Goal: Task Accomplishment & Management: Complete application form

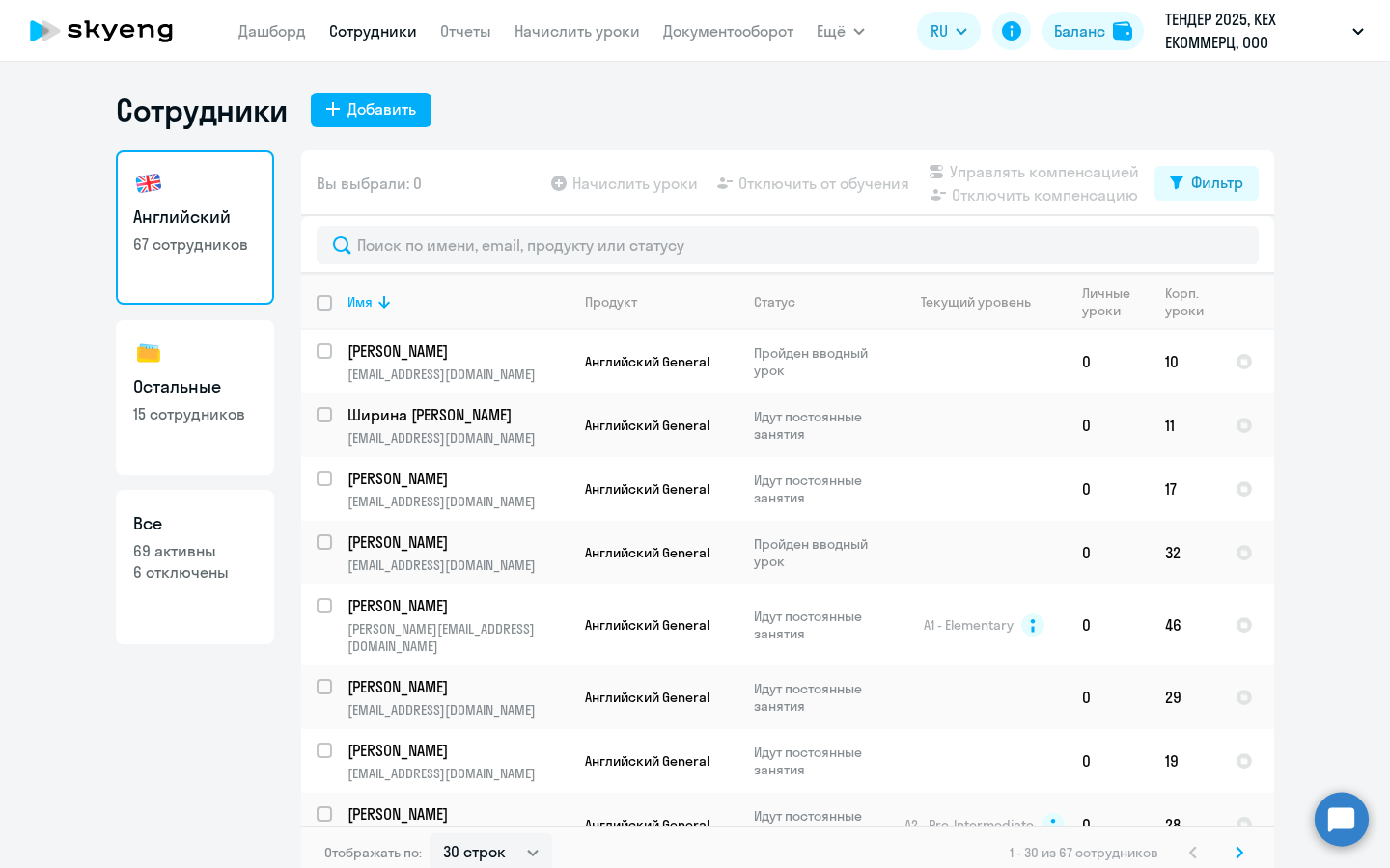
select select "30"
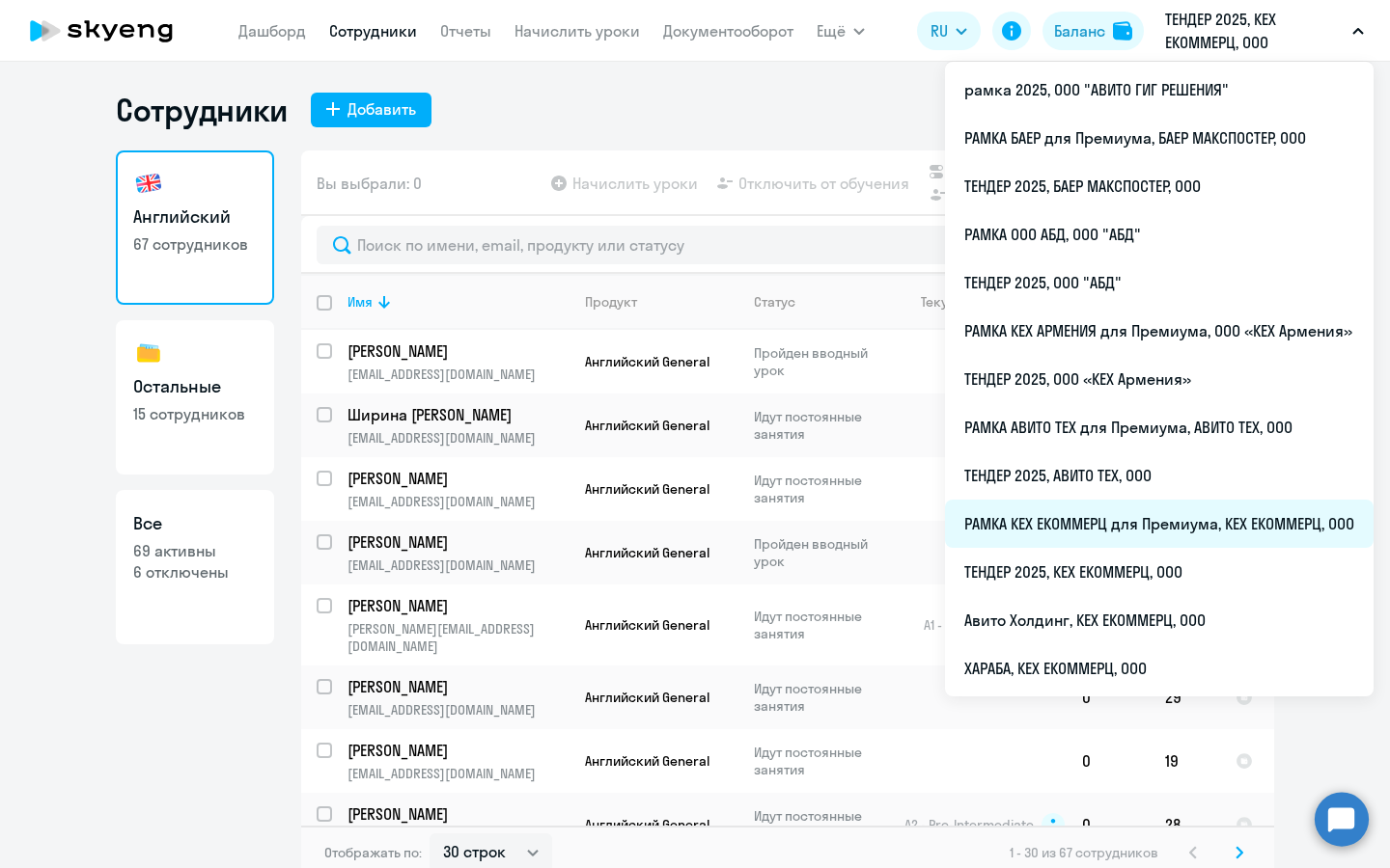
click at [1097, 519] on li "РАМКА КЕХ ЕКОММЕРЦ для Премиума, КЕХ ЕКОММЕРЦ, ООО" at bounding box center [1158, 523] width 429 height 48
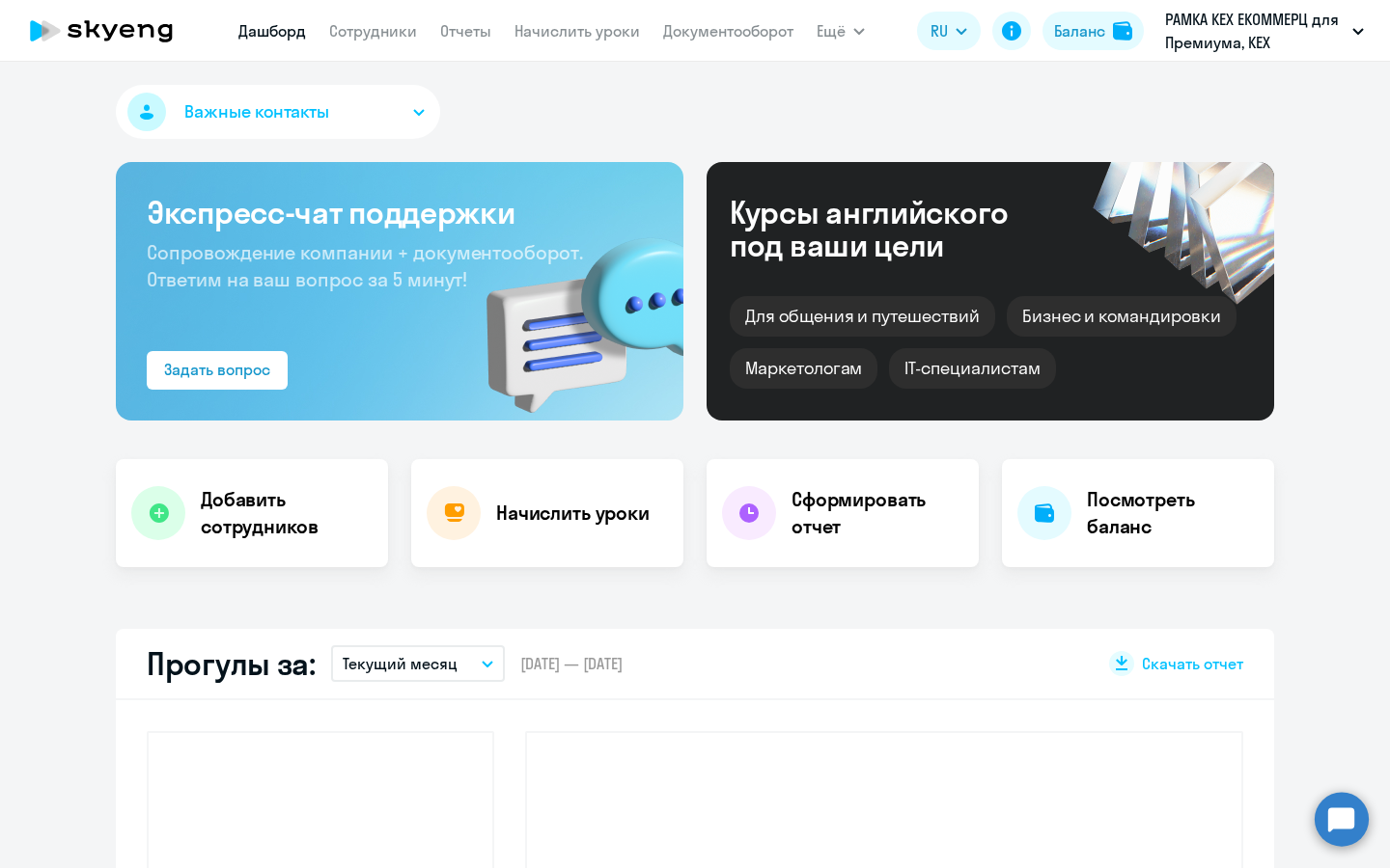
select select "30"
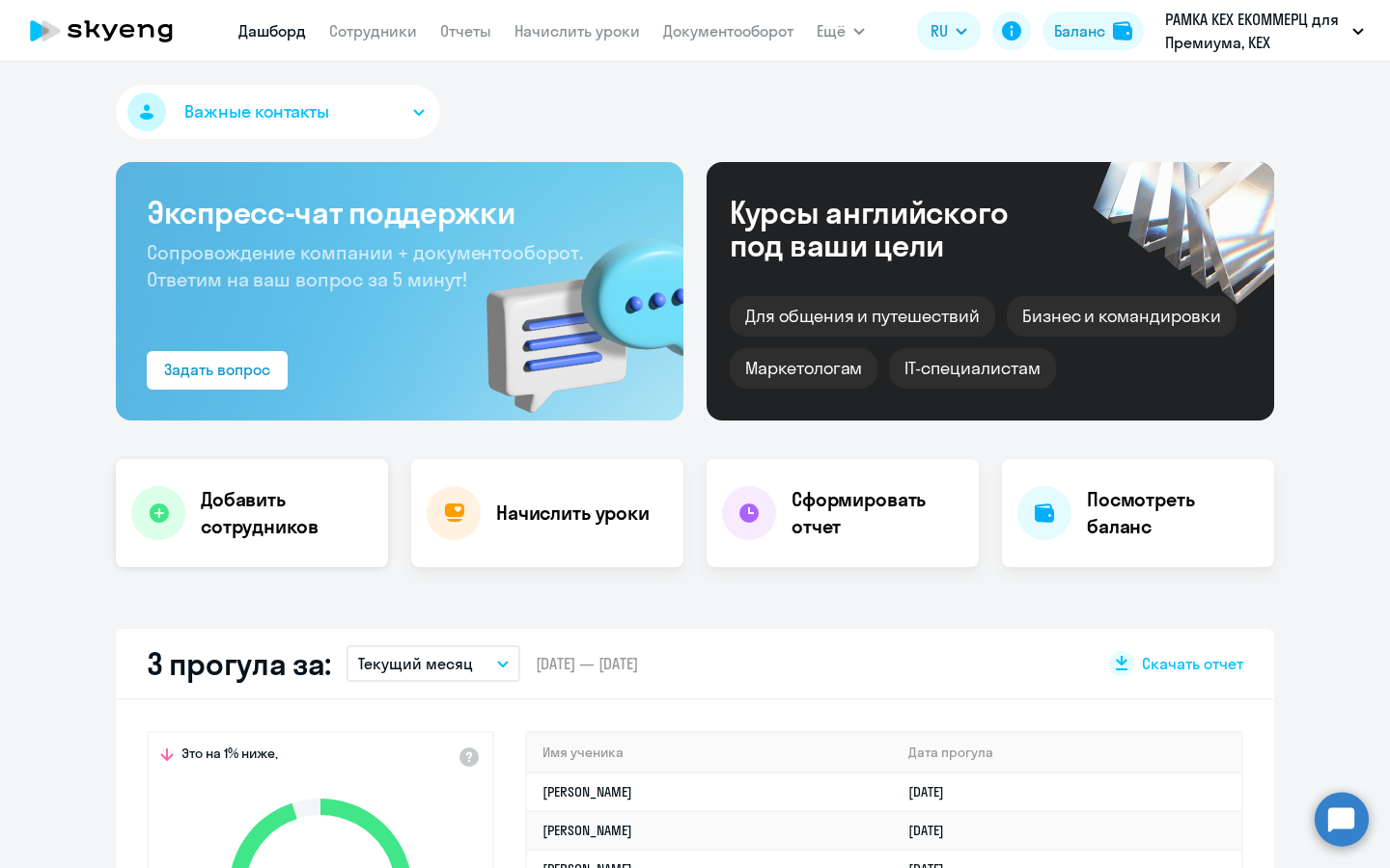
click at [235, 548] on div "Добавить сотрудников" at bounding box center [252, 513] width 272 height 108
select select "english_adult_not_native_speaker_premium"
select select "3"
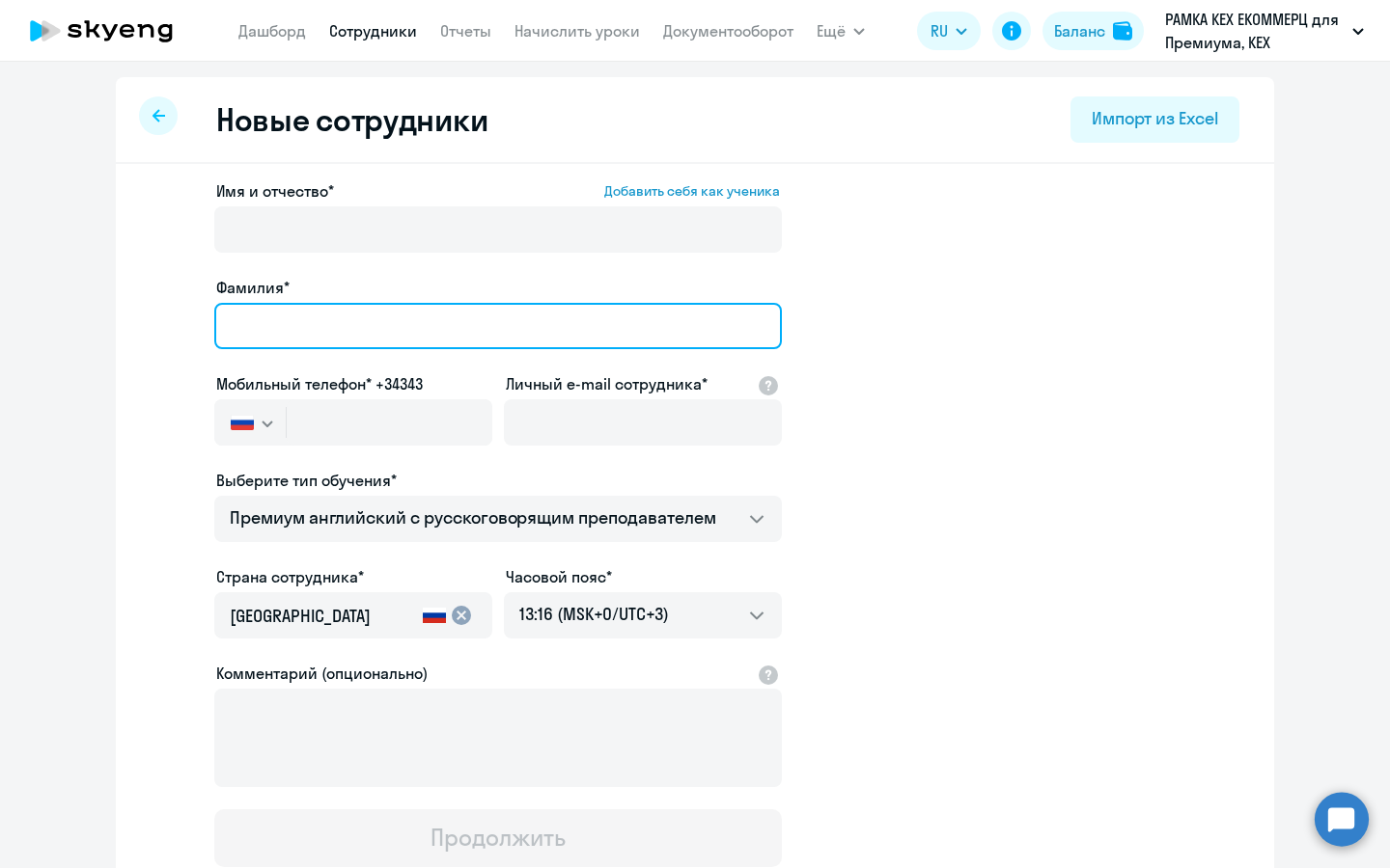
click at [324, 329] on input "Фамилия*" at bounding box center [498, 326] width 568 height 46
type input "U"
type input "Гребенченко"
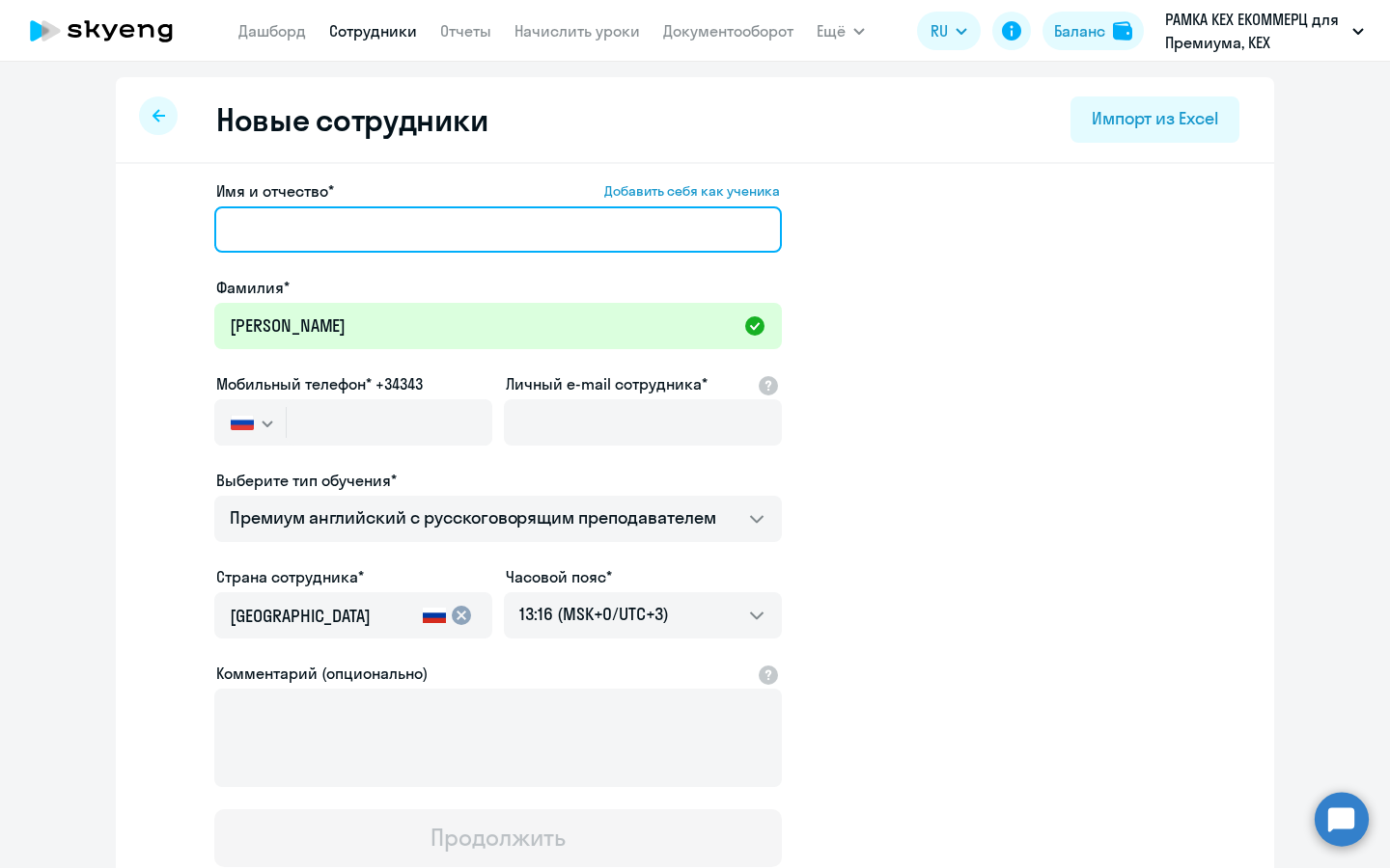
click at [416, 245] on input "Имя и отчество* Добавить себя как ученика" at bounding box center [498, 230] width 568 height 46
paste input "Василий Дмитриевич"
type input "Василий Дмитриевич"
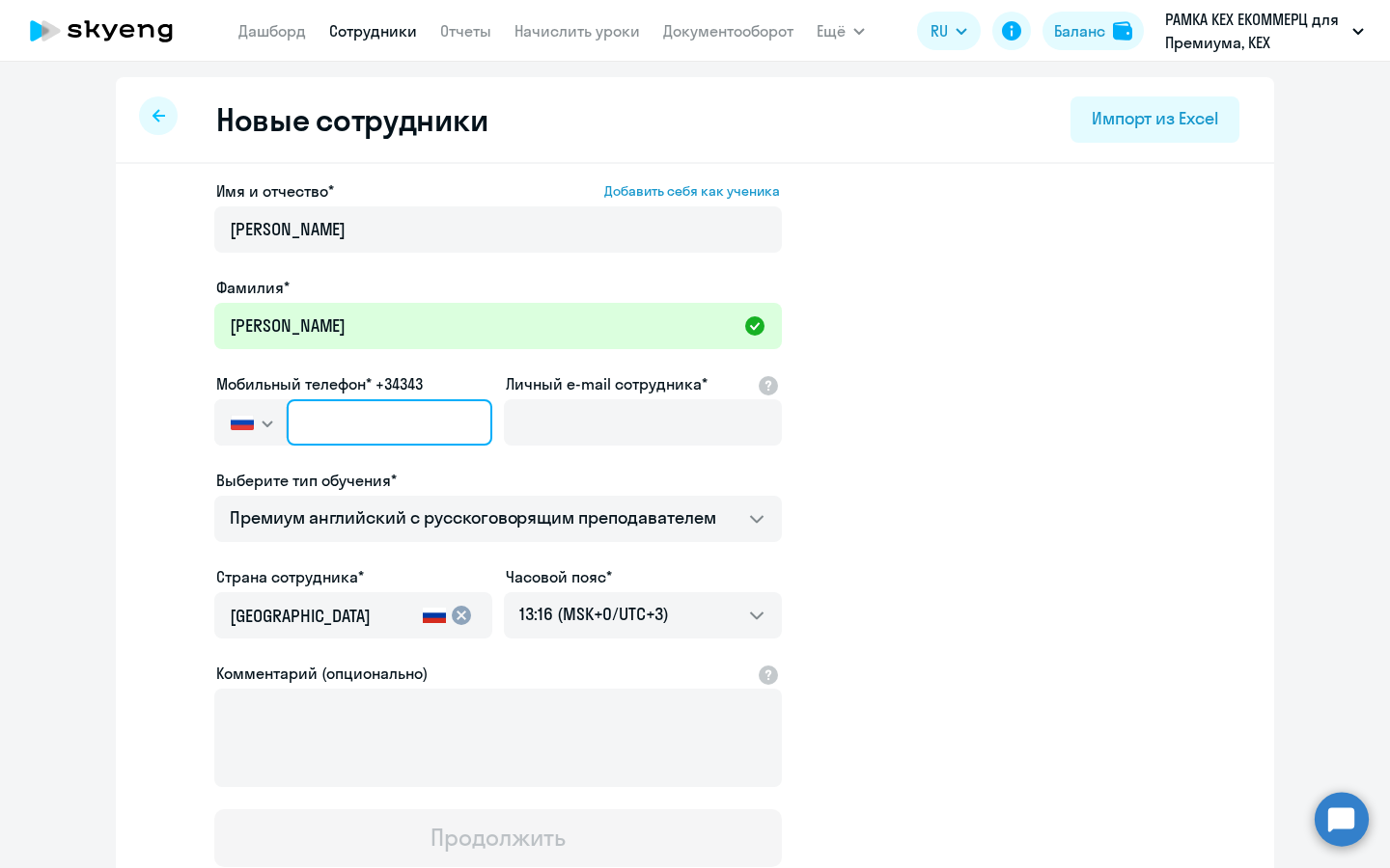
click at [382, 415] on input "text" at bounding box center [390, 423] width 206 height 46
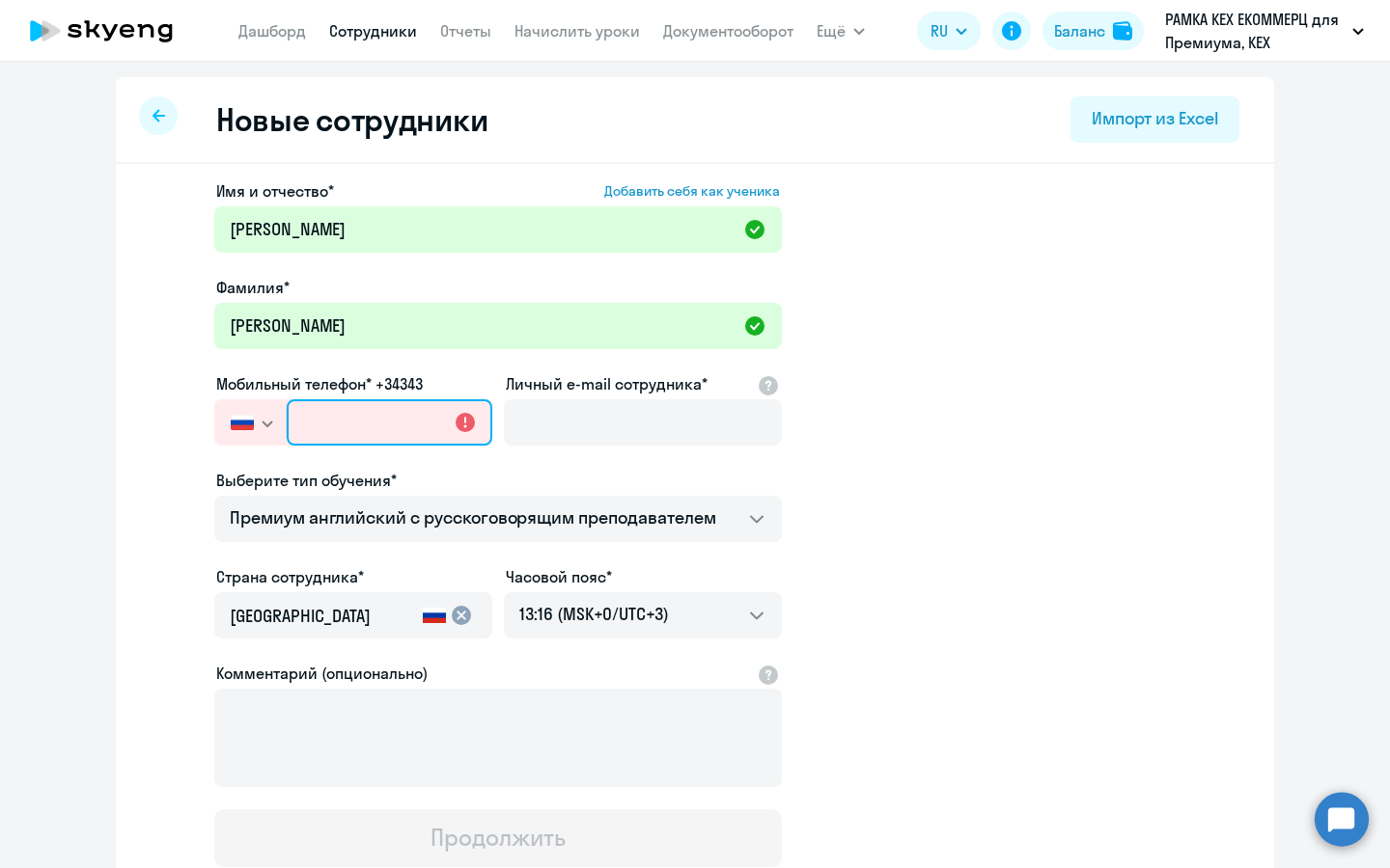
paste input "+7 985 194-38-76"
type input "+7 985 194-38-76"
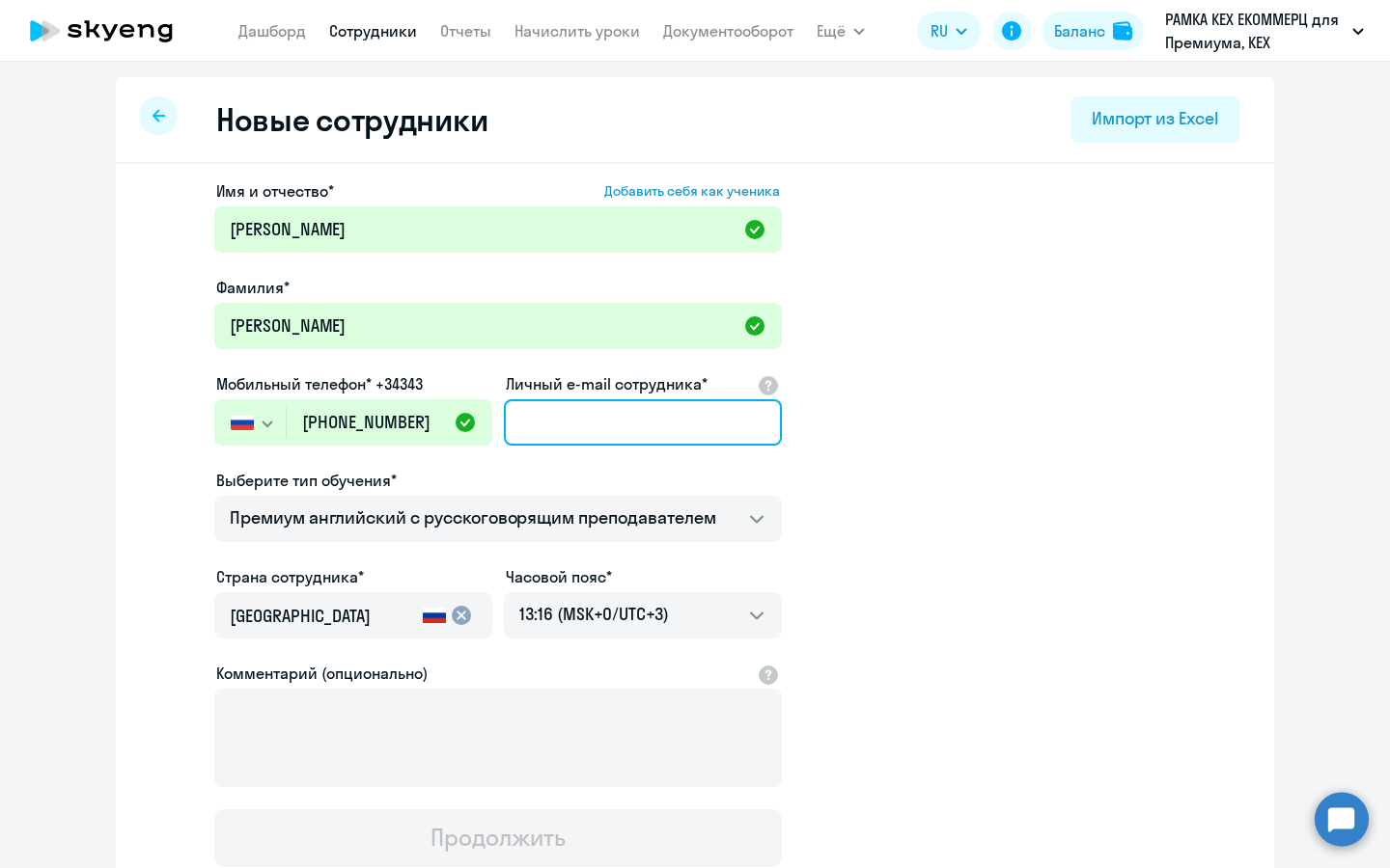
click at [653, 426] on input "Личный e-mail сотрудника*" at bounding box center [643, 423] width 278 height 46
paste input "vdgrebenchenko@avito.ru"
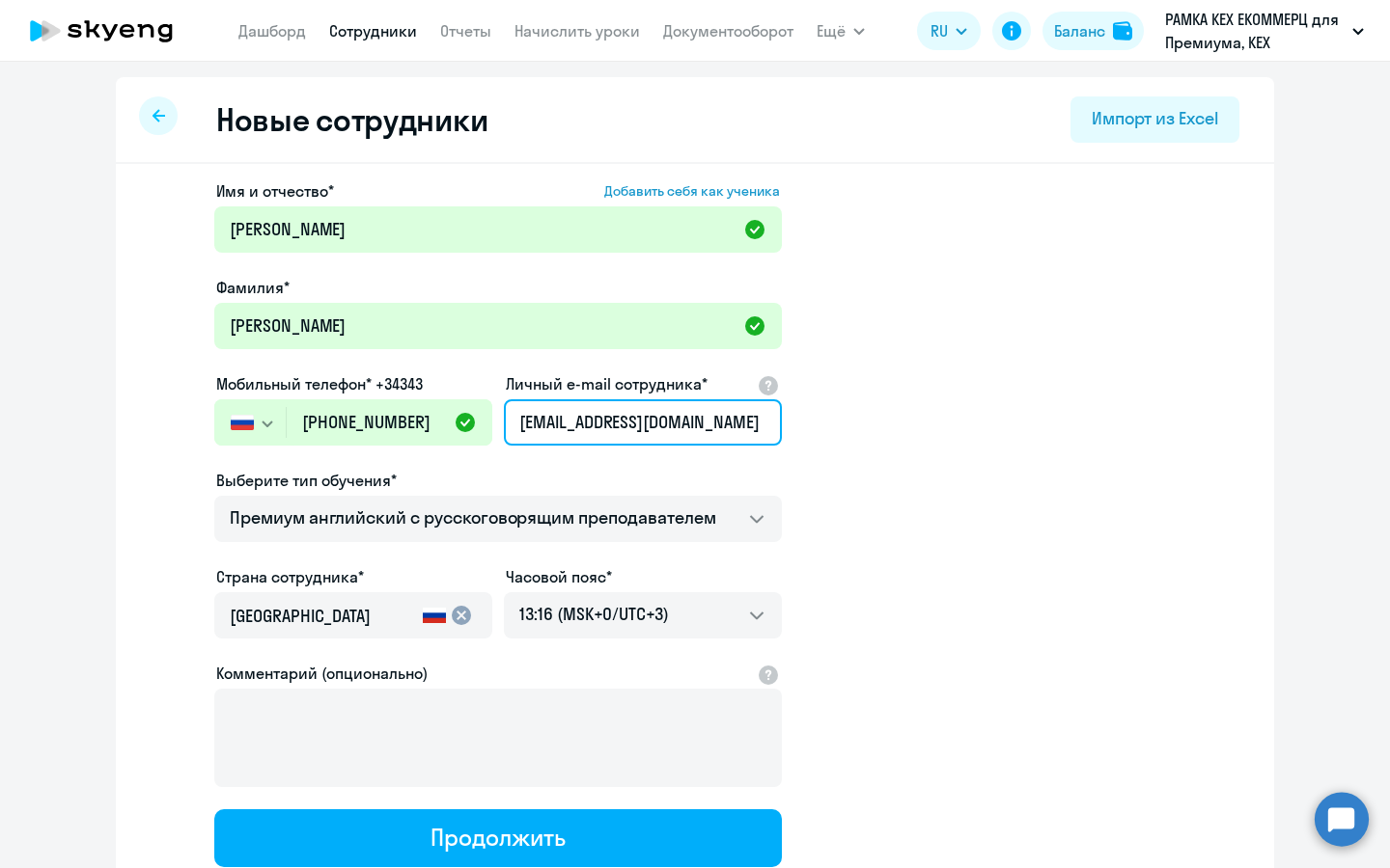
scroll to position [88, 0]
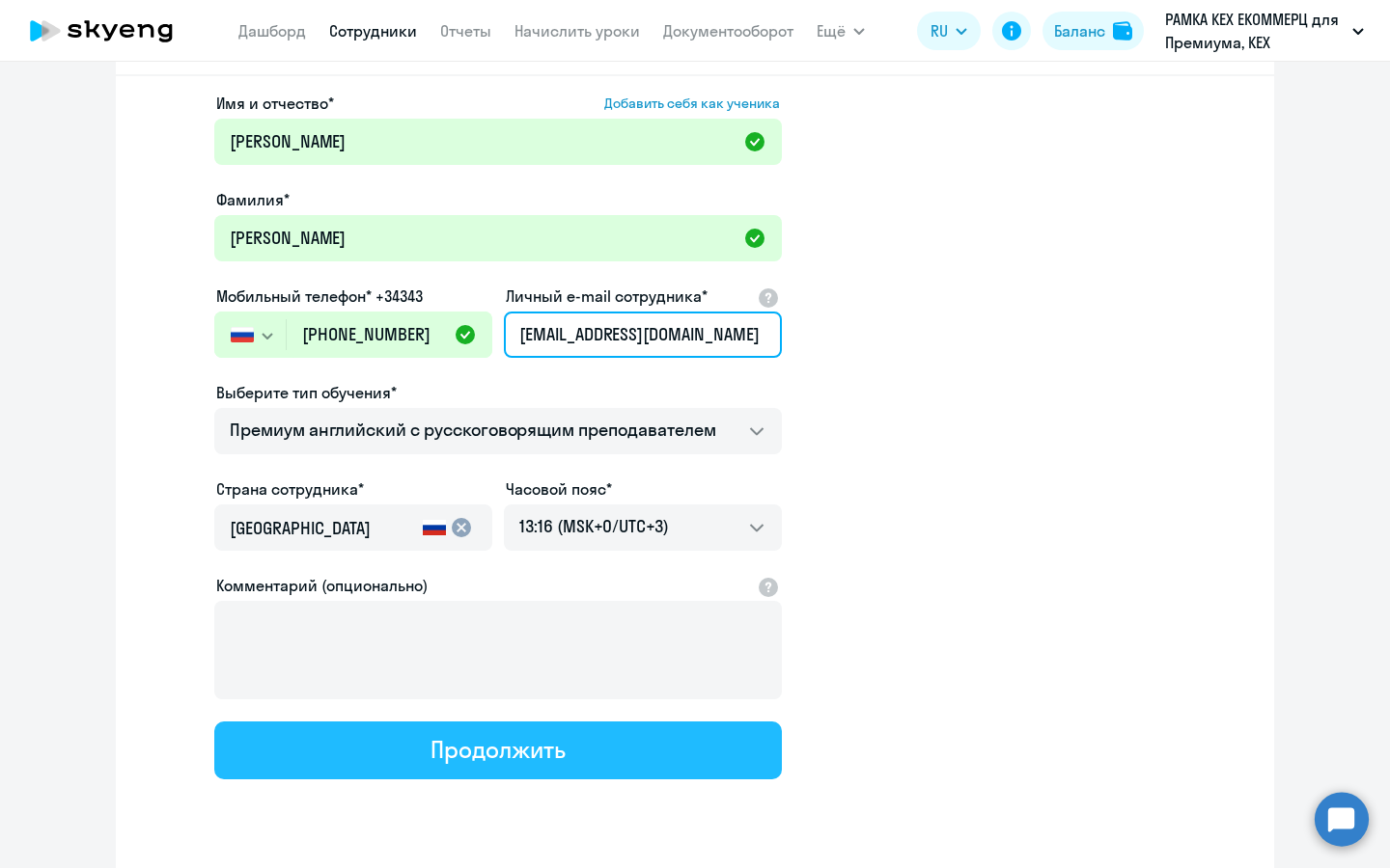
type input "vdgrebenchenko@avito.ru"
click at [517, 773] on button "Продолжить" at bounding box center [498, 750] width 568 height 58
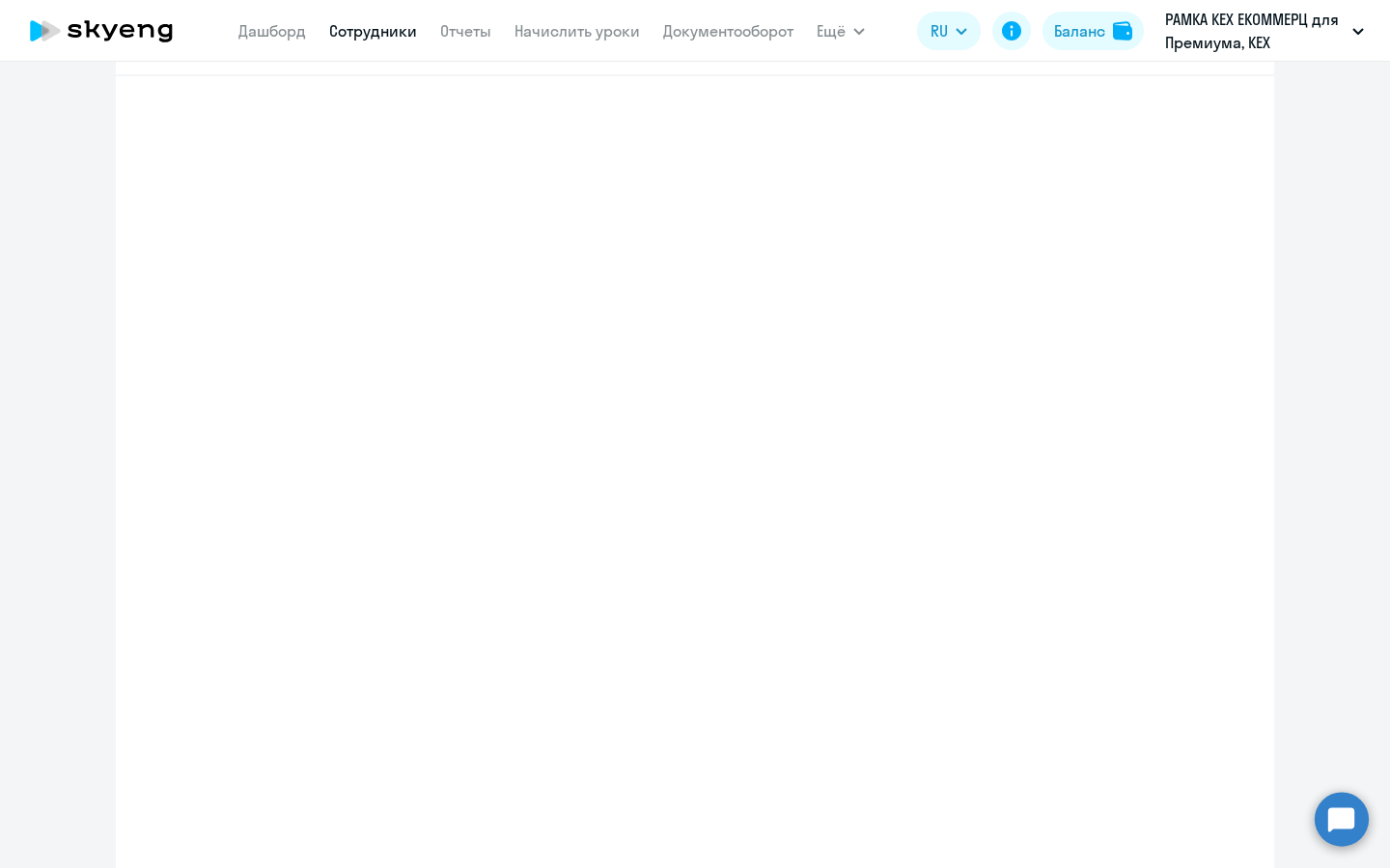
select select "english_adult_not_native_speaker_premium"
select select "3"
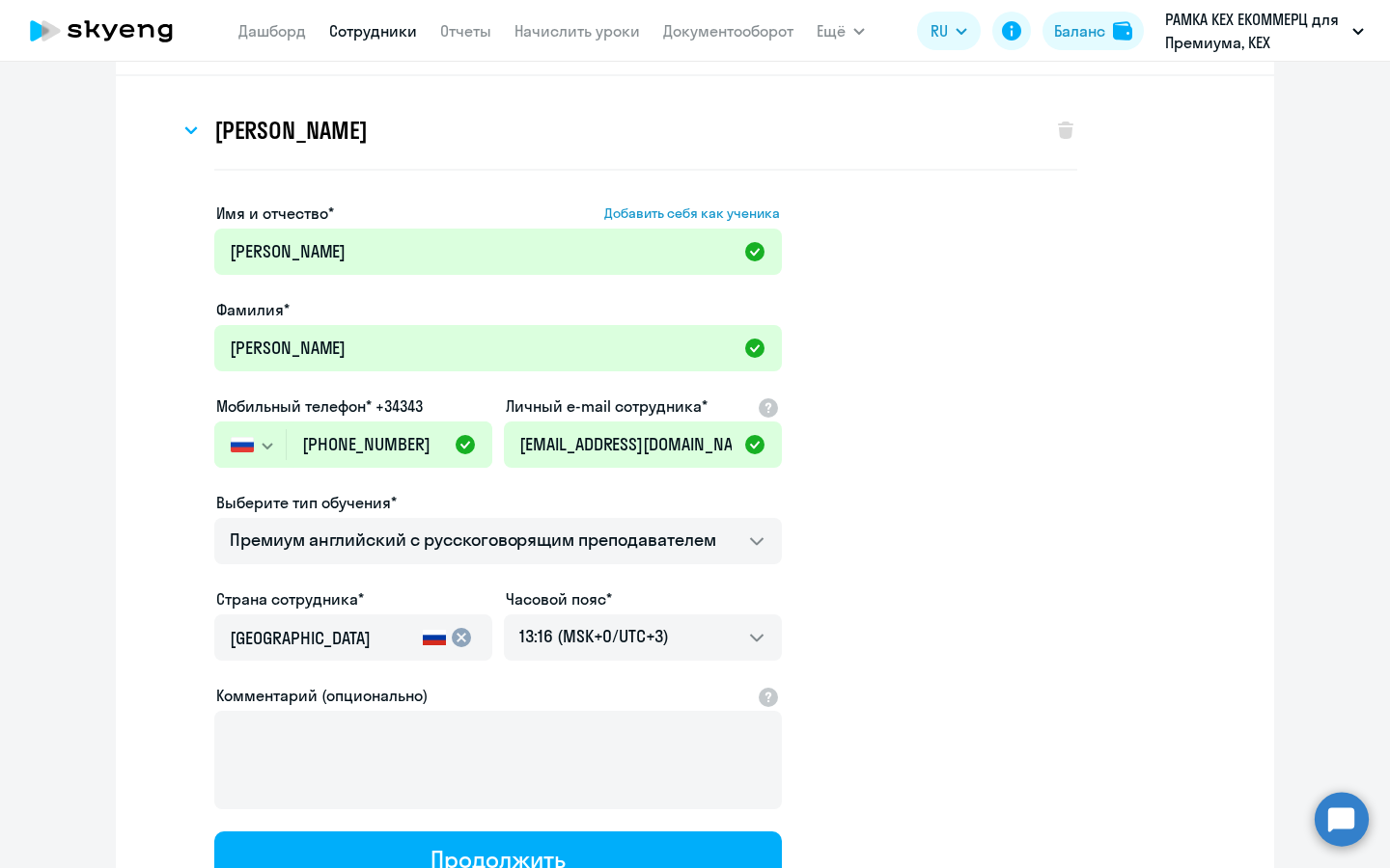
scroll to position [0, 0]
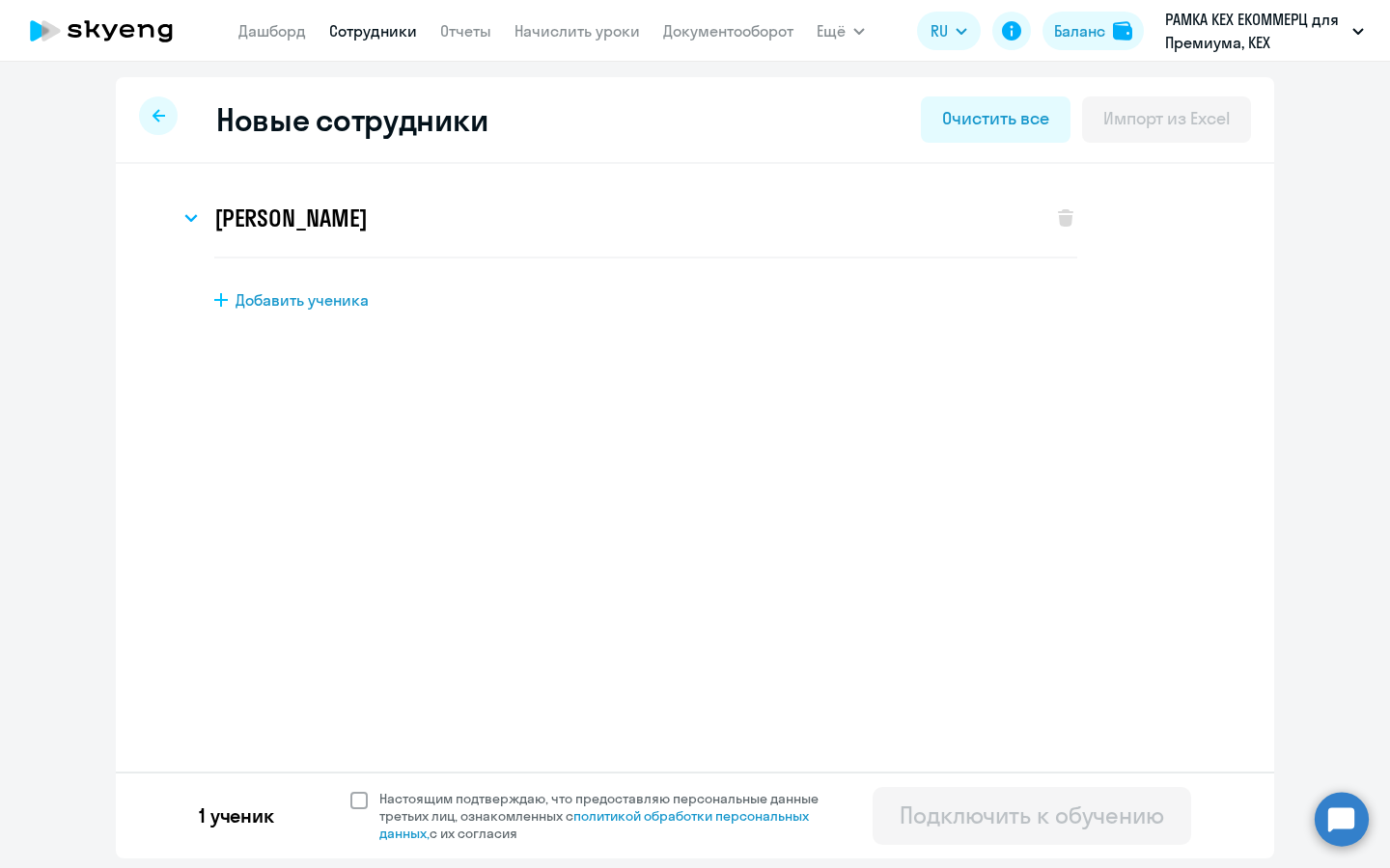
click at [444, 814] on span "Настоящим подтверждаю, что предоставляю персональные данные третьих лиц, ознако…" at bounding box center [611, 816] width 463 height 52
click at [351, 790] on input "Настоящим подтверждаю, что предоставляю персональные данные третьих лиц, ознако…" at bounding box center [350, 789] width 1 height 1
checkbox input "true"
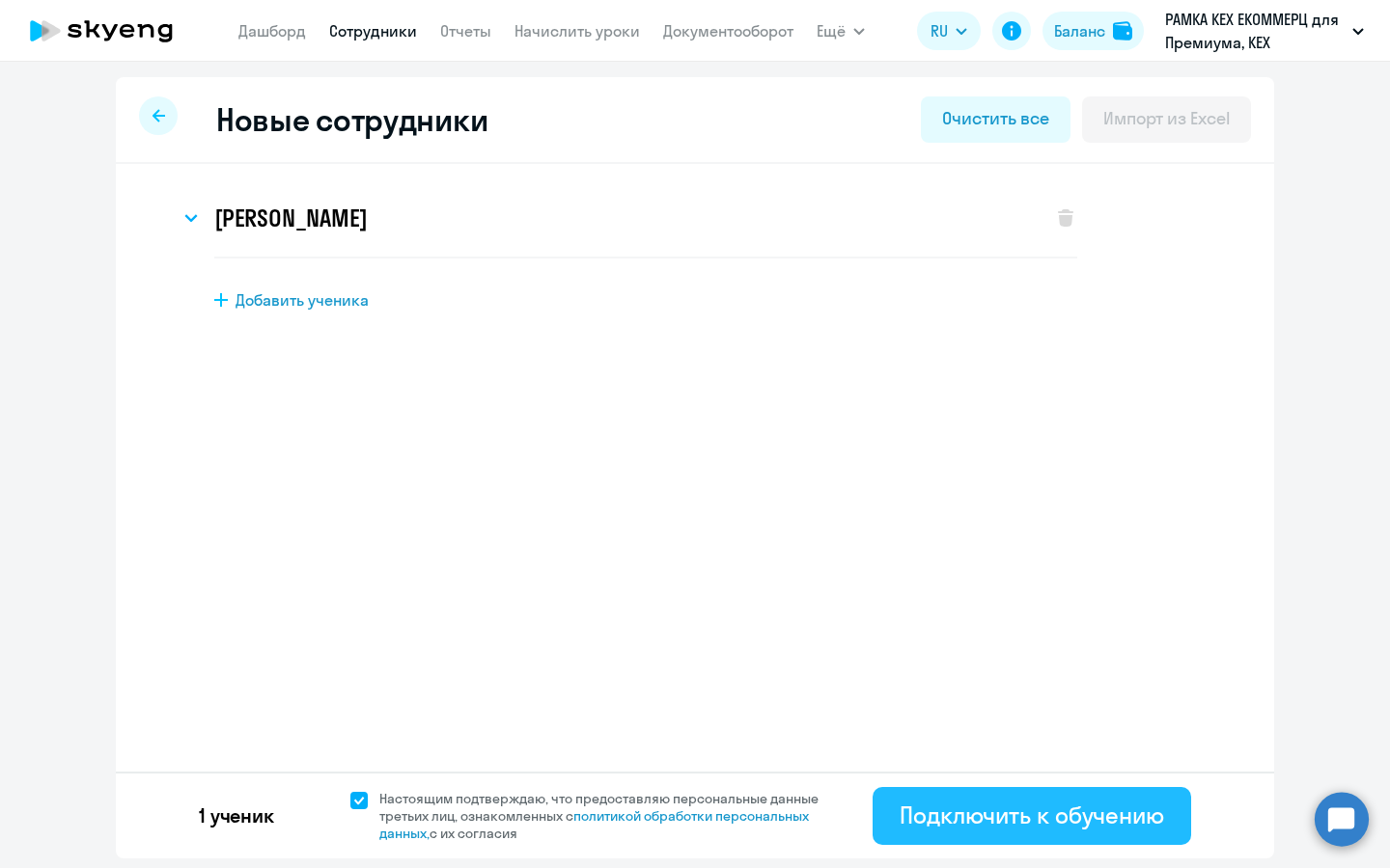
click at [1042, 821] on div "Подключить к обучению" at bounding box center [1031, 815] width 265 height 31
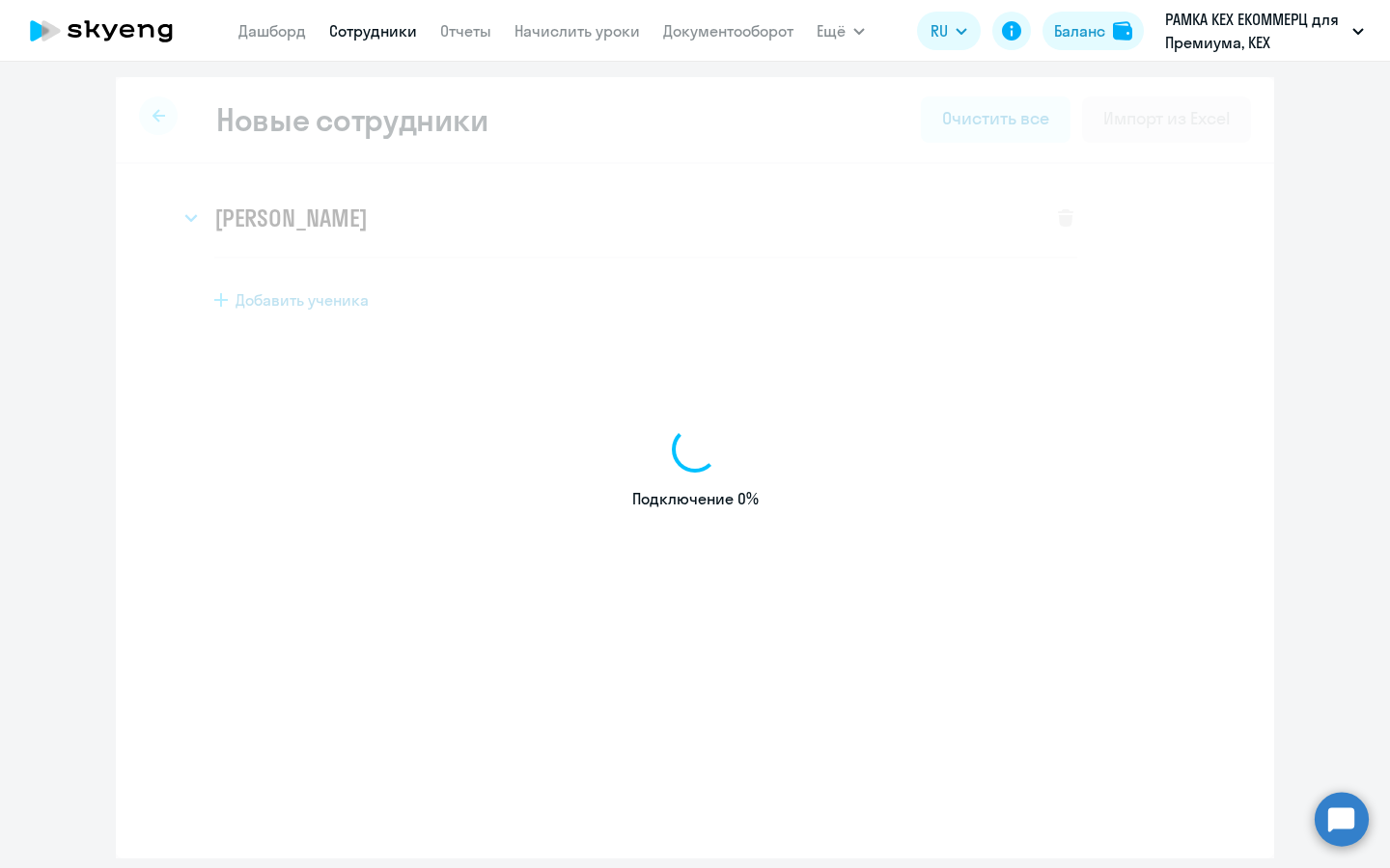
select select "english_adult_not_native_speaker_premium"
select select "3"
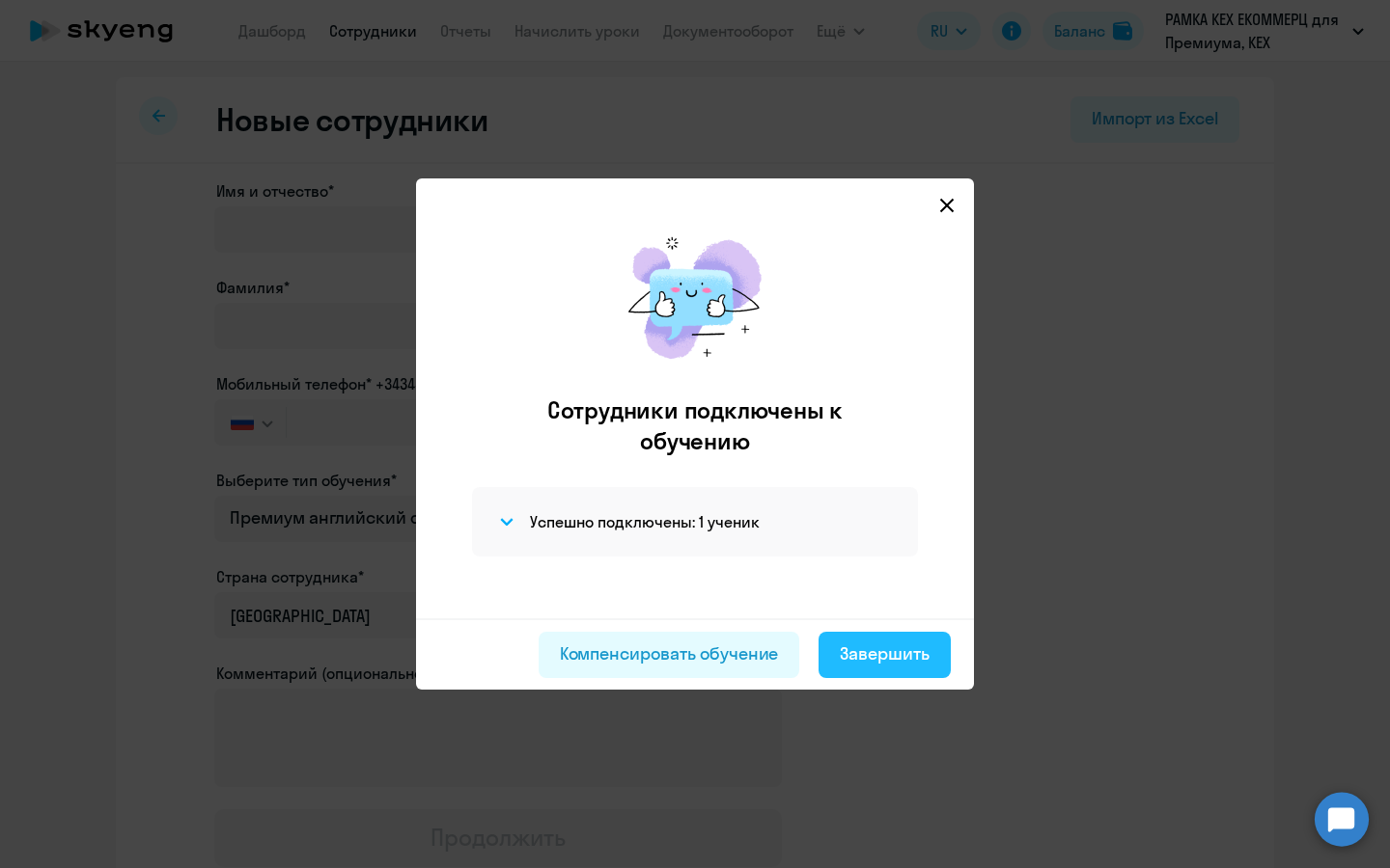
click at [909, 646] on div "Завершить" at bounding box center [884, 653] width 90 height 25
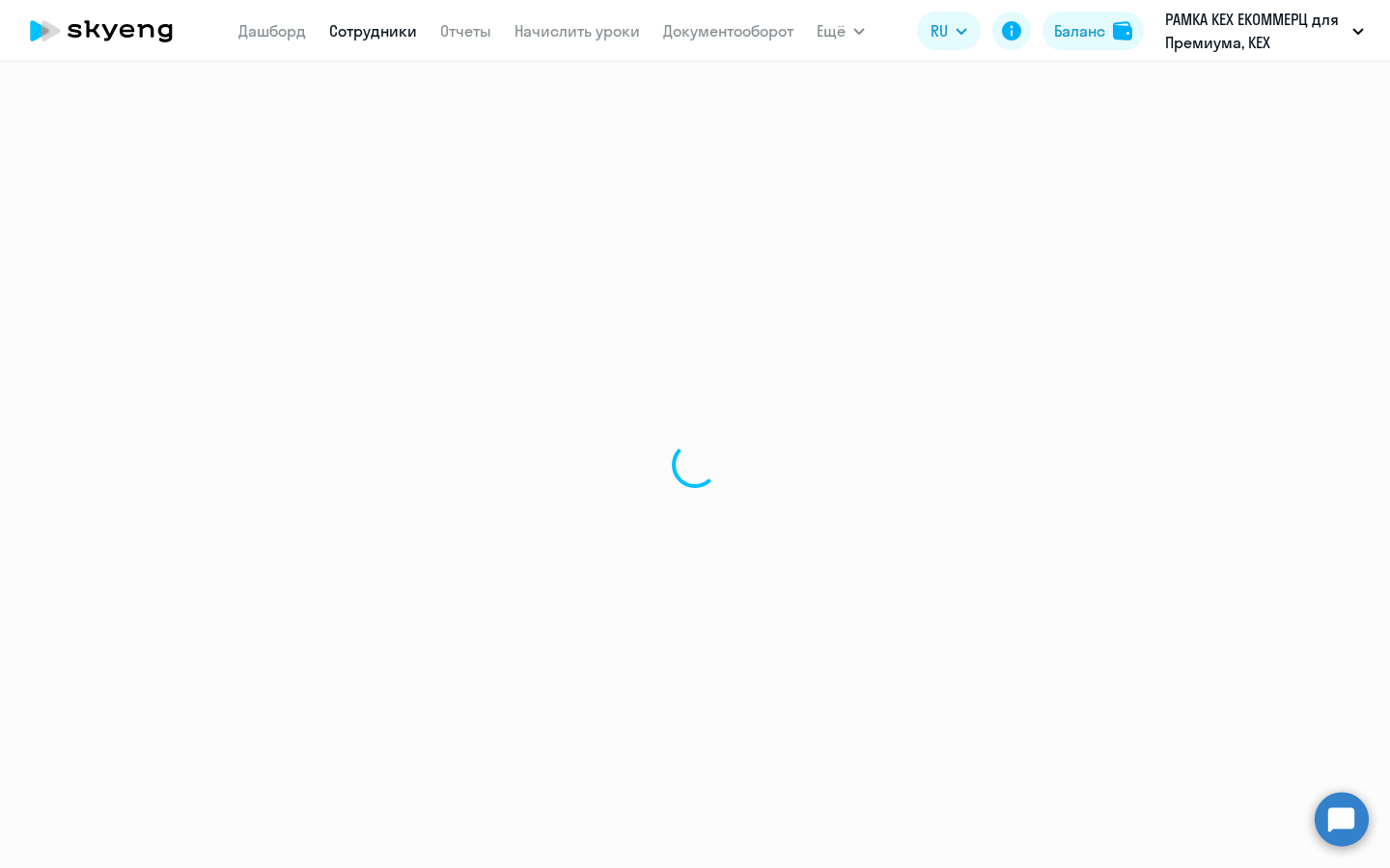
select select "30"
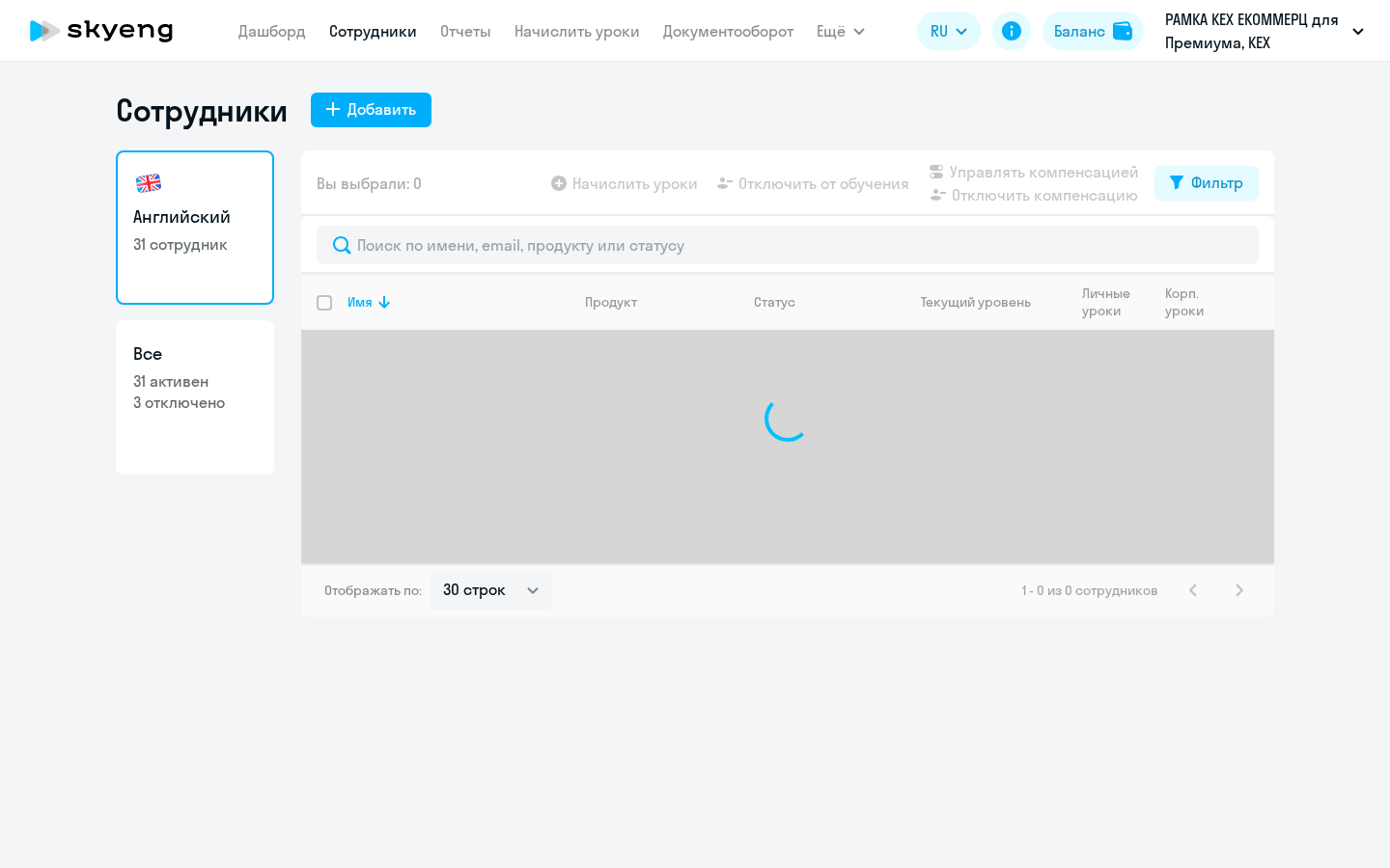
select select "30"
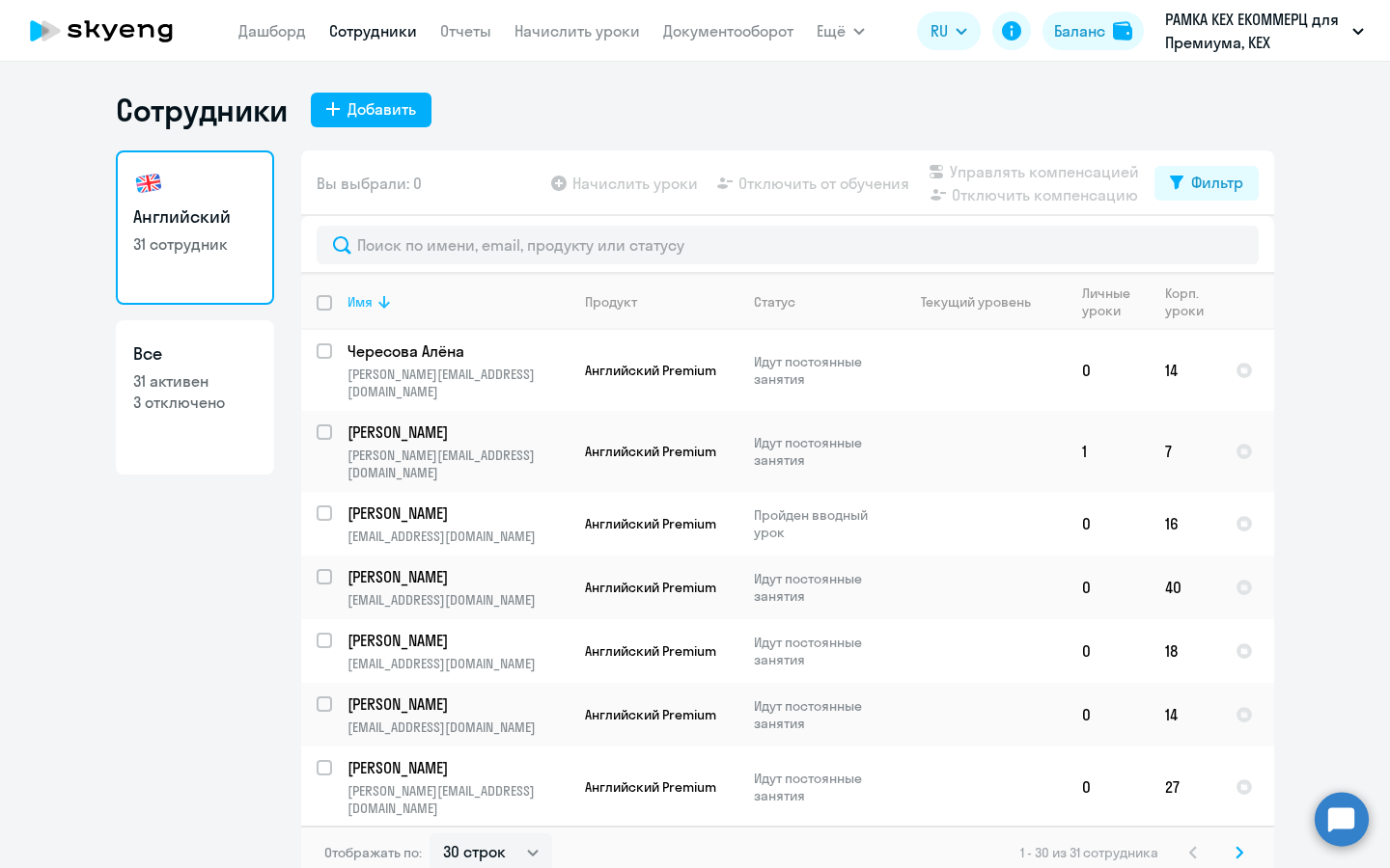
click at [358, 290] on th "Имя" at bounding box center [451, 302] width 238 height 56
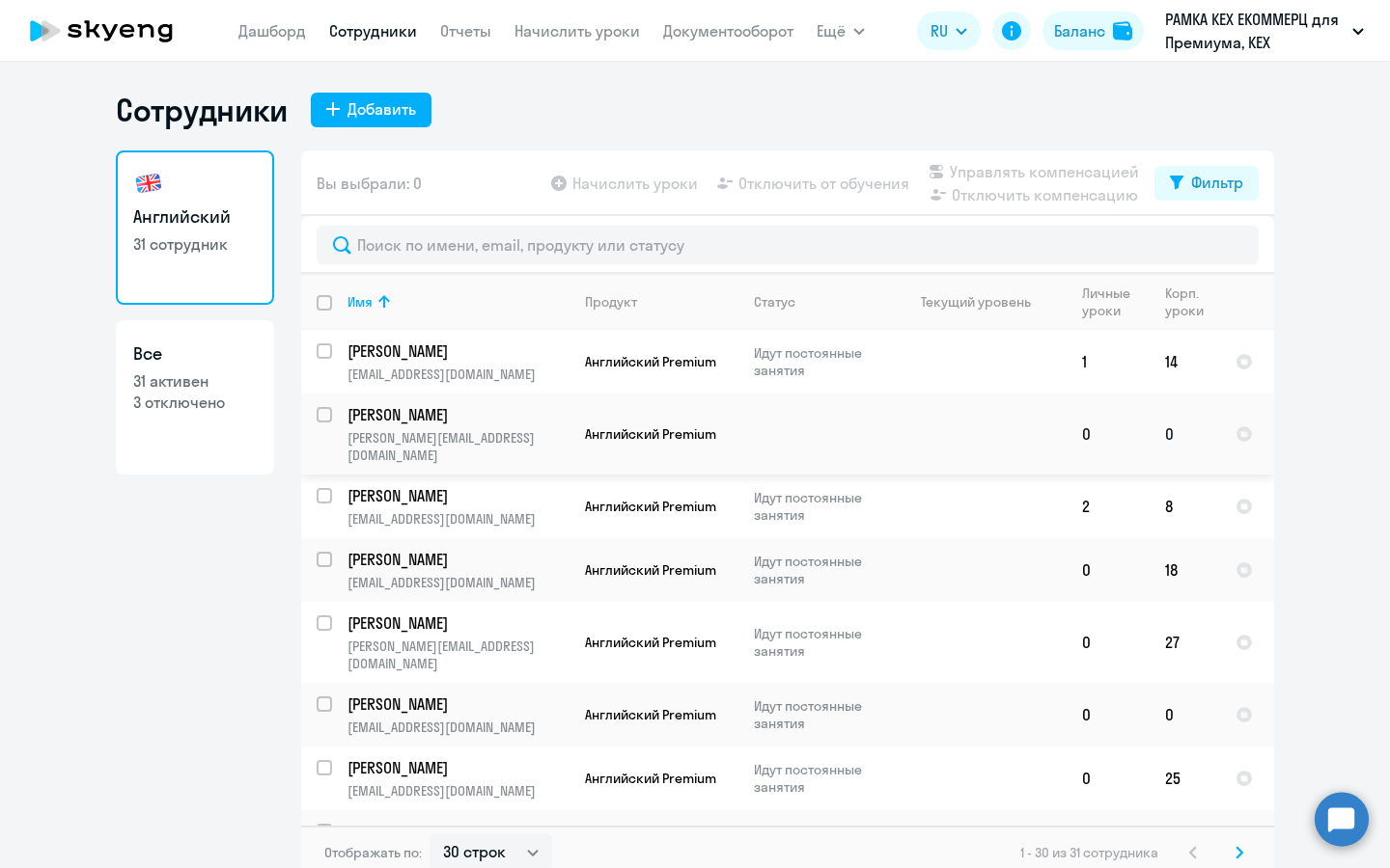
click at [729, 426] on app-product-badge "Английский Premium" at bounding box center [661, 434] width 153 height 17
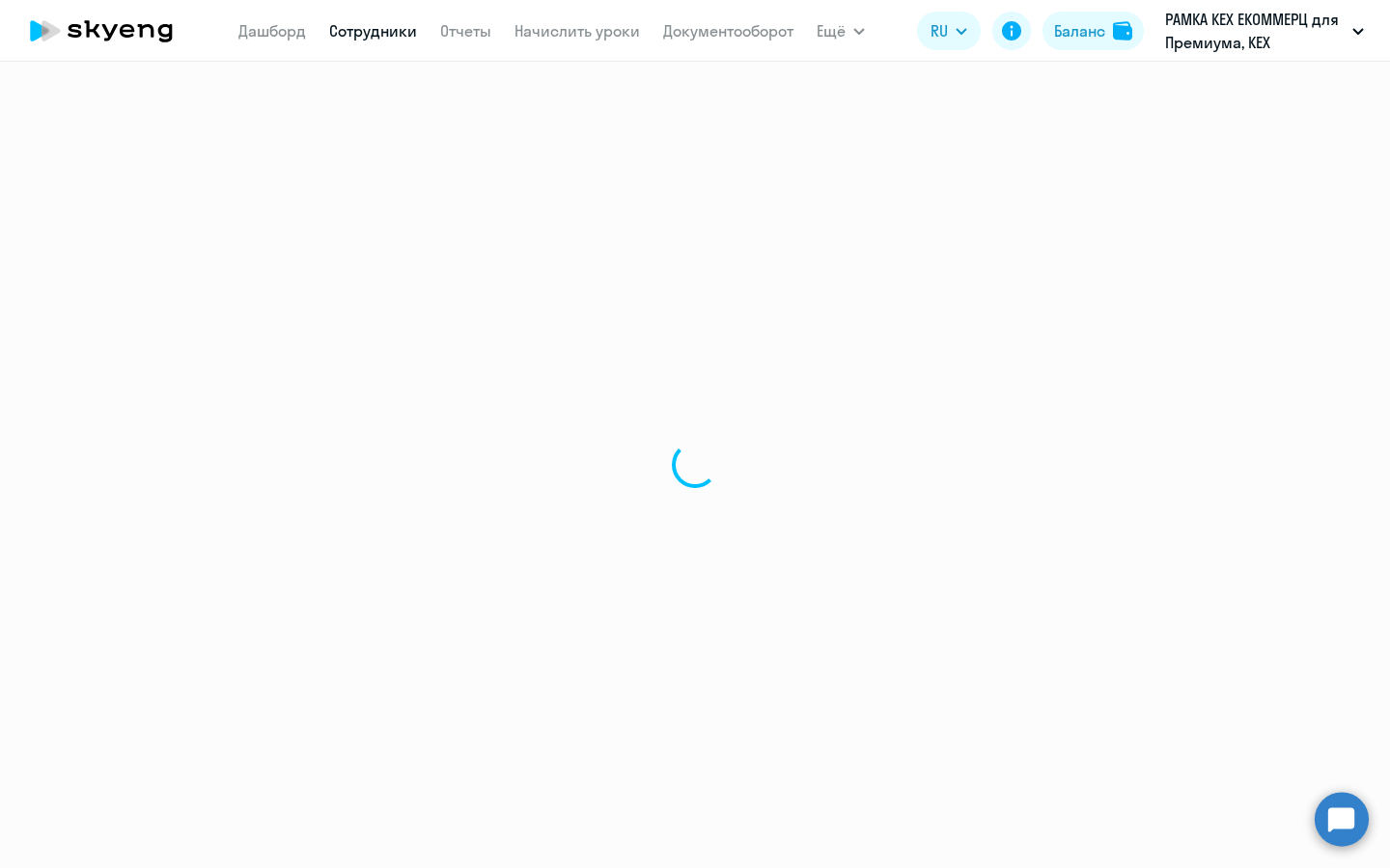
select select "english"
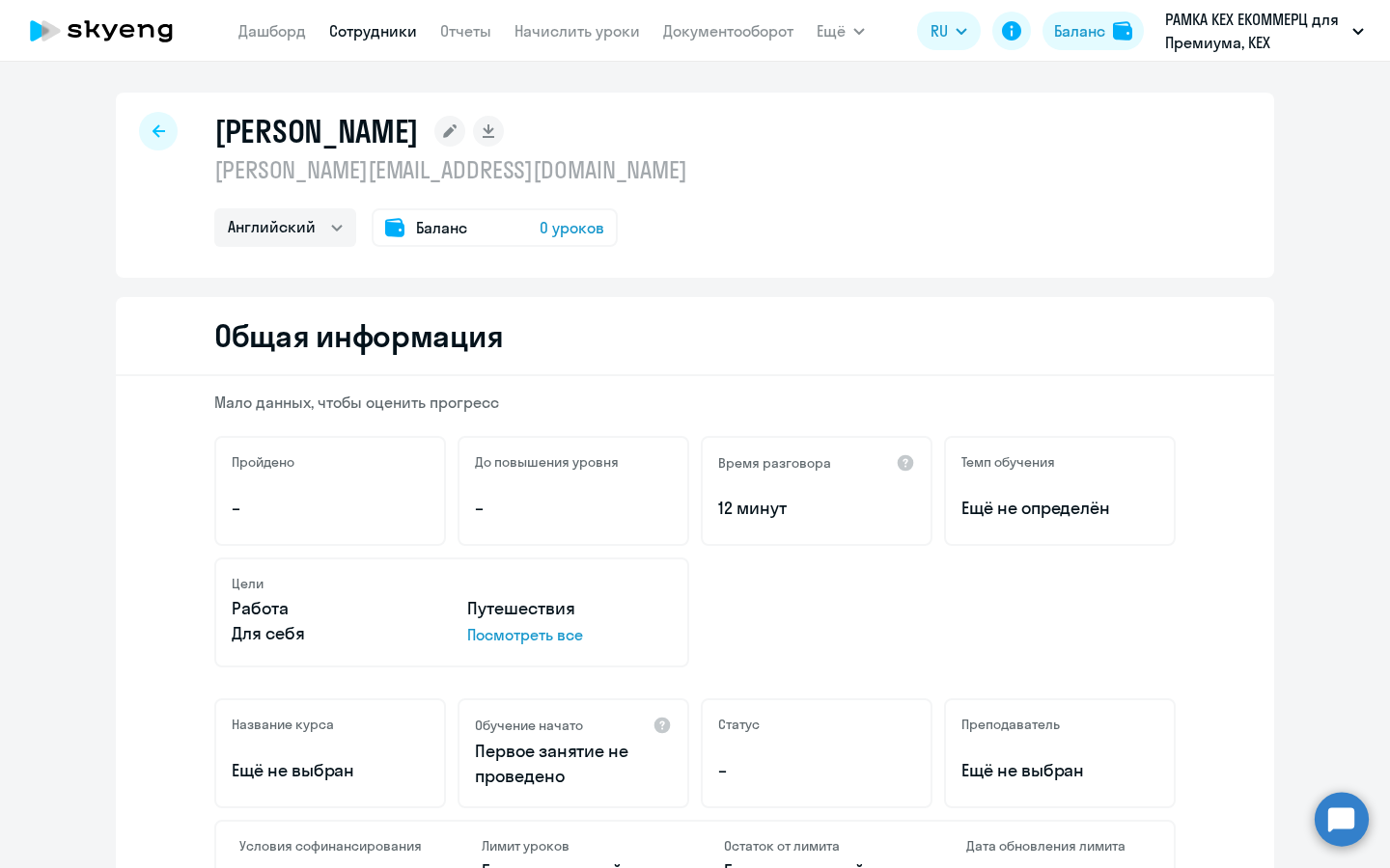
click at [435, 124] on rect at bounding box center [450, 131] width 31 height 31
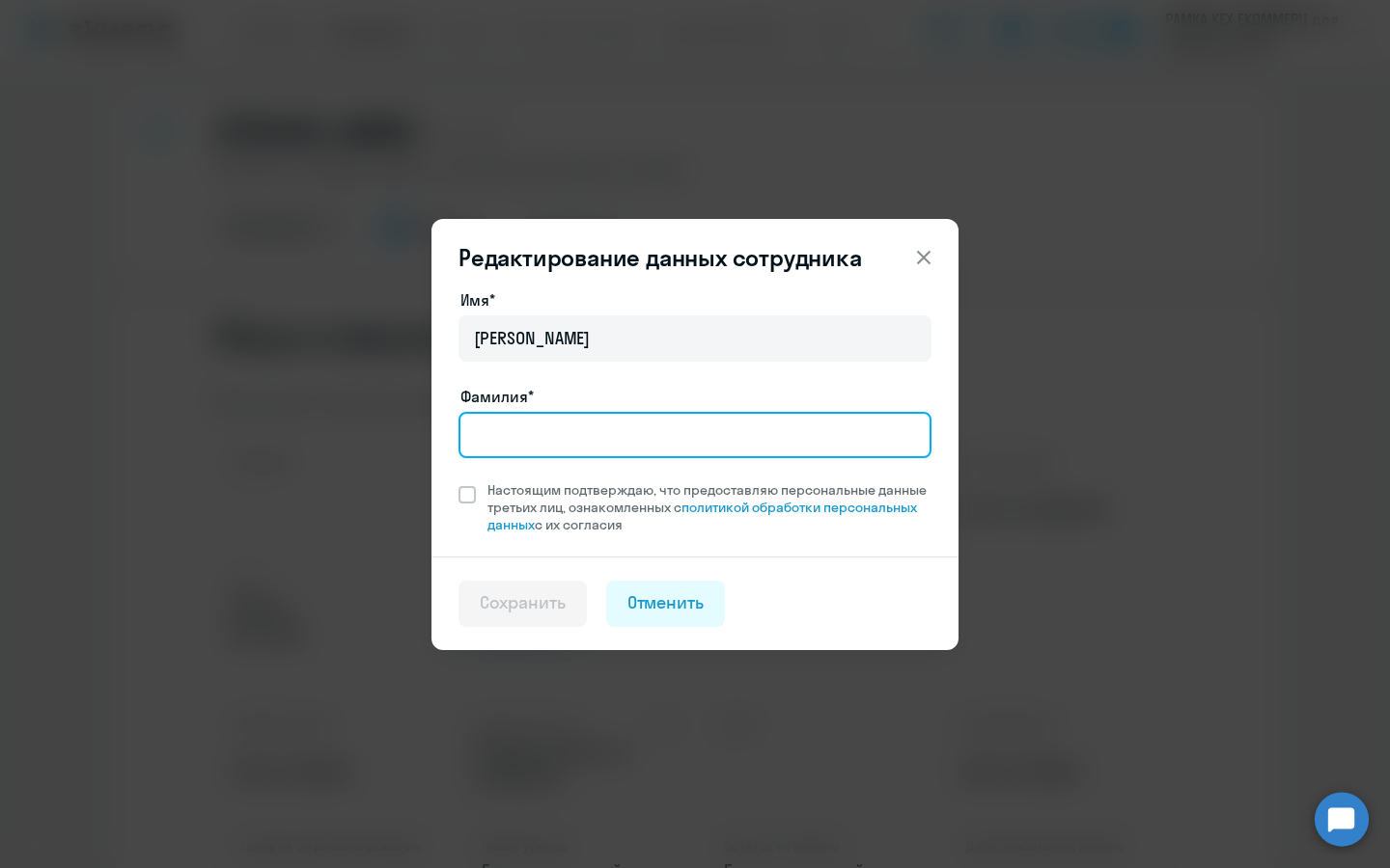
click at [663, 428] on input "Фамилия*" at bounding box center [695, 434] width 473 height 46
type input "Гребенченко"
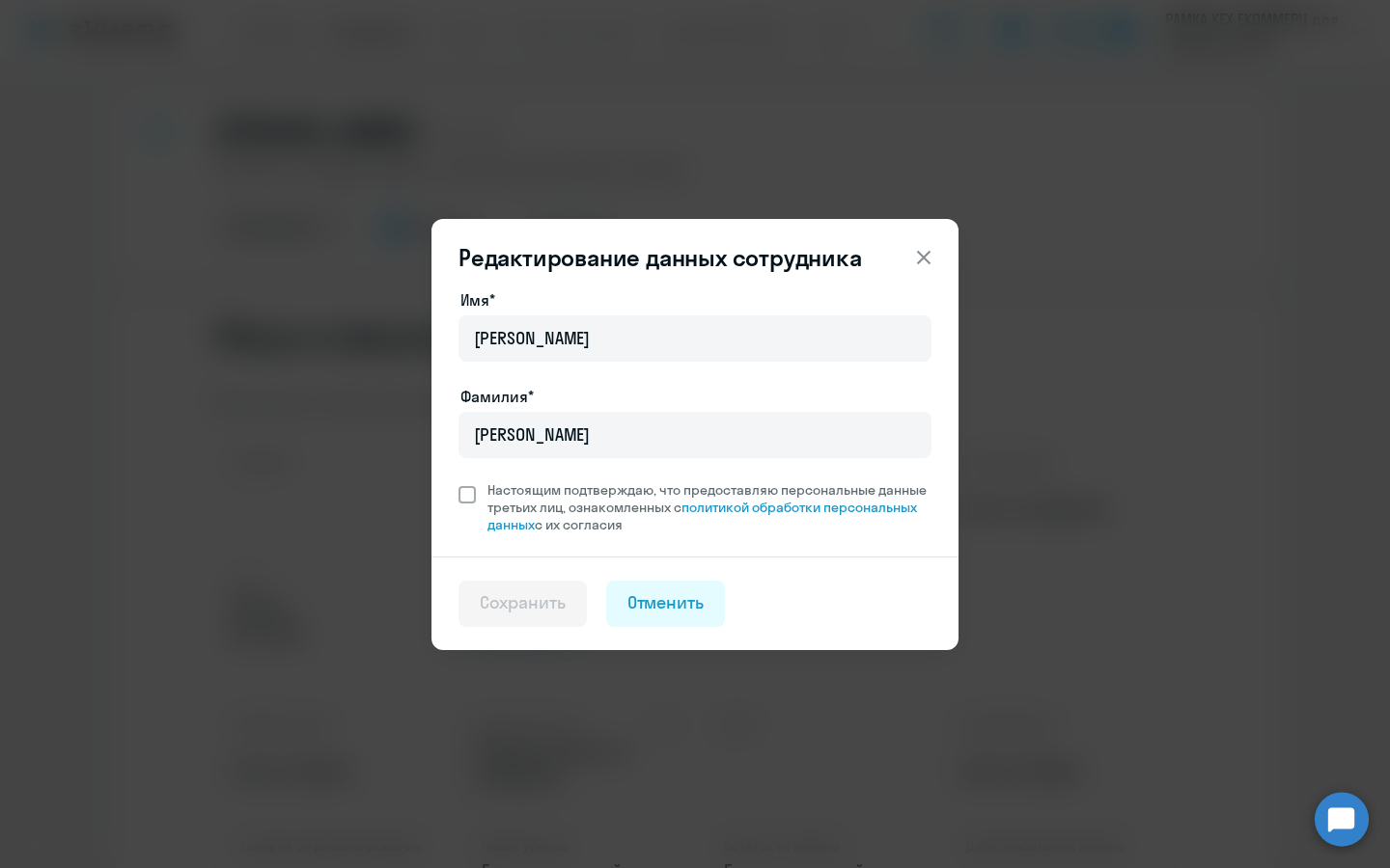
click at [548, 498] on span "Настоящим подтверждаю, что предоставляю персональные данные третьих лиц, ознако…" at bounding box center [709, 507] width 444 height 52
click at [459, 481] on input "Настоящим подтверждаю, что предоставляю персональные данные третьих лиц, ознако…" at bounding box center [458, 480] width 1 height 1
checkbox input "true"
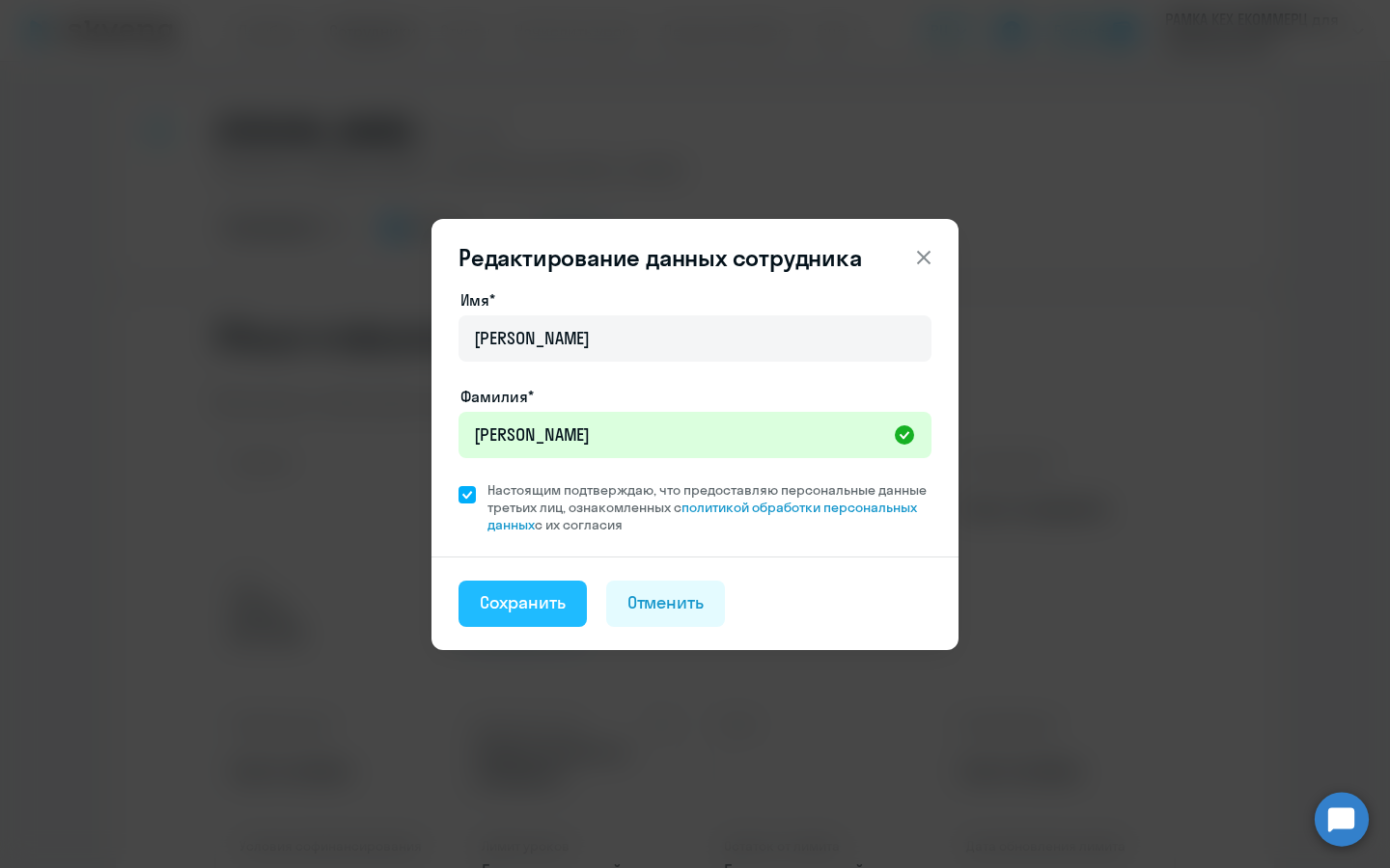
click at [539, 608] on div "Сохранить" at bounding box center [523, 602] width 86 height 25
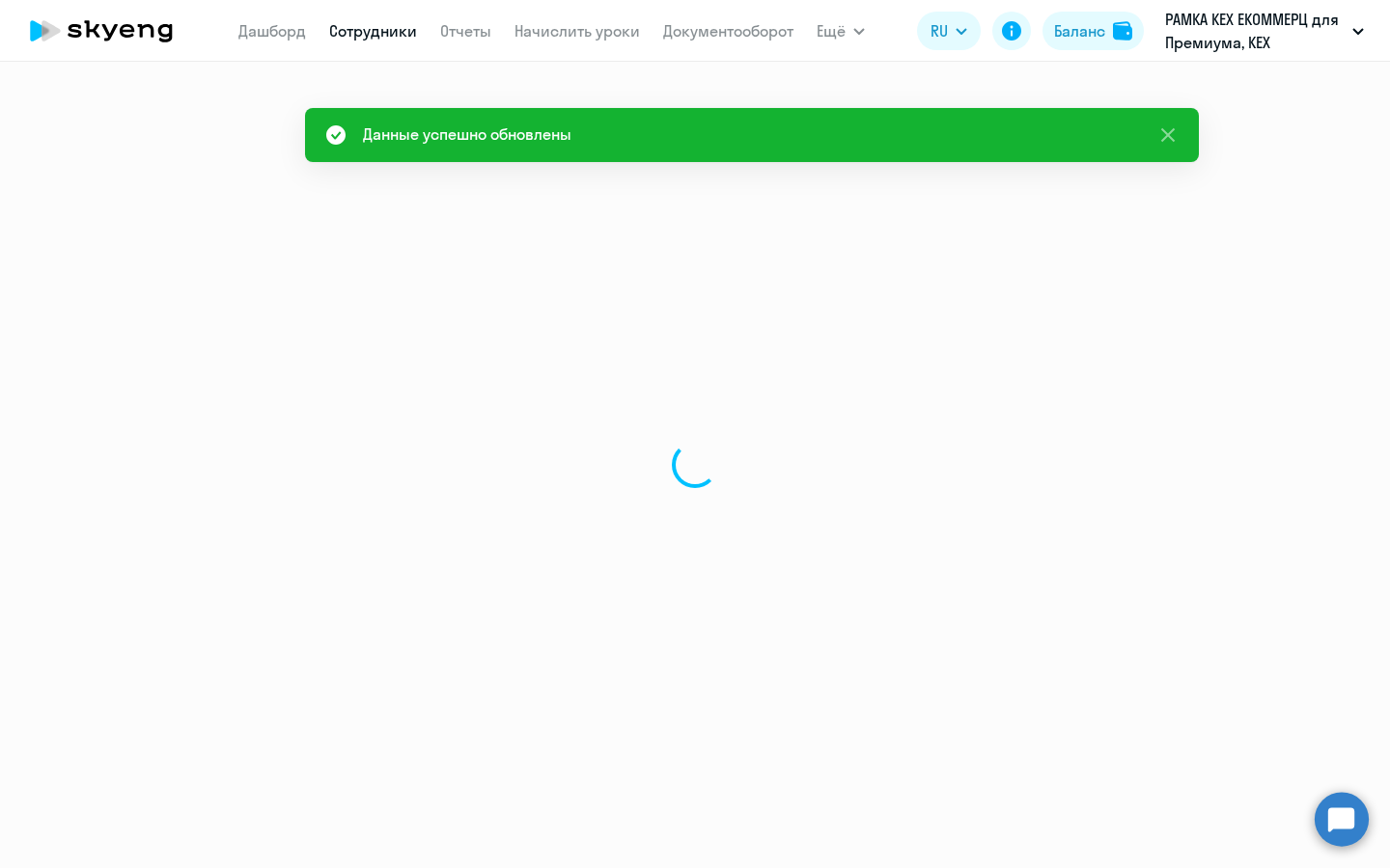
select select "english"
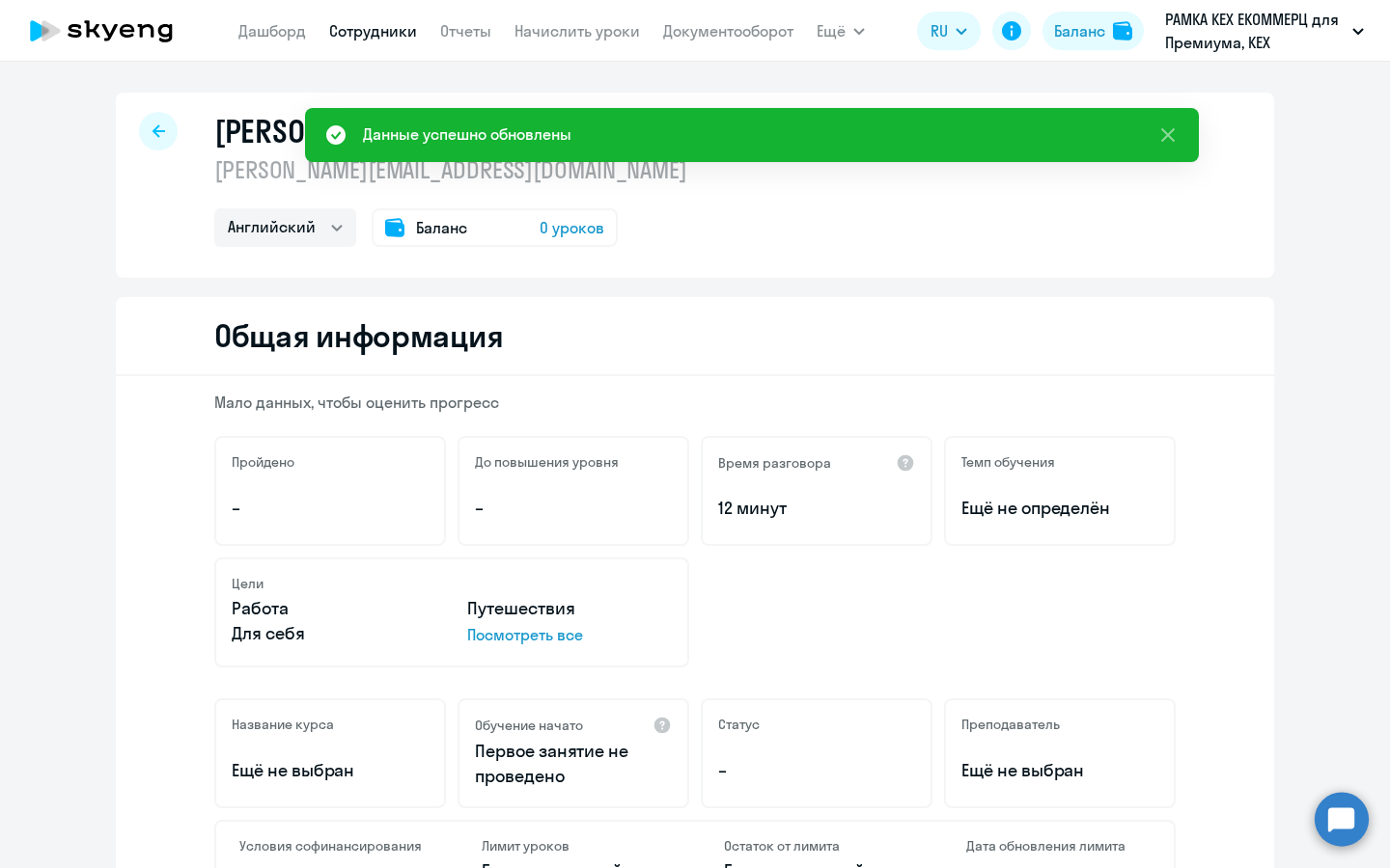
click at [585, 228] on span "0 уроков" at bounding box center [572, 227] width 65 height 23
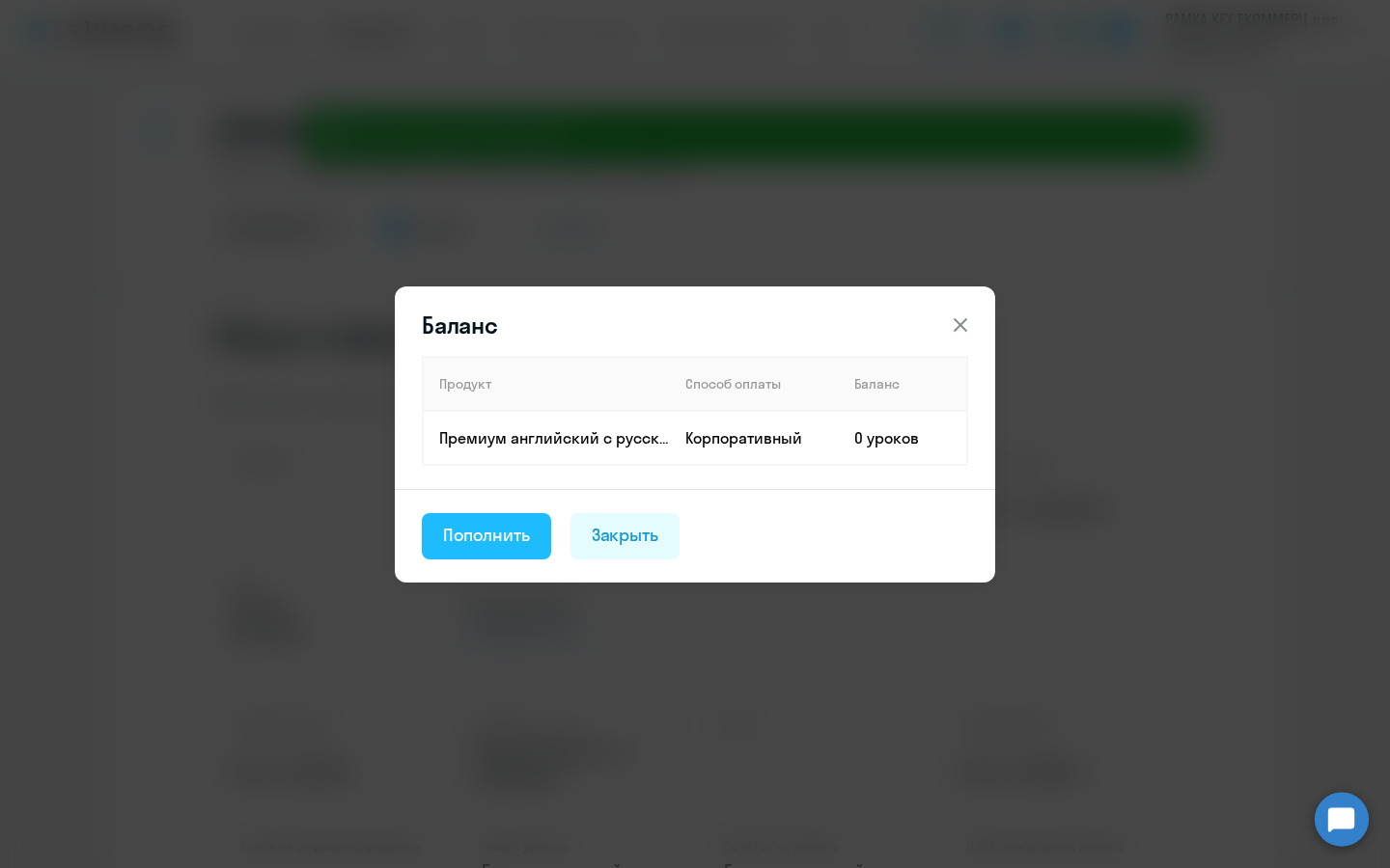
click at [505, 523] on div "Пополнить" at bounding box center [486, 534] width 87 height 25
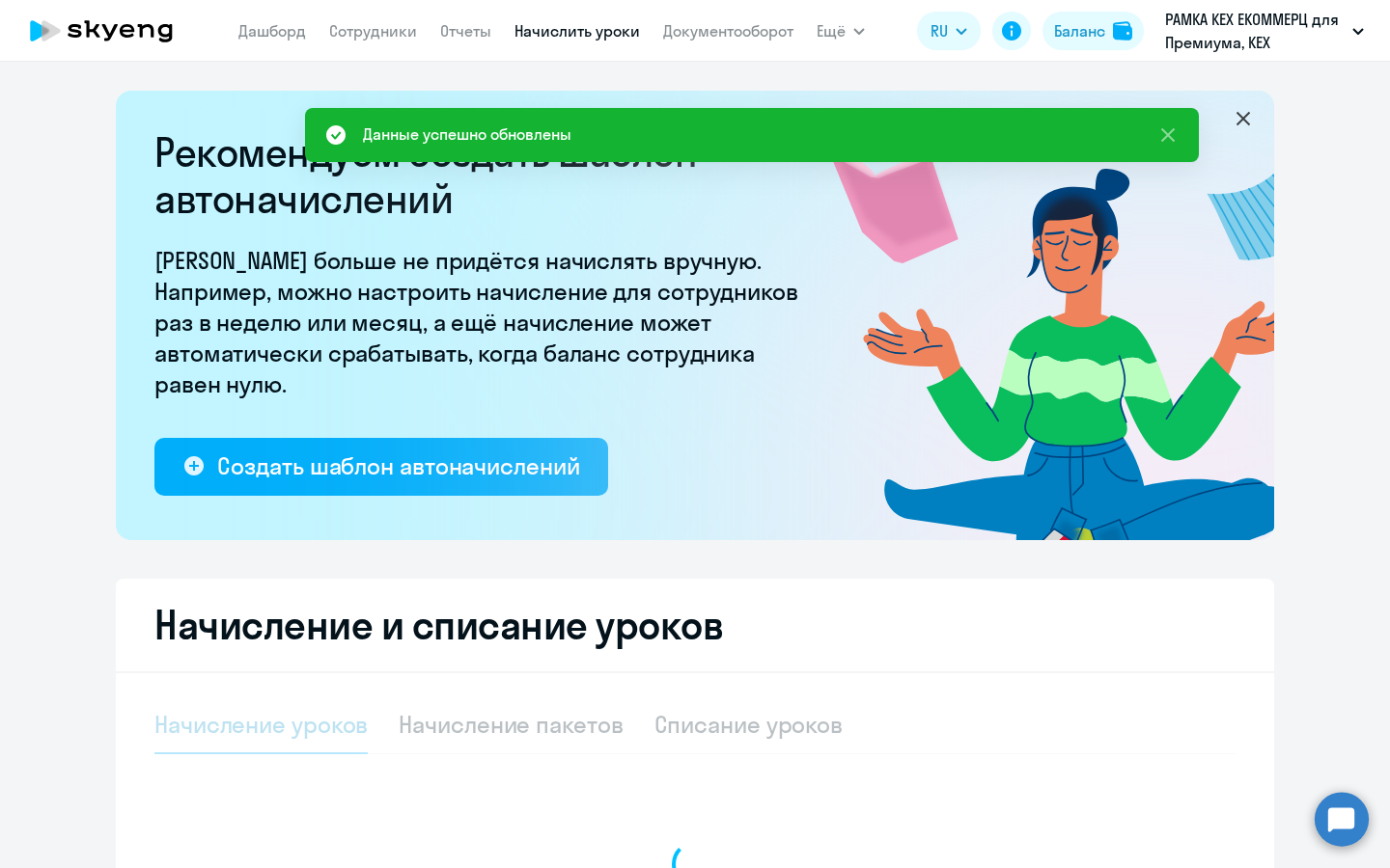
select select "10"
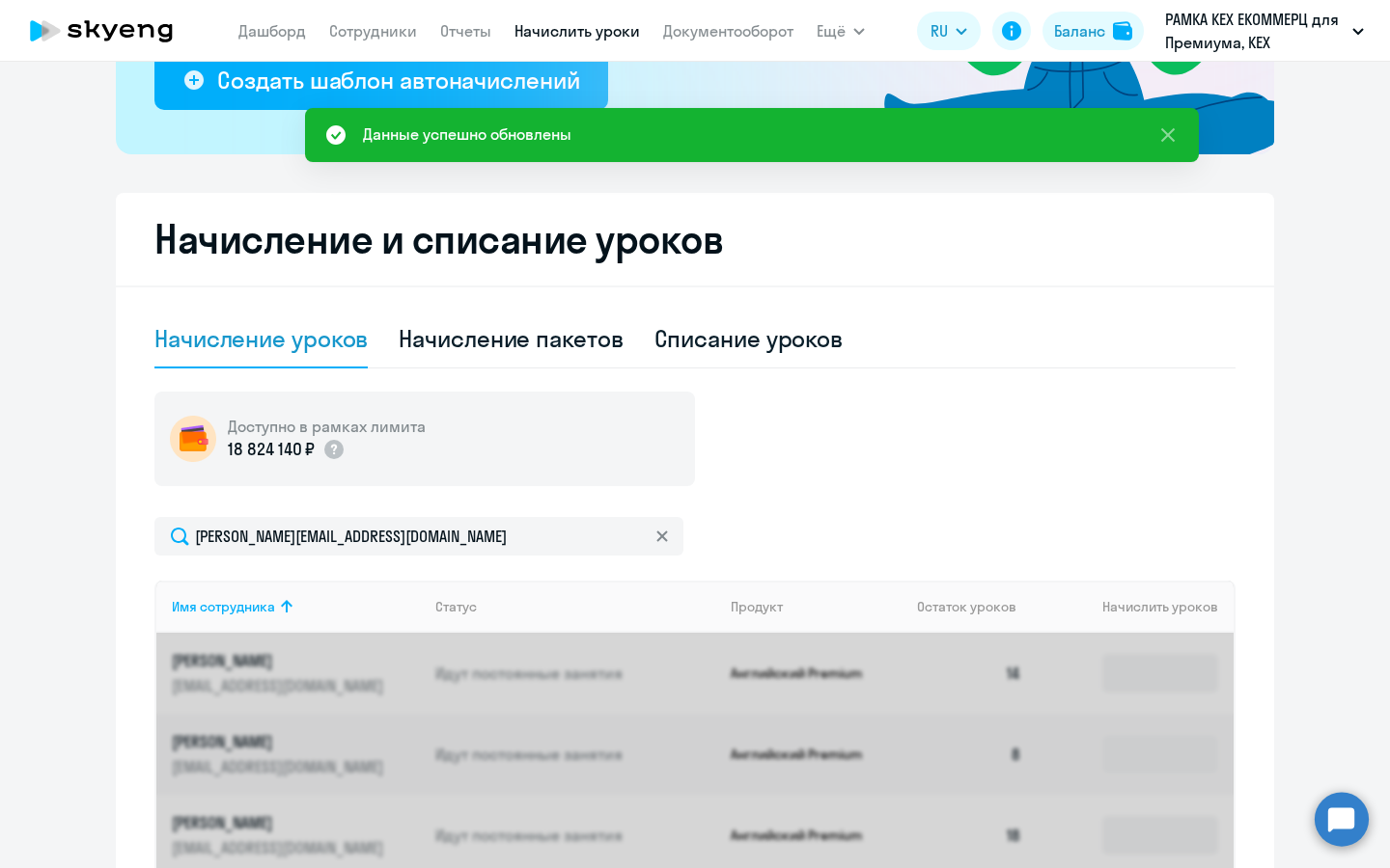
scroll to position [420, 0]
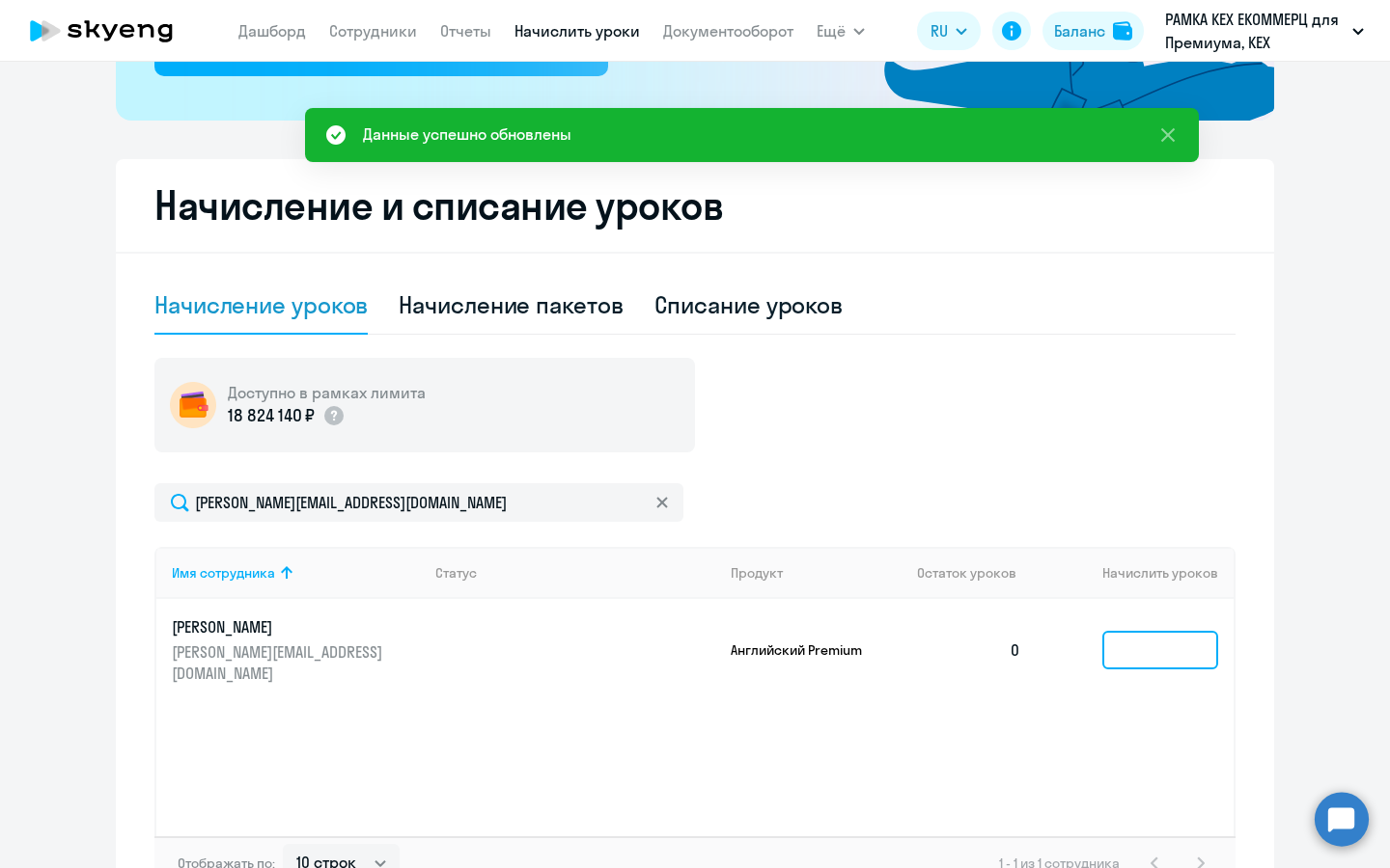
click at [1155, 640] on input at bounding box center [1160, 650] width 116 height 39
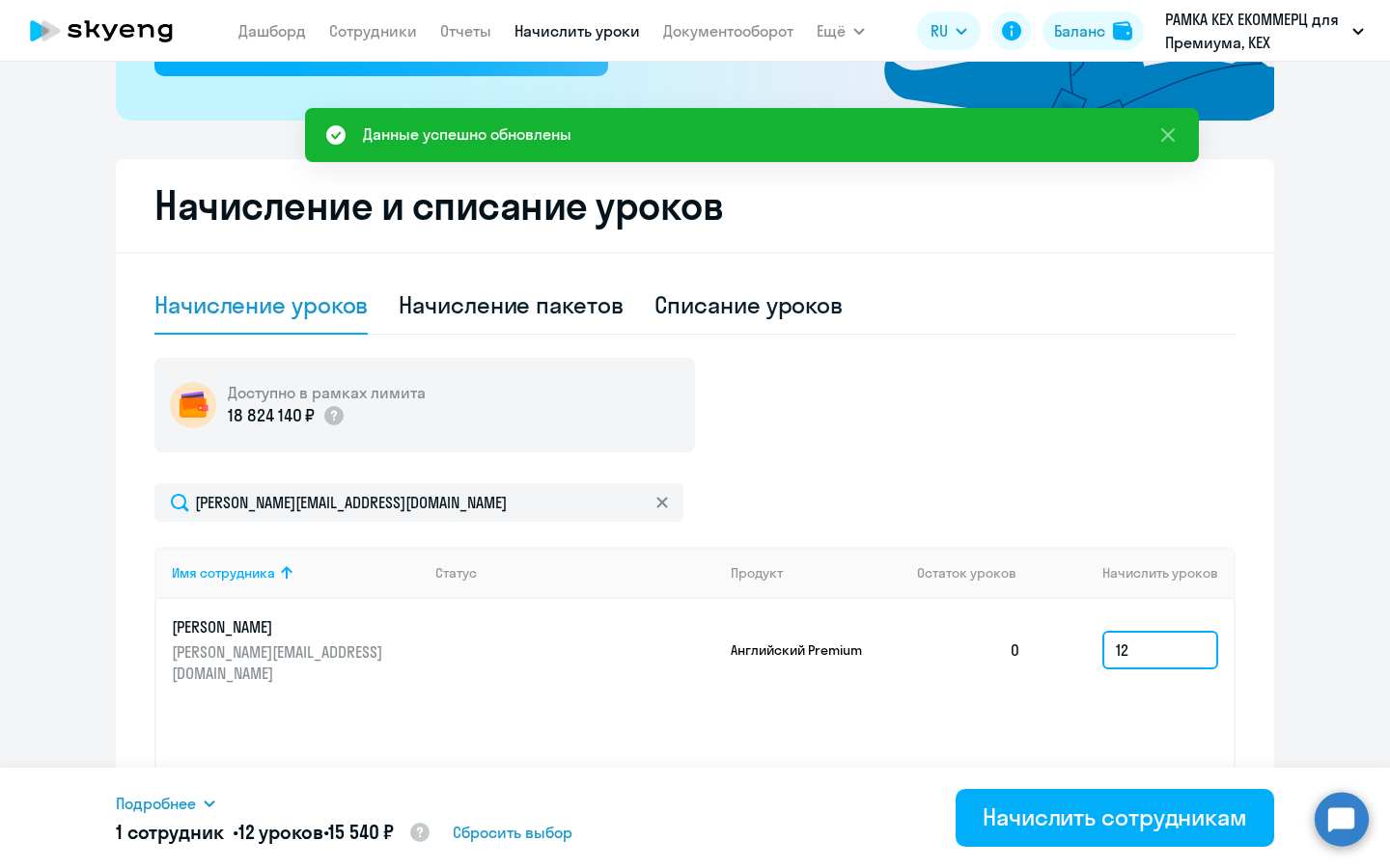
type input "1"
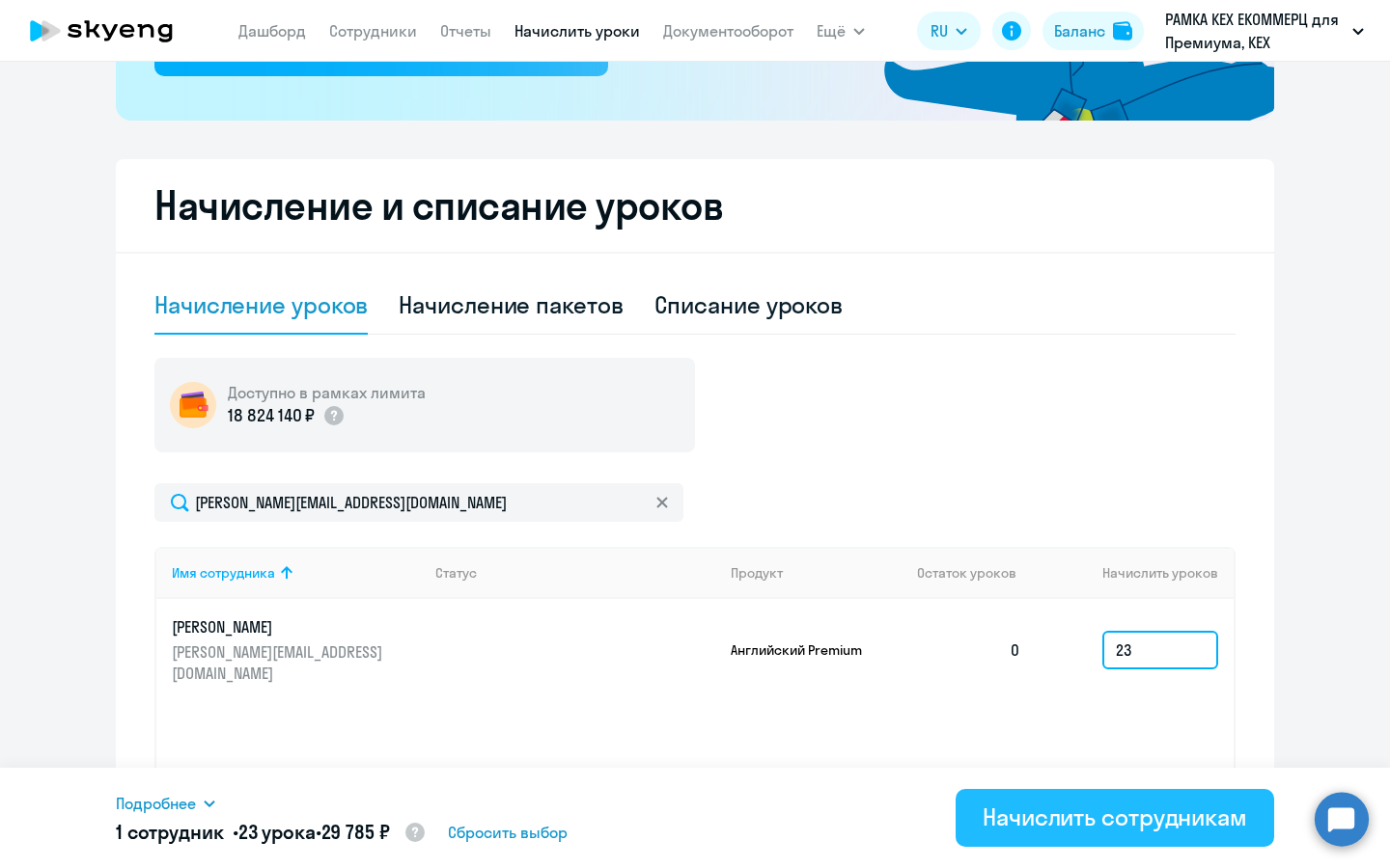
type input "23"
click at [1200, 812] on div "Начислить сотрудникам" at bounding box center [1114, 817] width 265 height 31
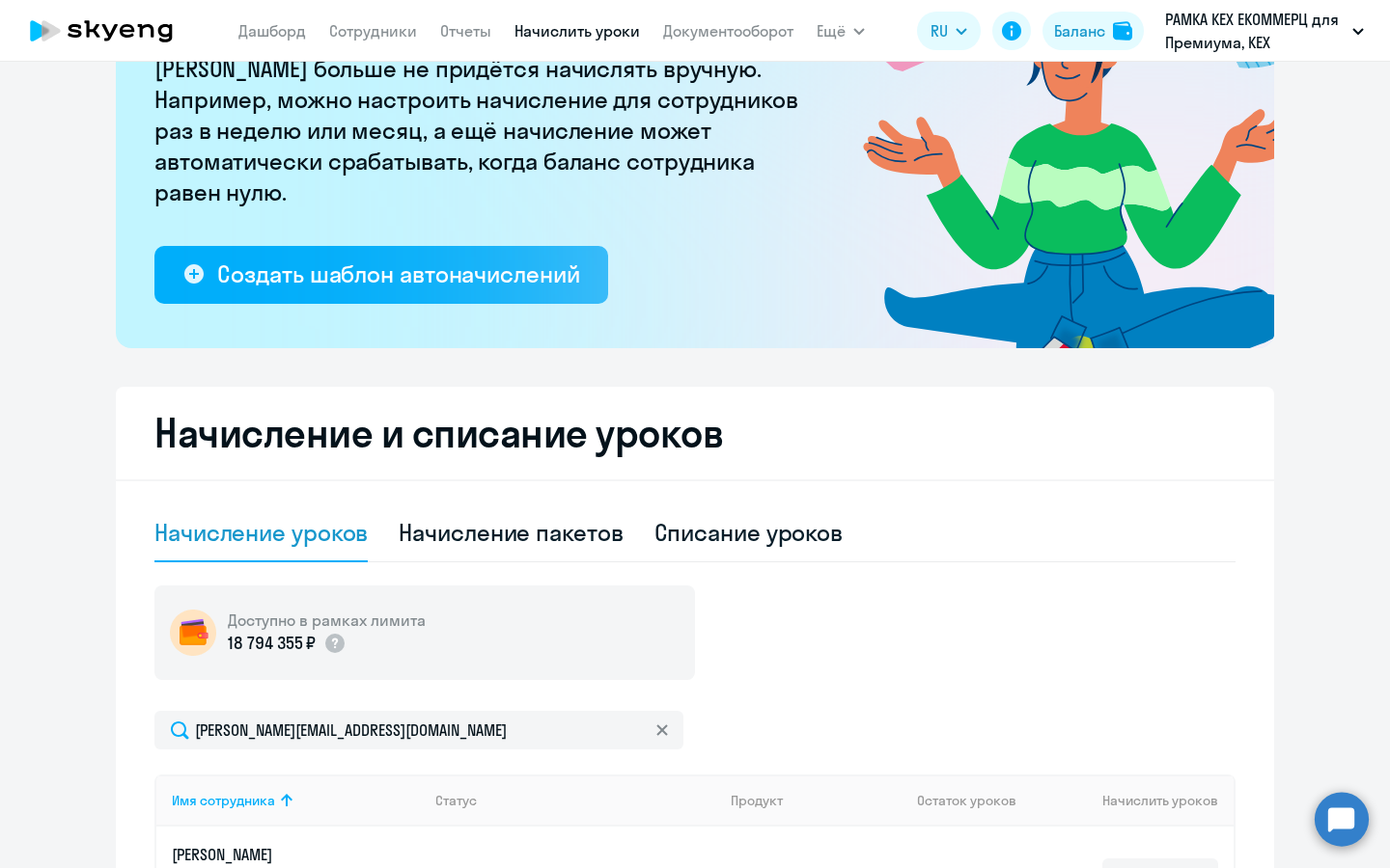
scroll to position [0, 0]
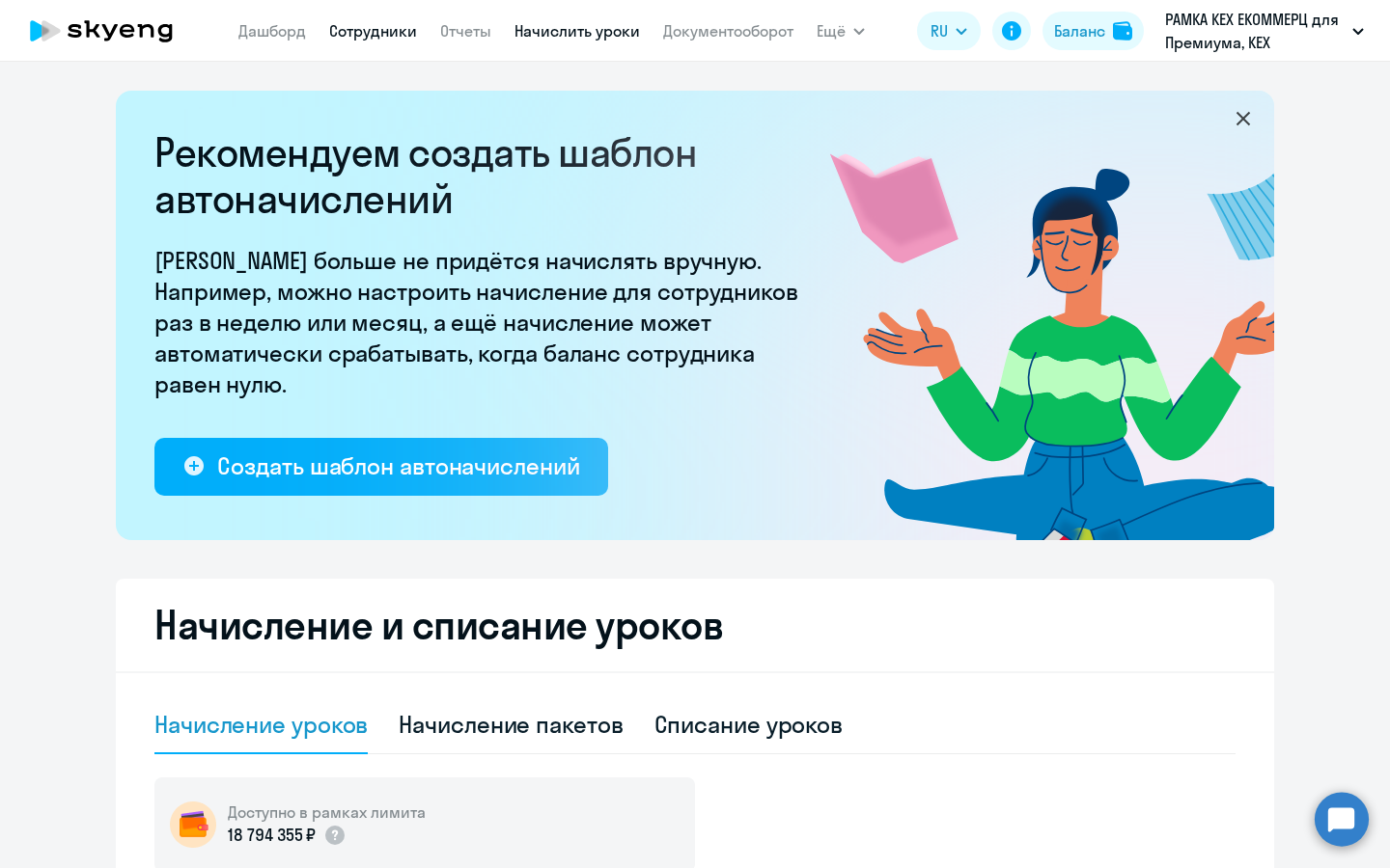
click at [363, 28] on link "Сотрудники" at bounding box center [373, 30] width 88 height 19
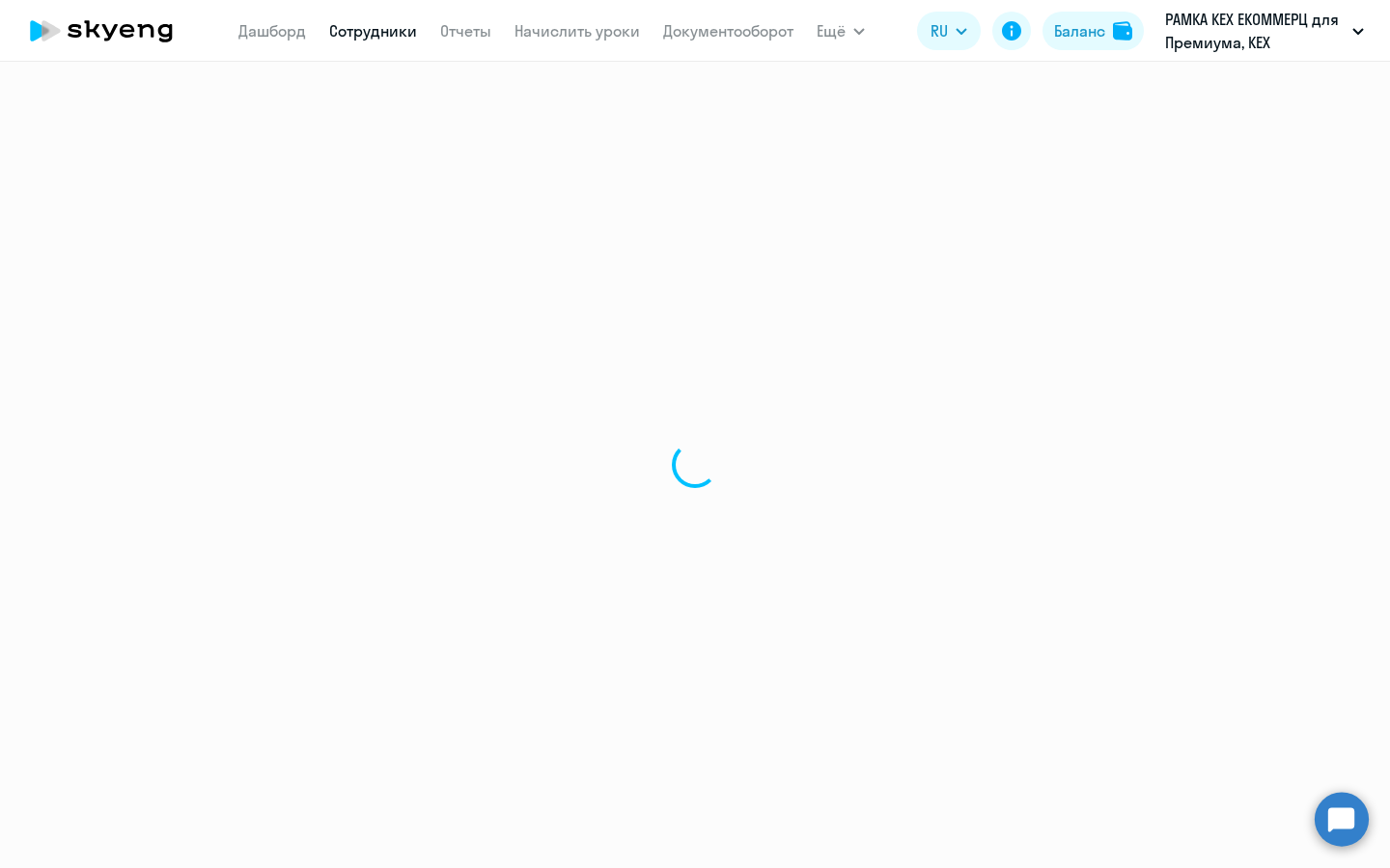
select select "30"
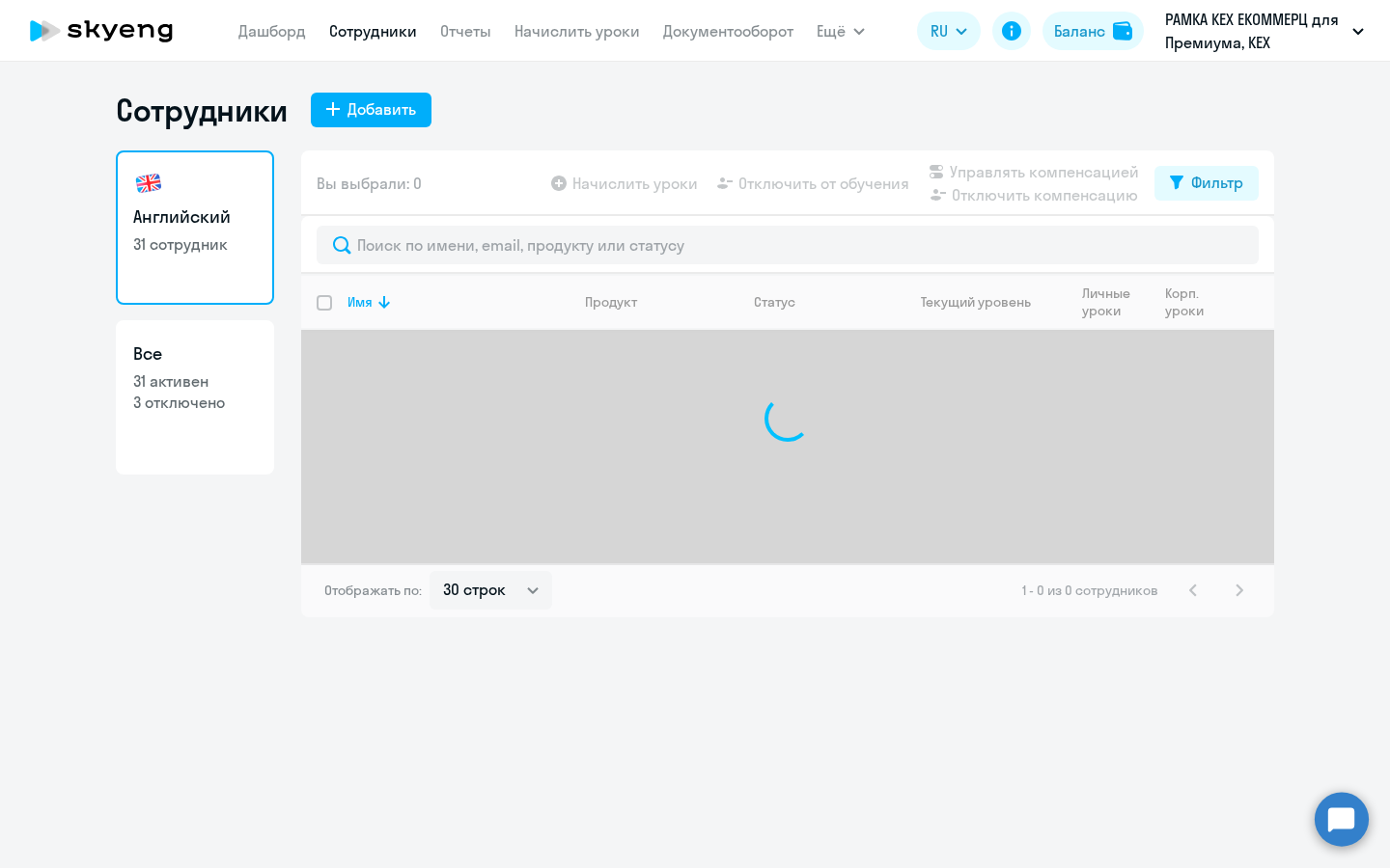
click at [399, 145] on div "Сотрудники Добавить Английский 31 сотрудник Все 31 активен 3 отключено Вы выбра…" at bounding box center [695, 354] width 1158 height 526
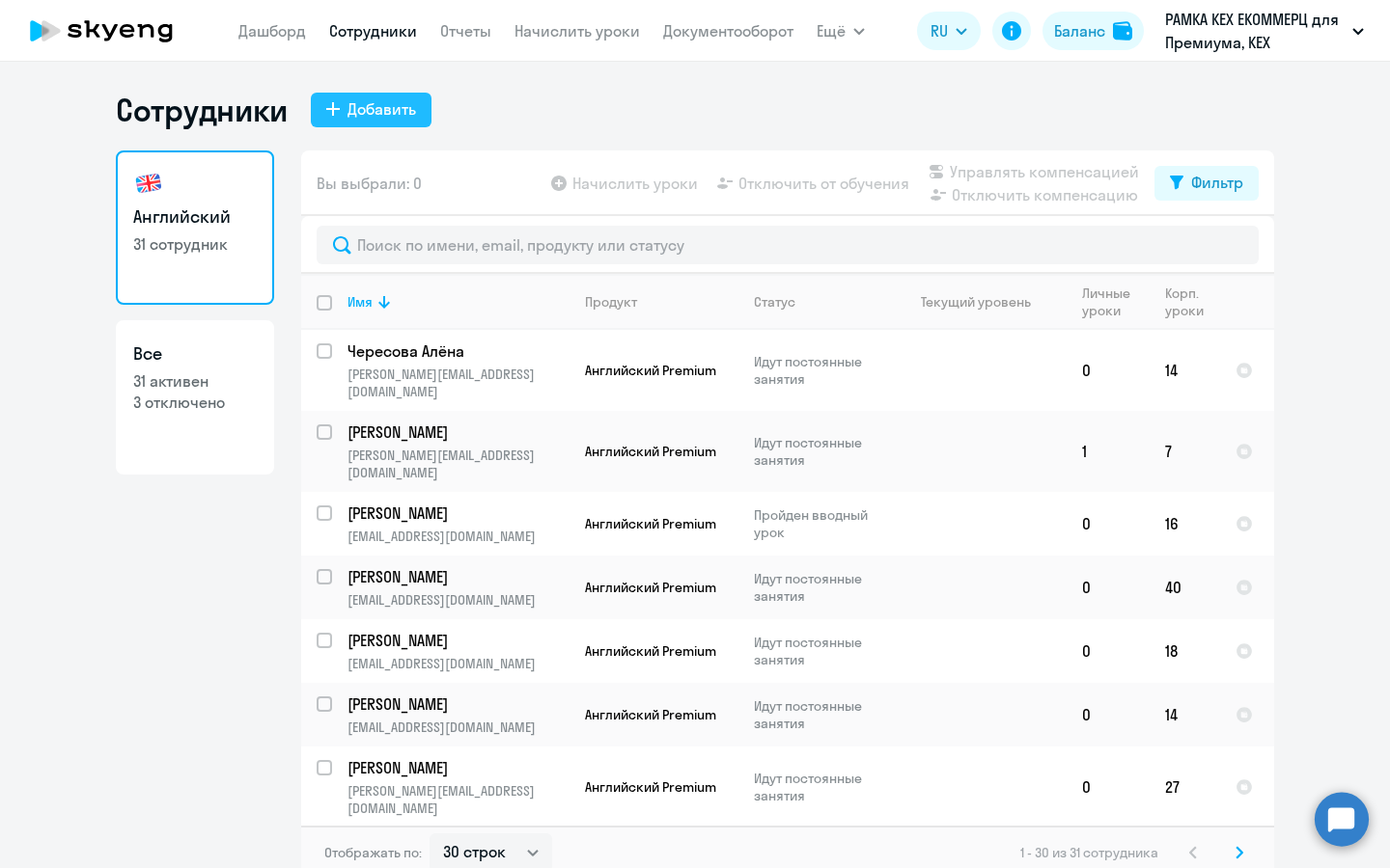
click at [402, 116] on div "Добавить" at bounding box center [382, 109] width 69 height 23
select select "english_adult_not_native_speaker_premium"
select select "3"
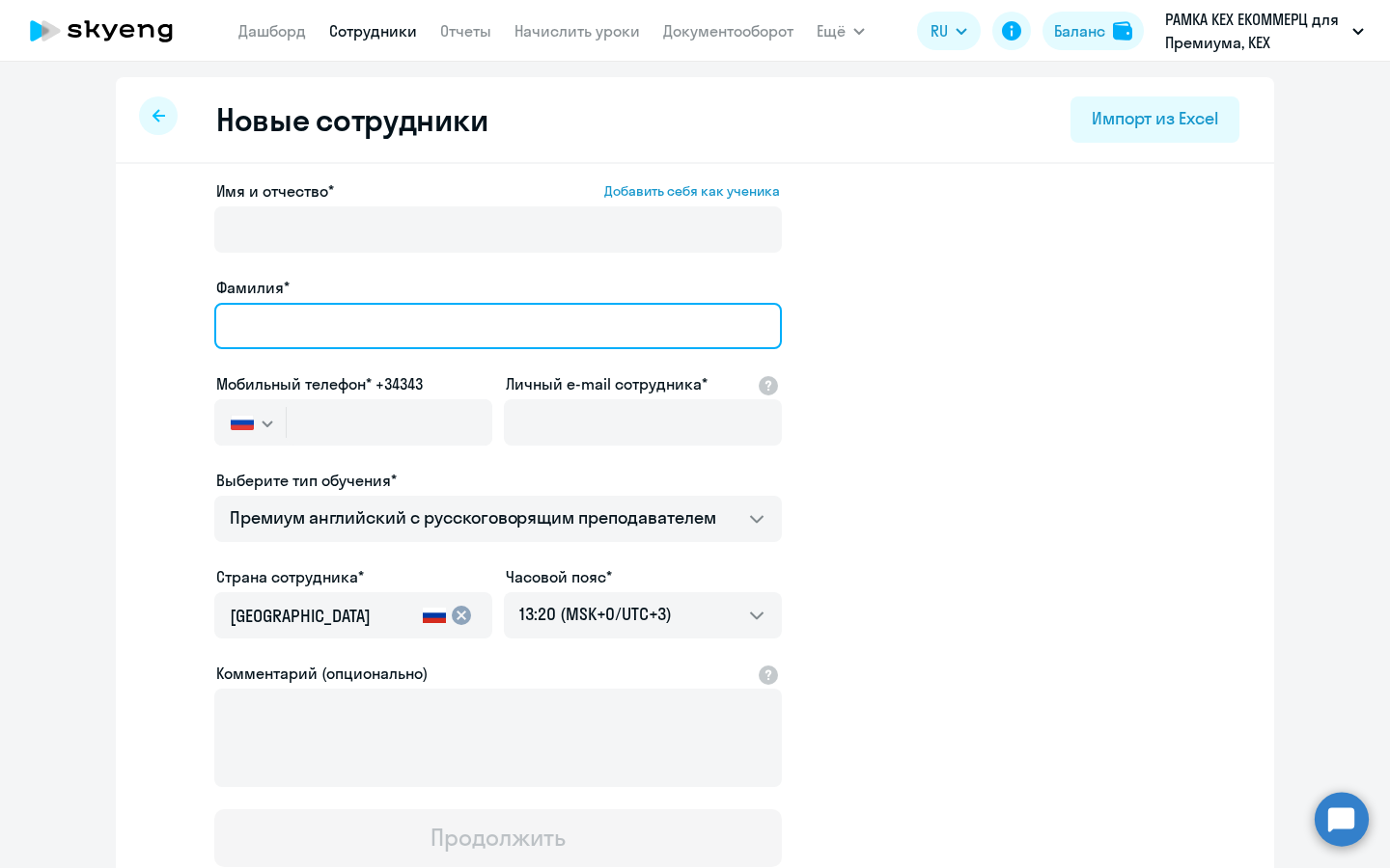
click at [365, 319] on input "Фамилия*" at bounding box center [498, 326] width 568 height 46
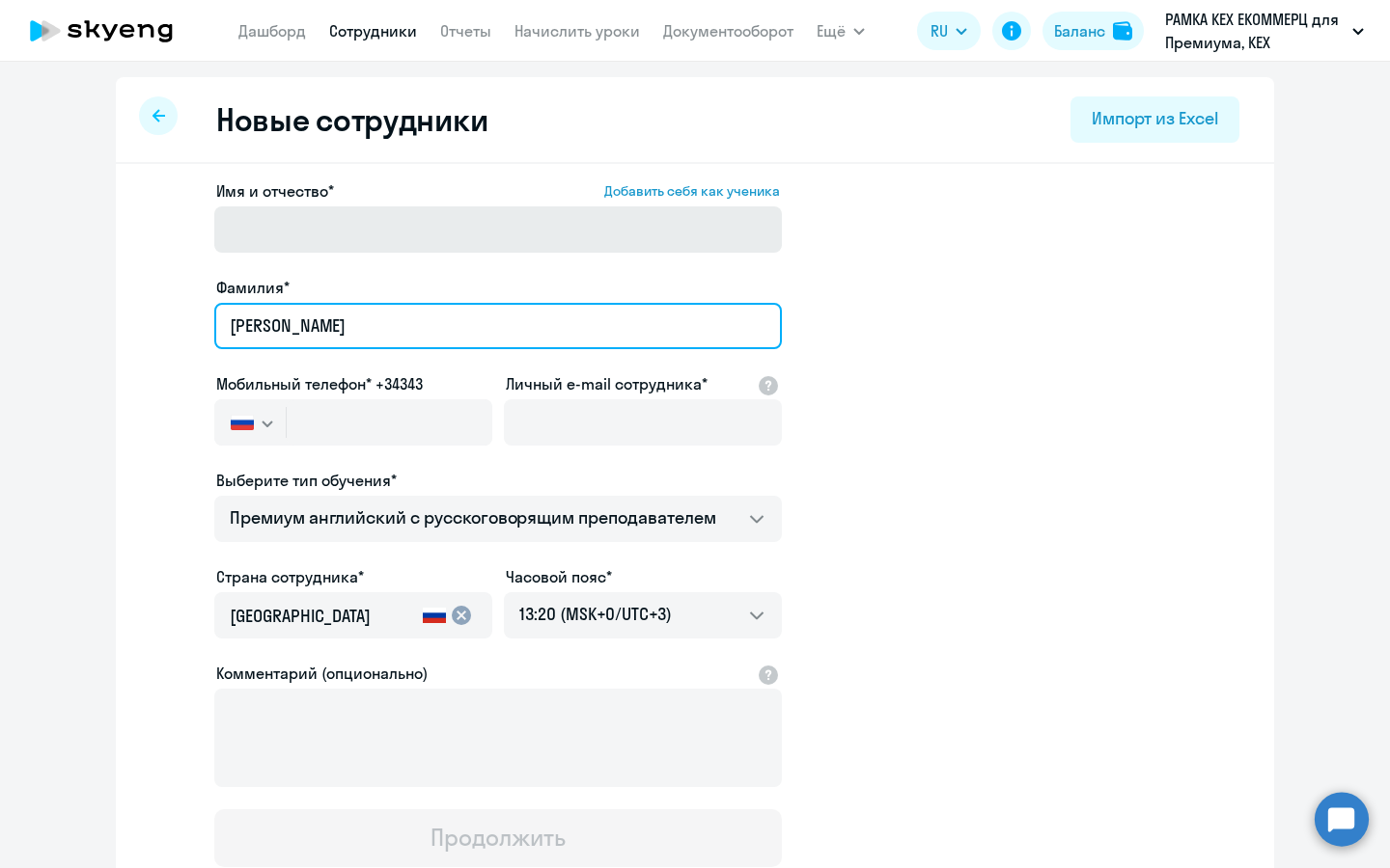
type input "Макаров"
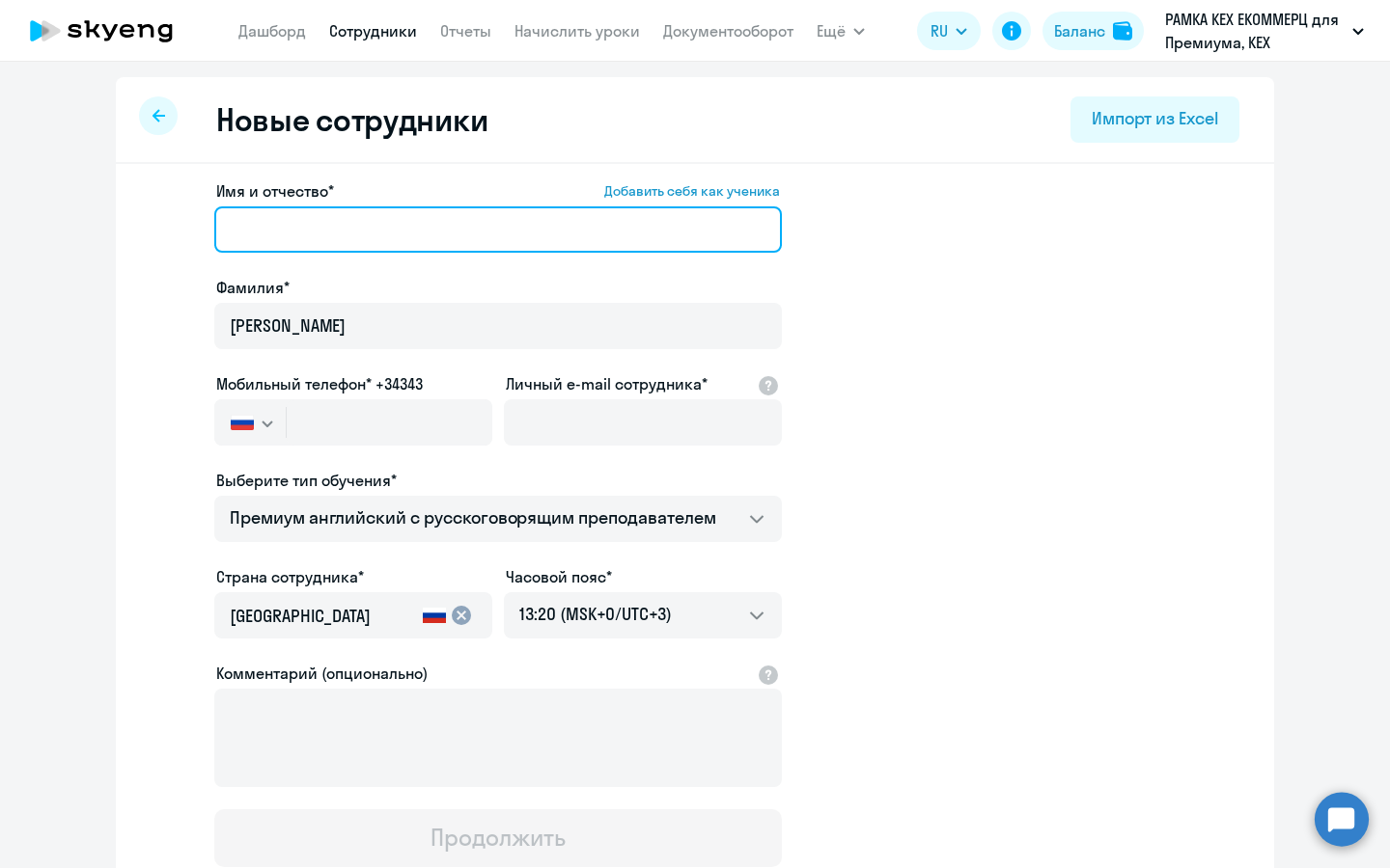
click at [357, 213] on input "Имя и отчество* Добавить себя как ученика" at bounding box center [498, 230] width 568 height 46
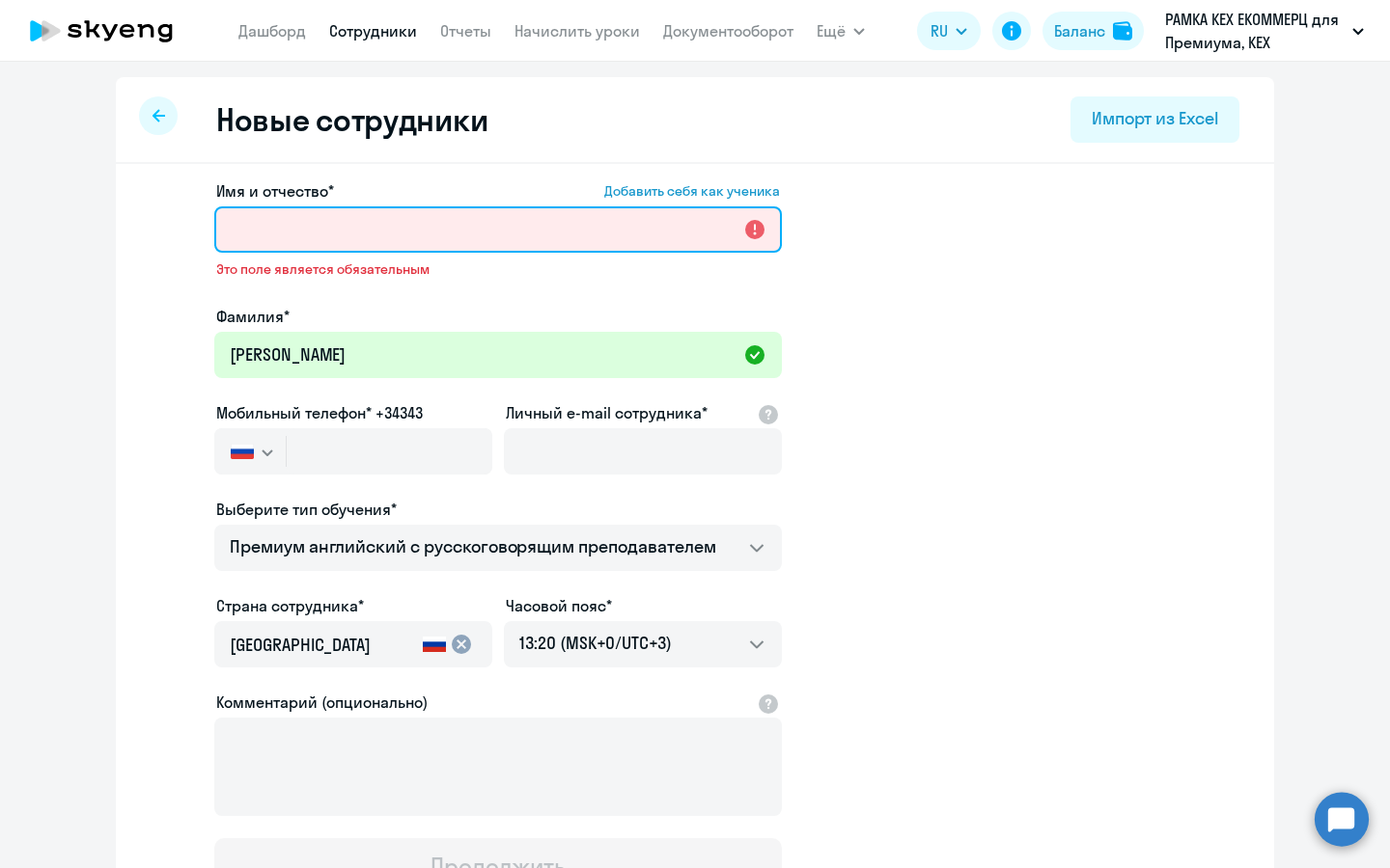
paste input "Никита Сергеевич"
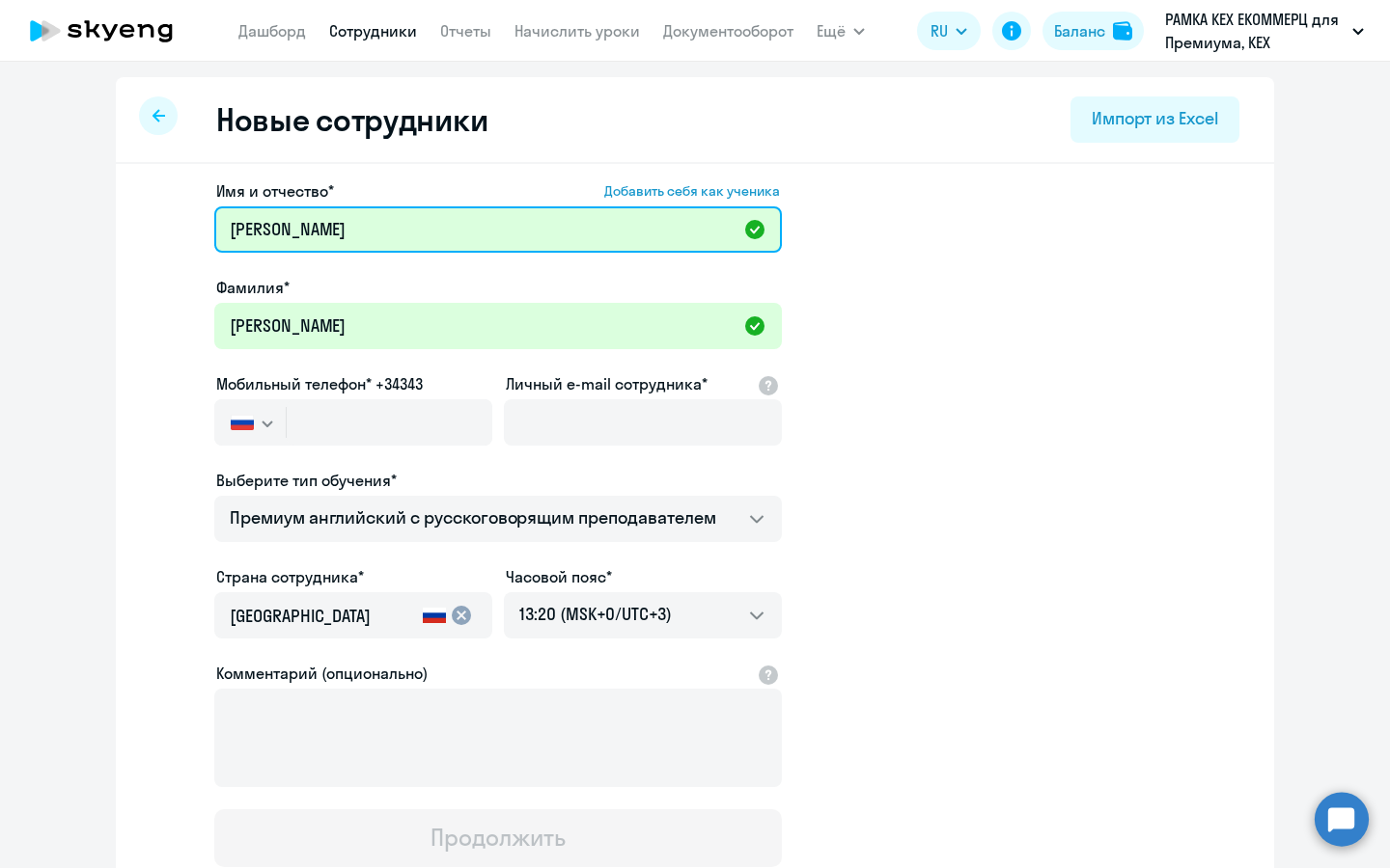
type input "Никита Сергеевич"
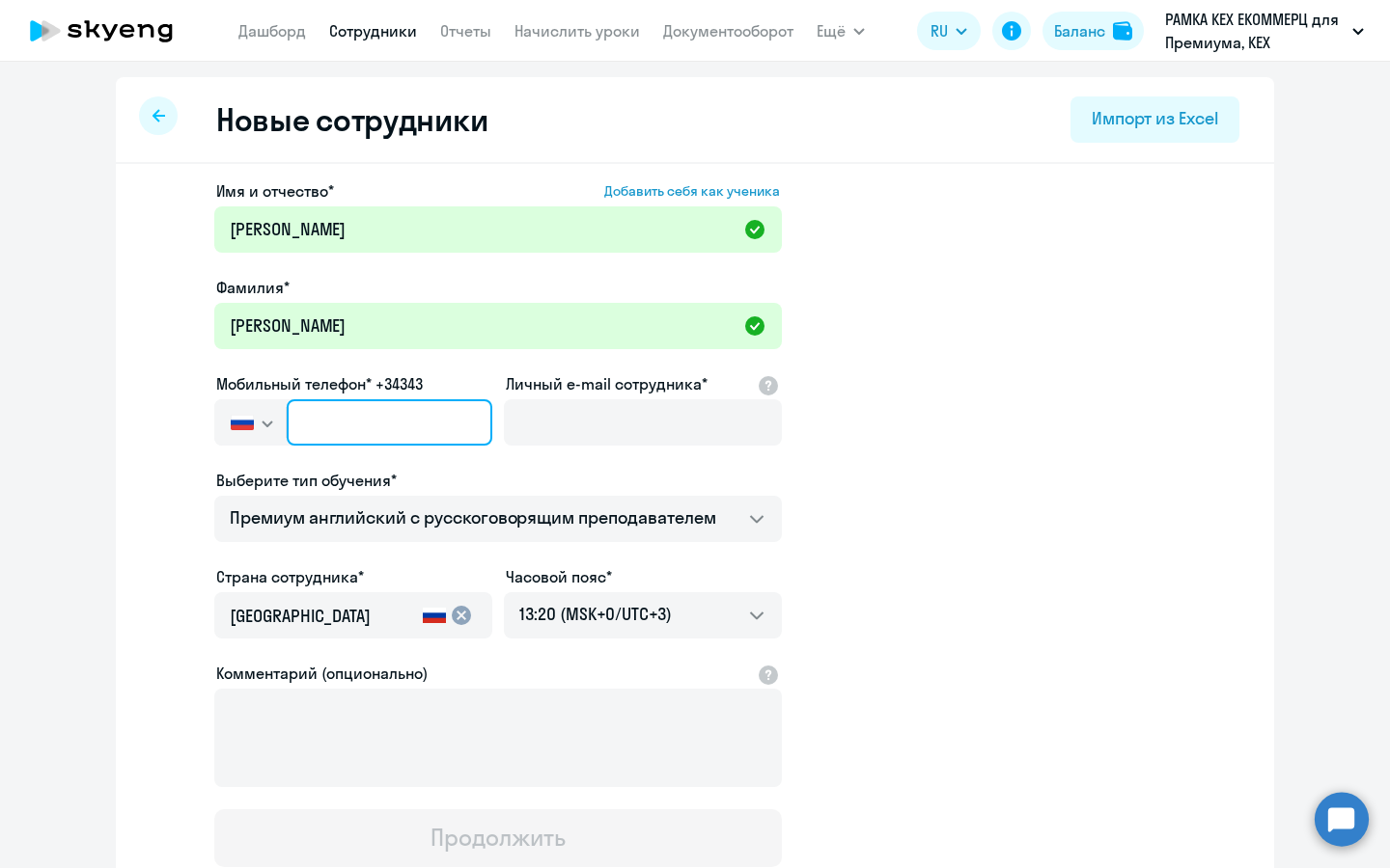
click at [460, 409] on input "text" at bounding box center [390, 423] width 206 height 46
paste input "+7 962 998-27-45"
type input "+7 962 998-27-45"
click at [644, 450] on div at bounding box center [643, 449] width 278 height 8
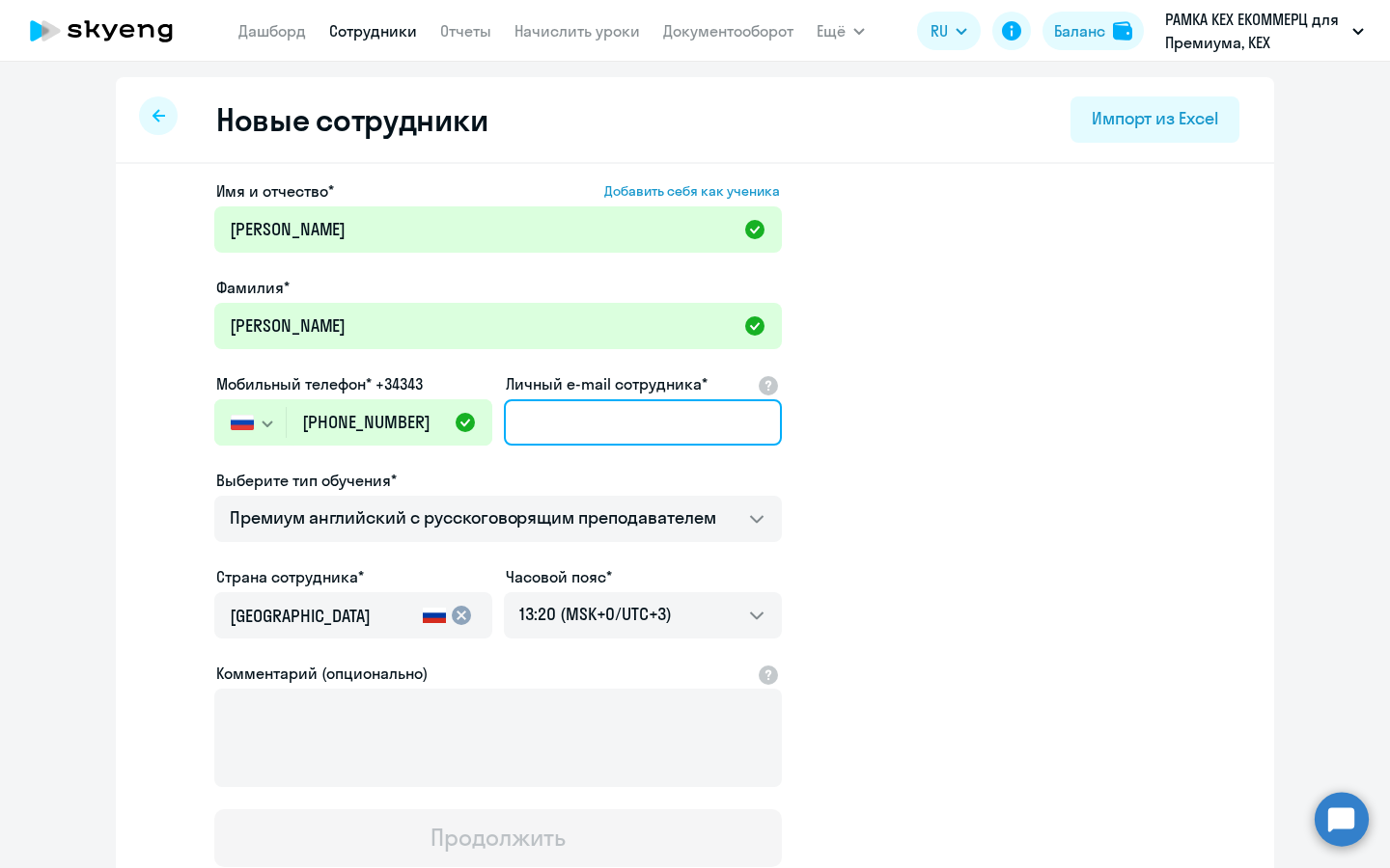
click at [654, 426] on input "Личный e-mail сотрудника*" at bounding box center [643, 423] width 278 height 46
paste input "[EMAIL_ADDRESS][DOMAIN_NAME]"
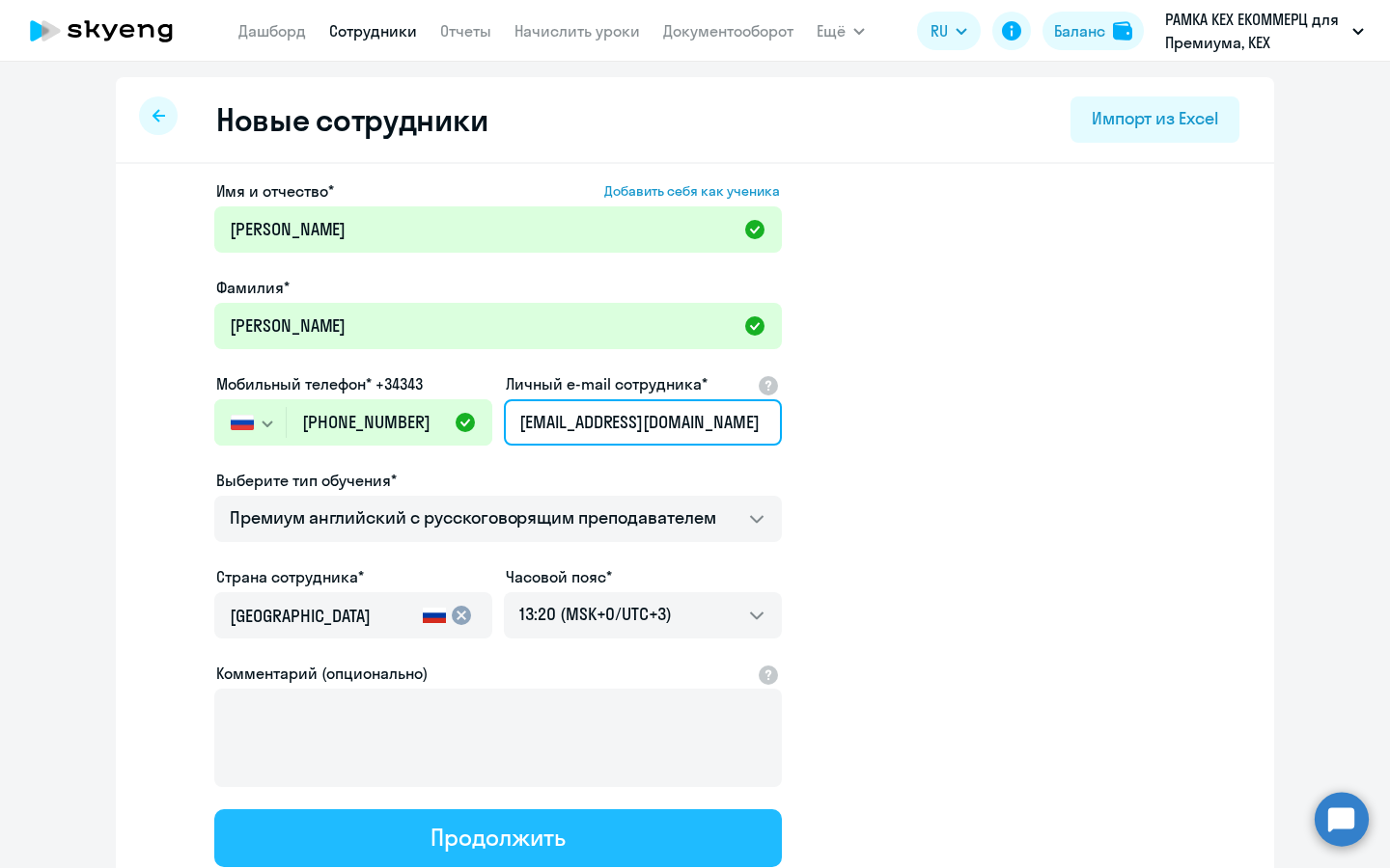
type input "[EMAIL_ADDRESS][DOMAIN_NAME]"
click at [554, 852] on button "Продолжить" at bounding box center [498, 838] width 568 height 58
select select "english_adult_not_native_speaker_premium"
select select "3"
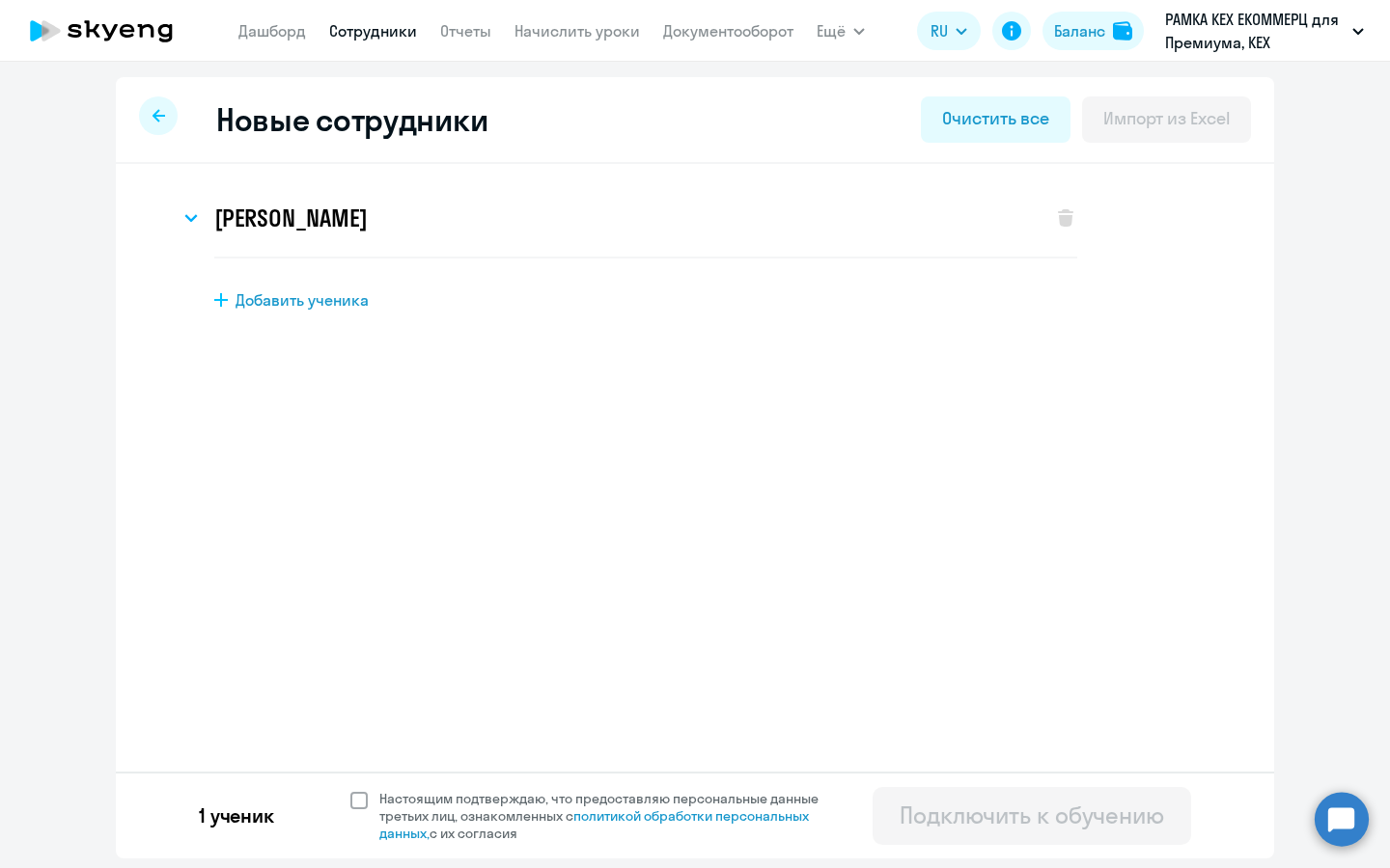
click at [468, 822] on span "Настоящим подтверждаю, что предоставляю персональные данные третьих лиц, ознако…" at bounding box center [611, 816] width 463 height 52
click at [351, 790] on input "Настоящим подтверждаю, что предоставляю персональные данные третьих лиц, ознако…" at bounding box center [350, 789] width 1 height 1
checkbox input "true"
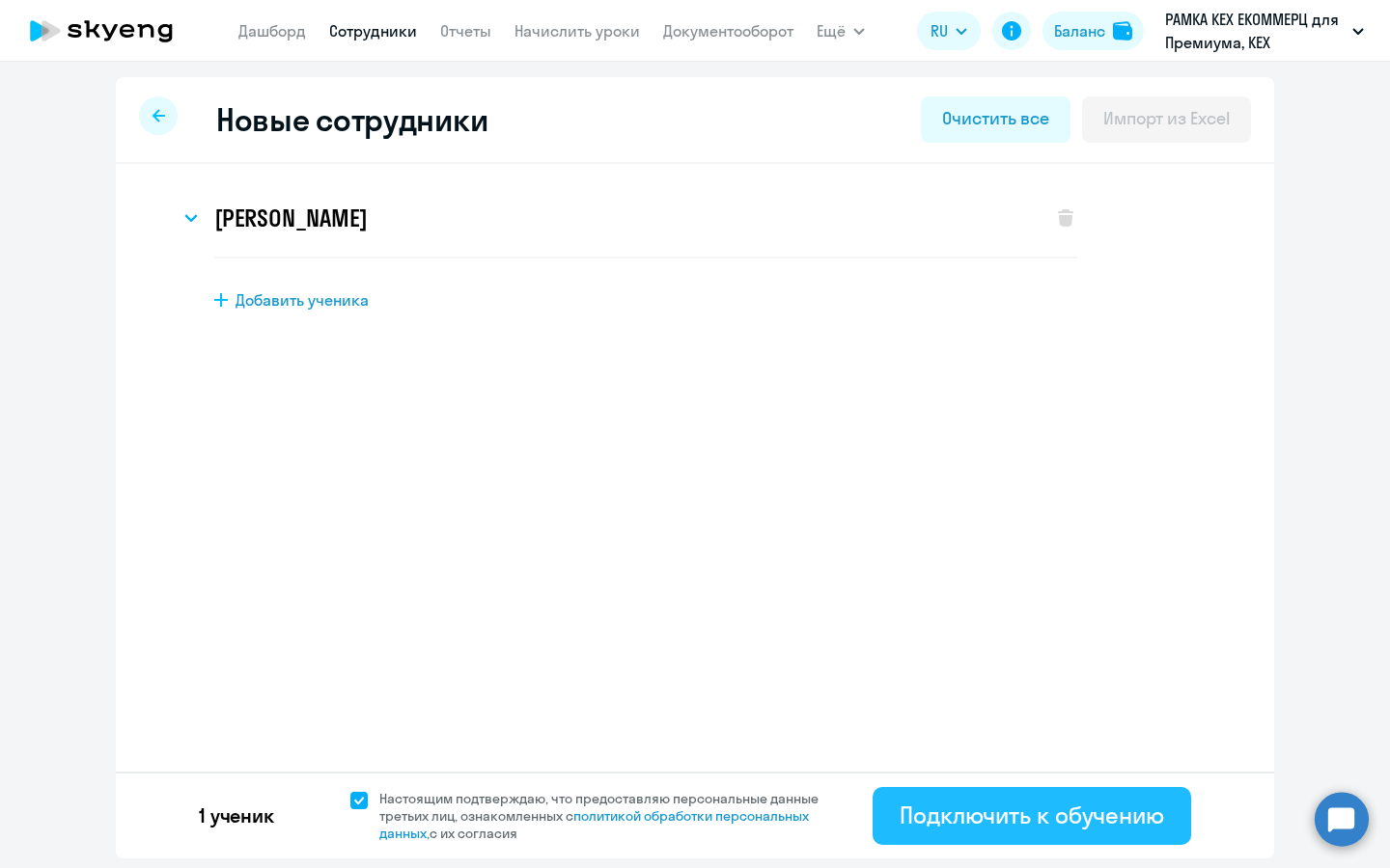
click at [1083, 832] on button "Подключить к обучению" at bounding box center [1031, 816] width 319 height 58
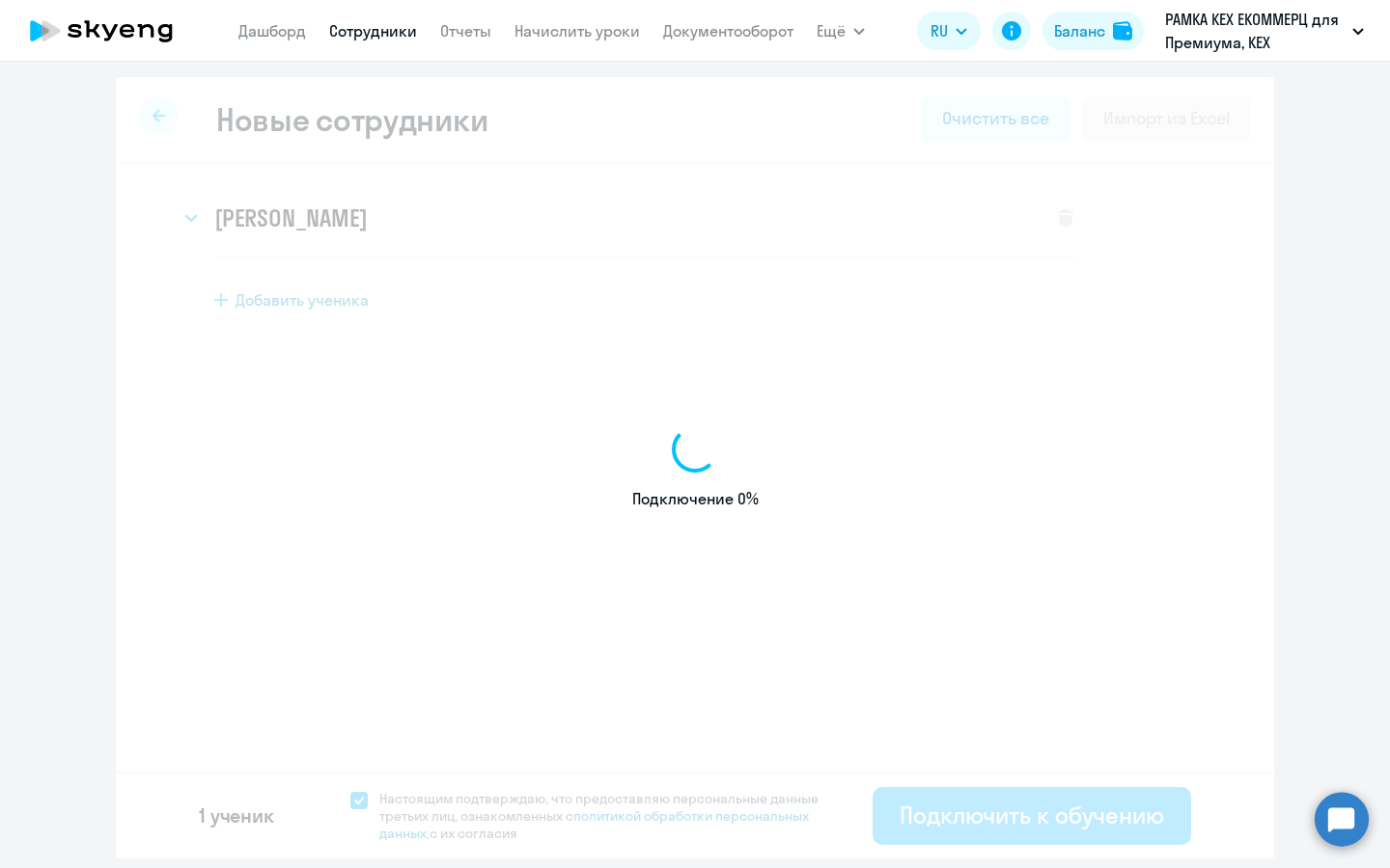
select select "english_adult_not_native_speaker_premium"
select select "3"
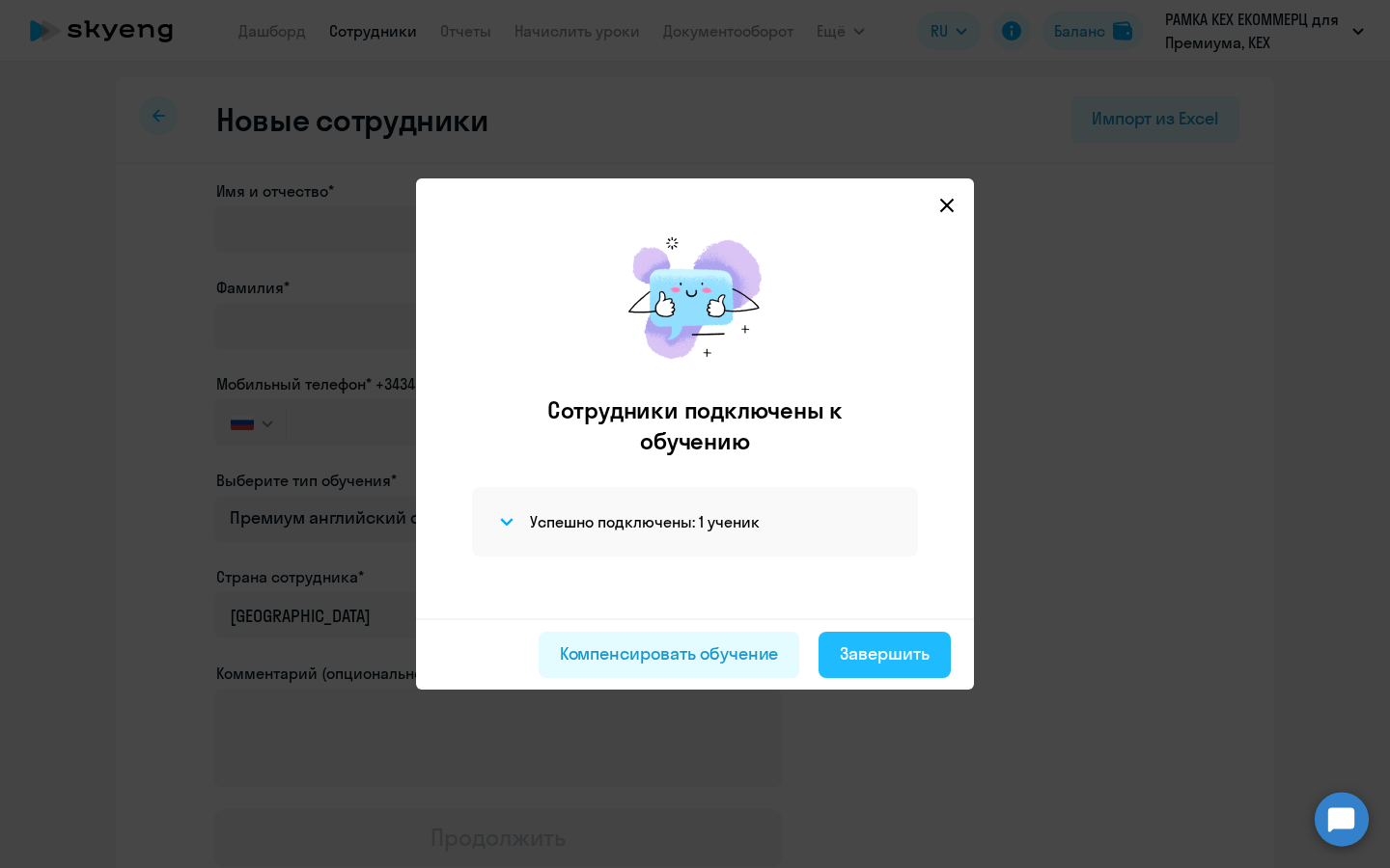
click at [906, 664] on div "Завершить" at bounding box center [884, 653] width 90 height 25
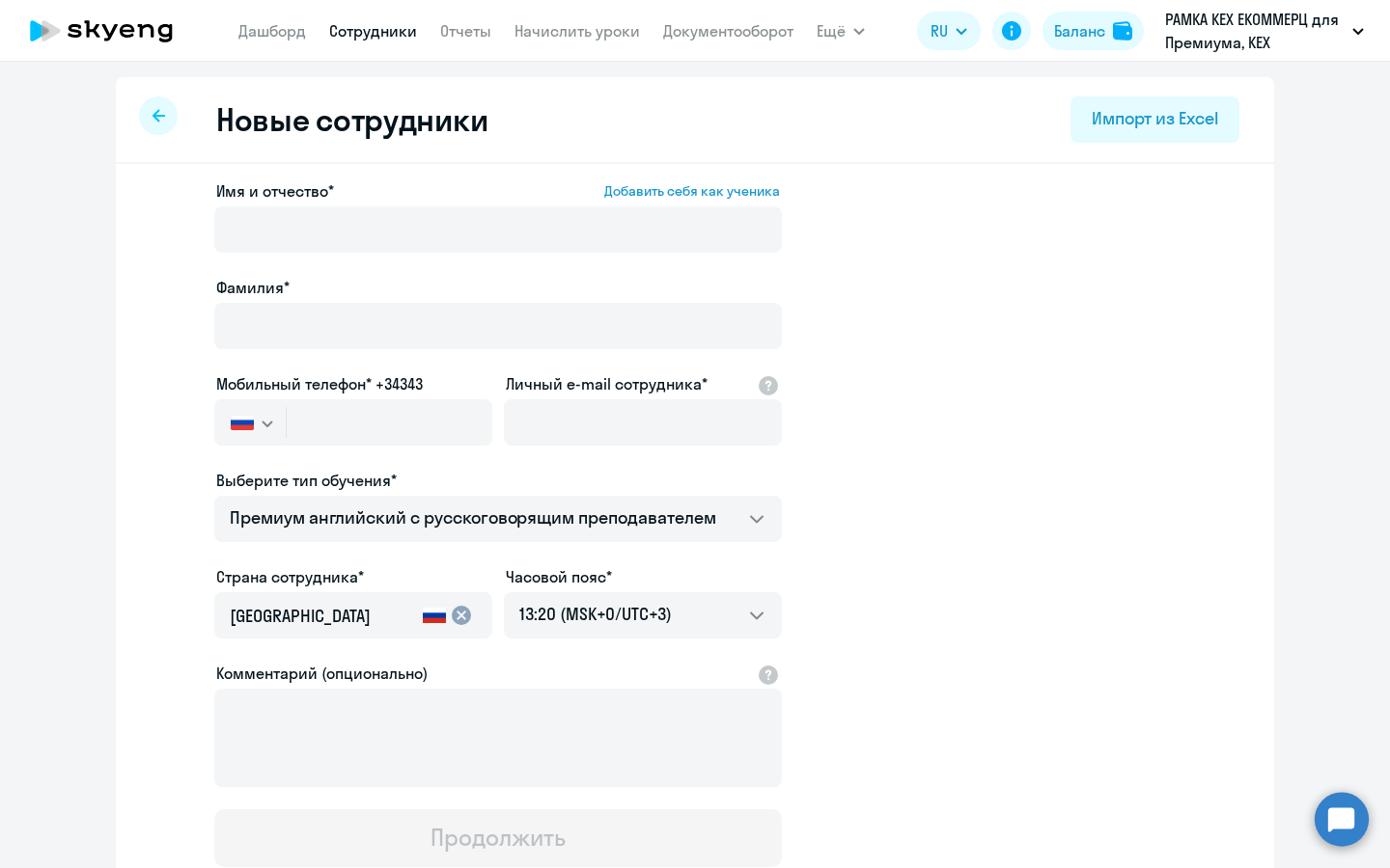
select select "30"
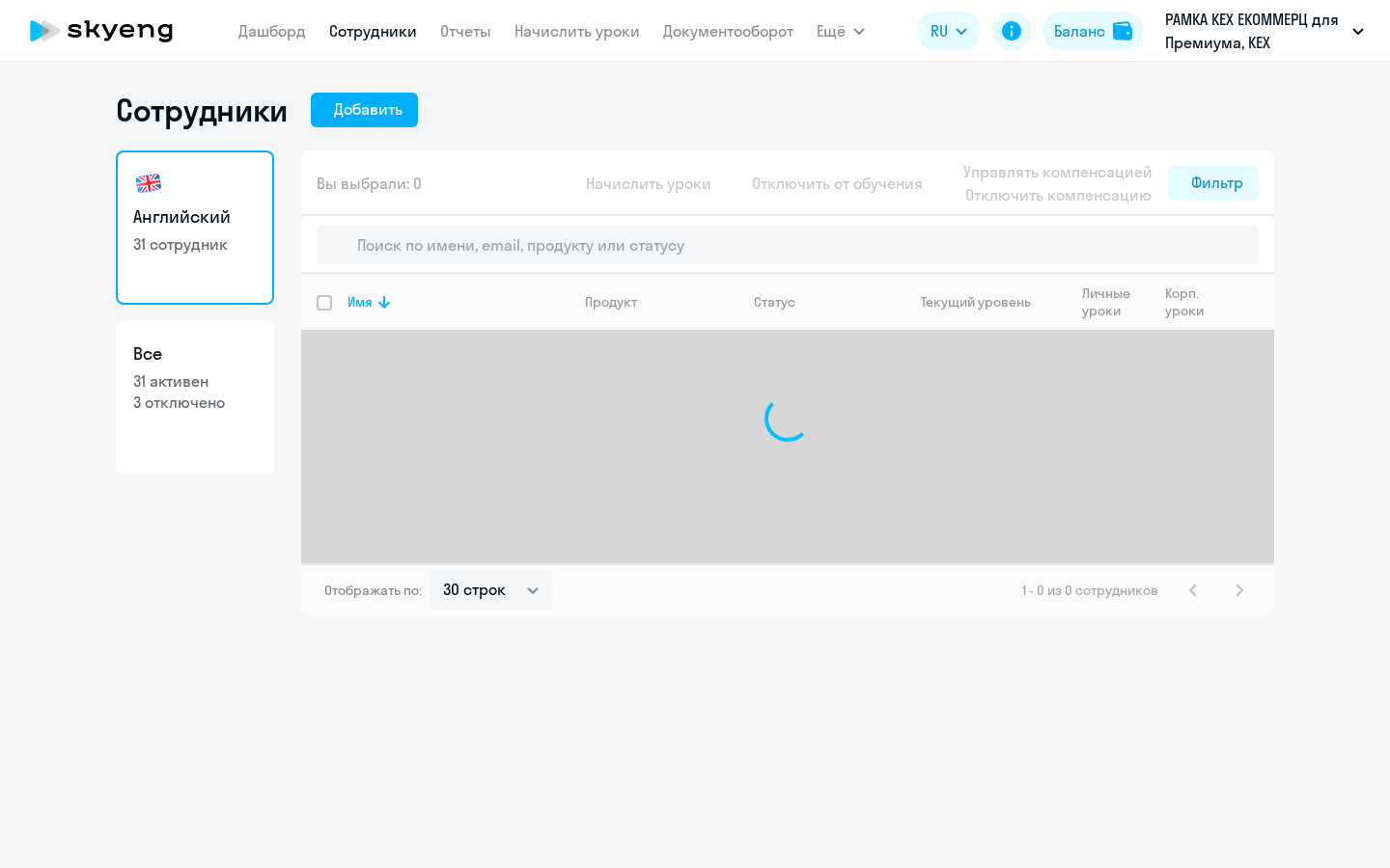
select select "30"
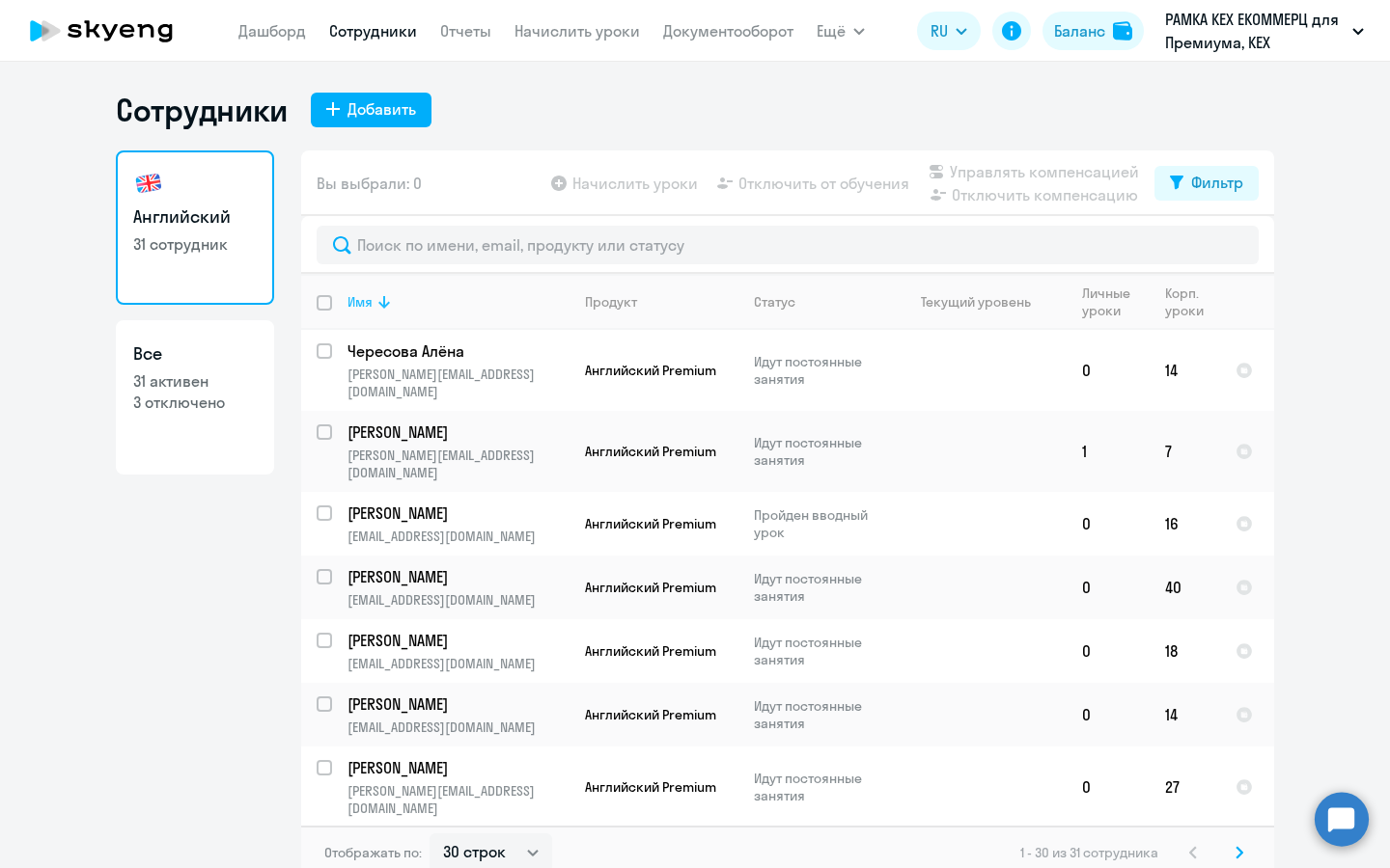
click at [364, 297] on div "Имя" at bounding box center [360, 302] width 25 height 17
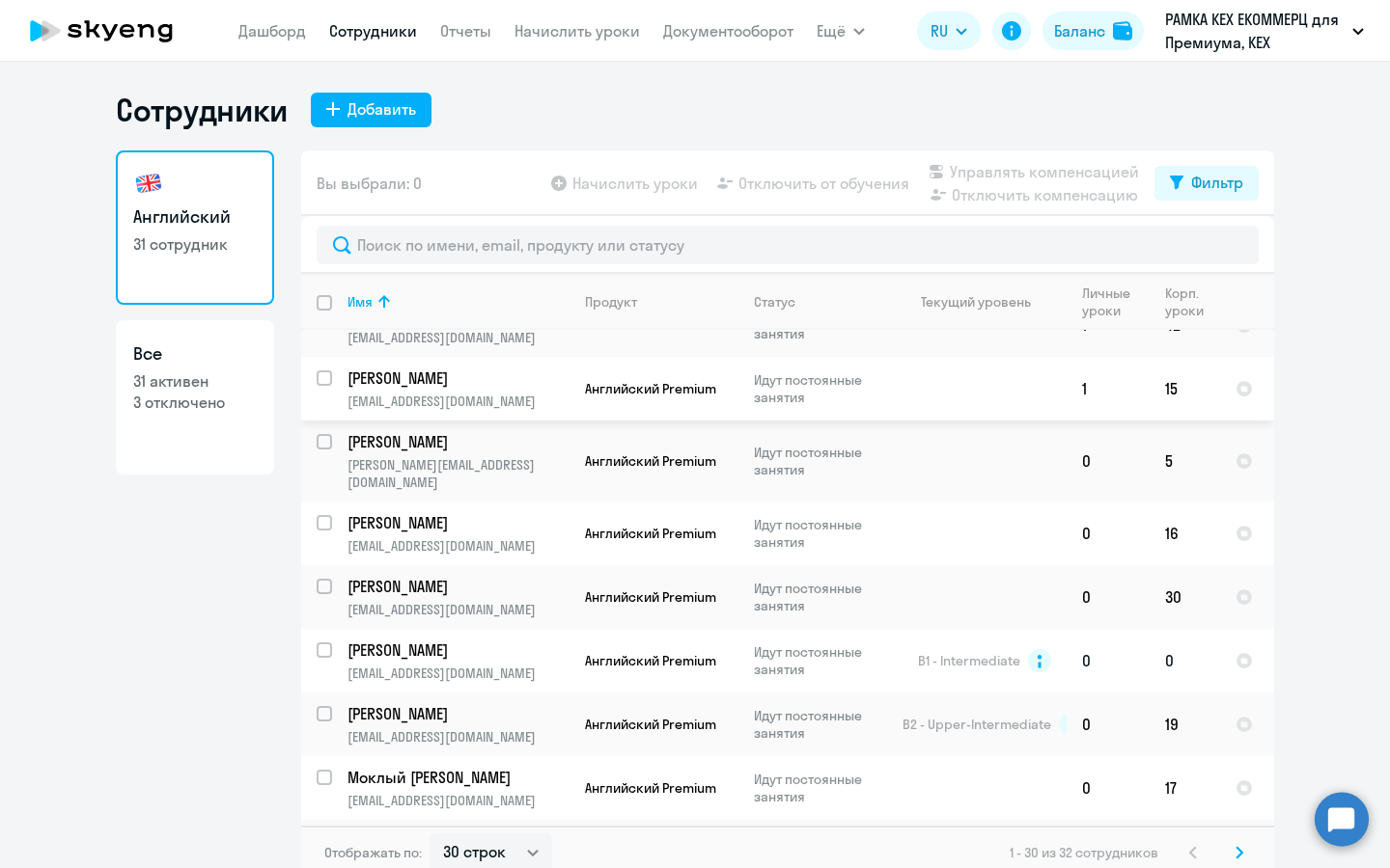
scroll to position [789, 0]
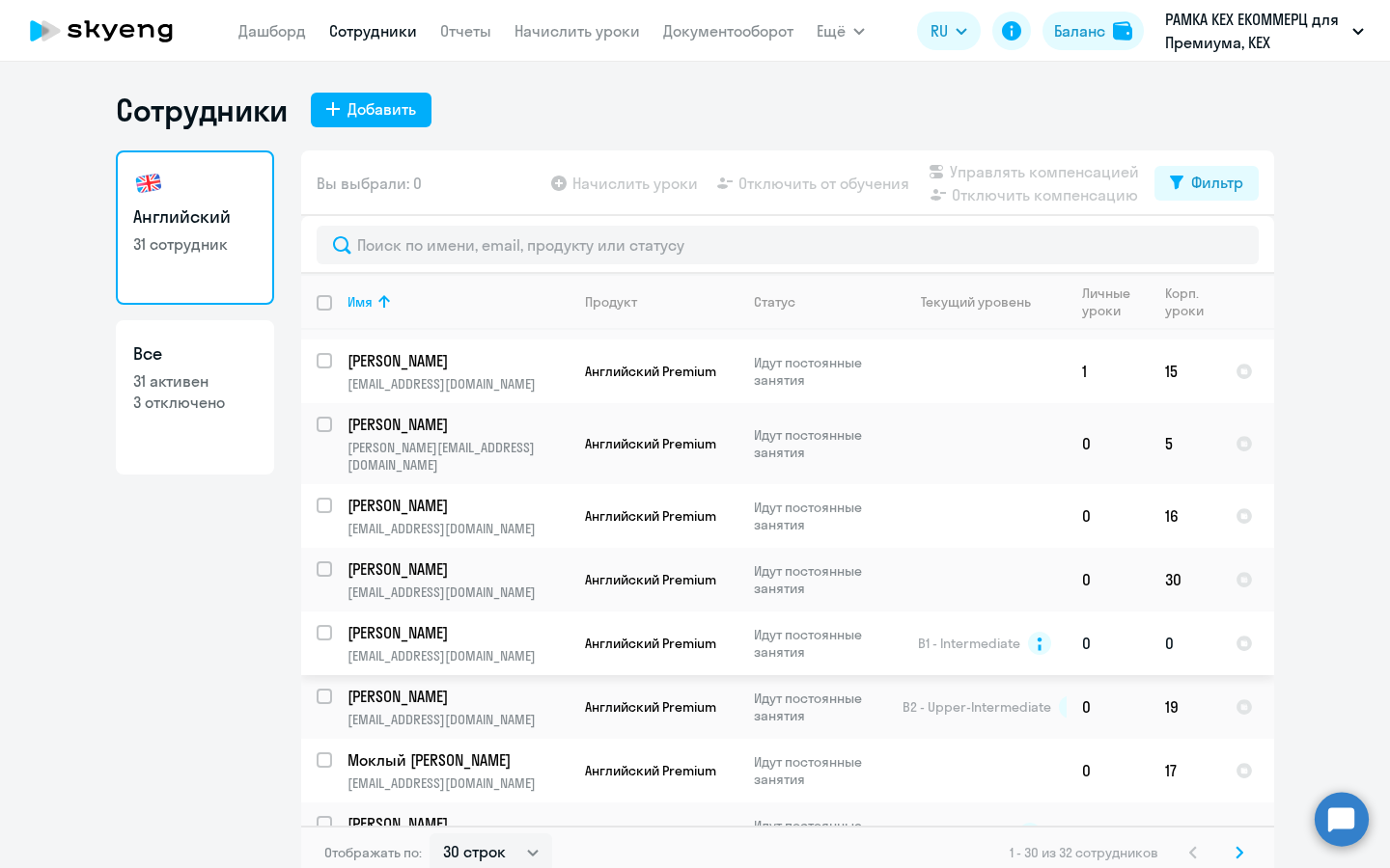
click at [427, 647] on p "[EMAIL_ADDRESS][DOMAIN_NAME]" at bounding box center [458, 655] width 221 height 17
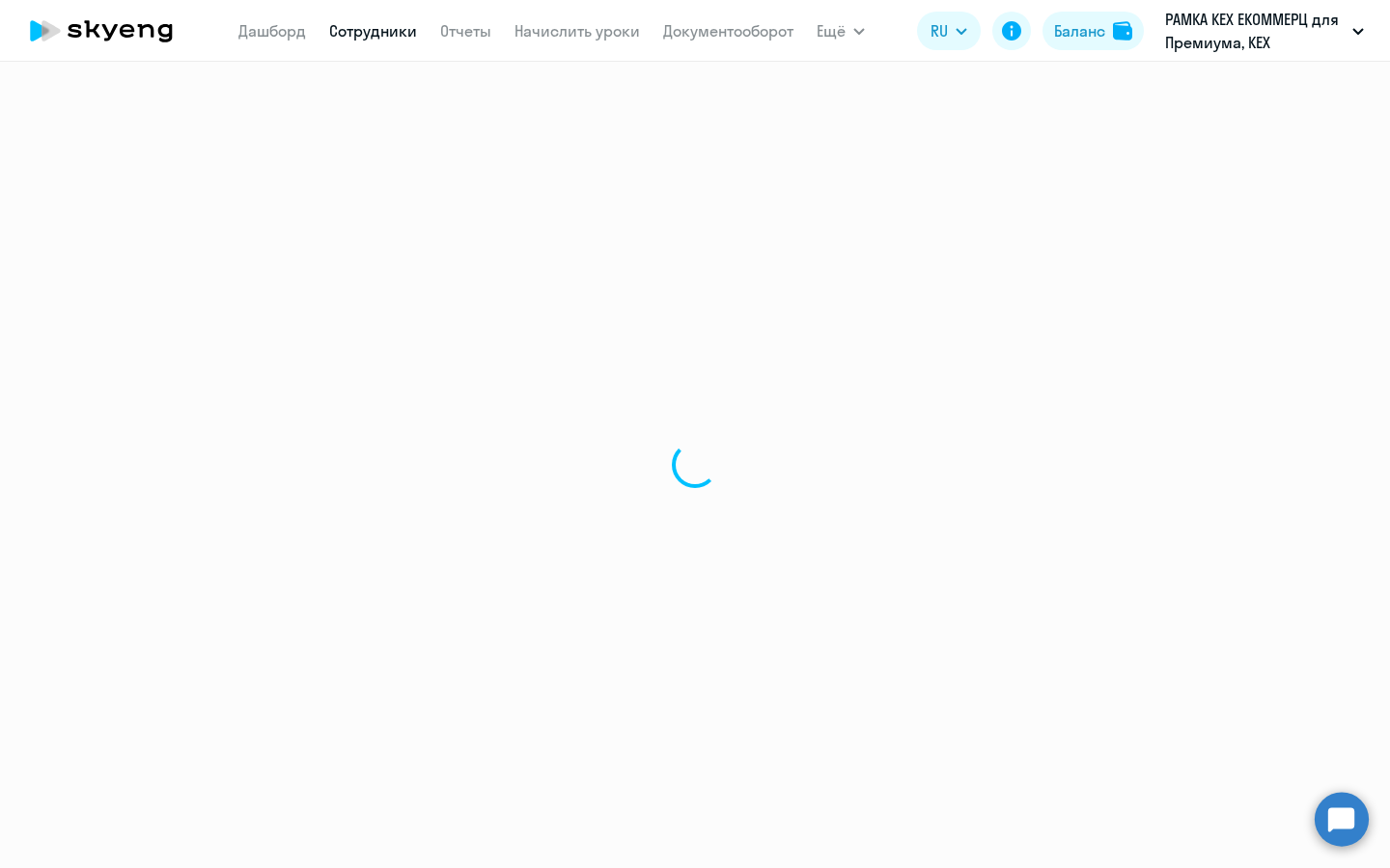
select select "english"
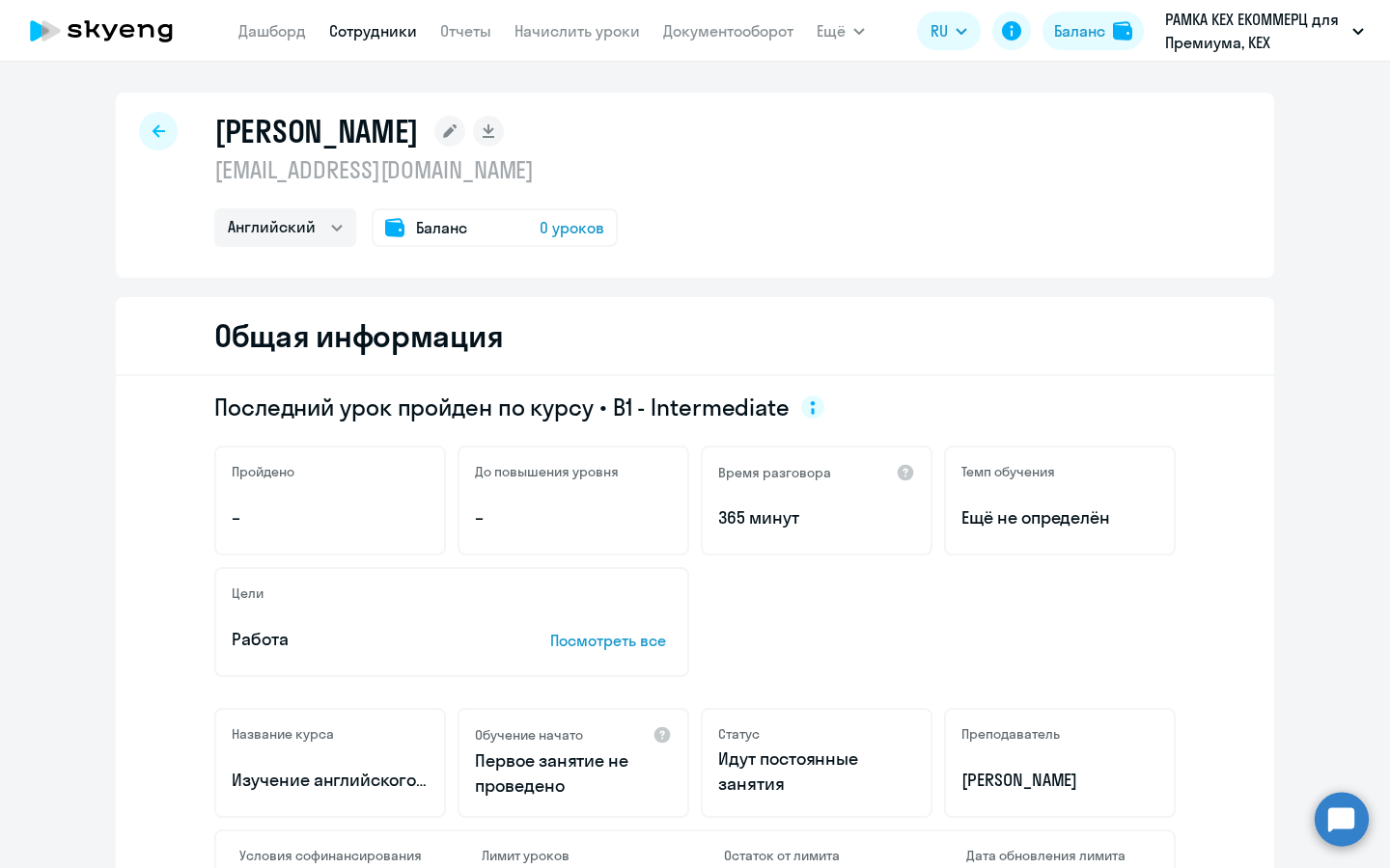
click at [560, 235] on span "0 уроков" at bounding box center [572, 227] width 65 height 23
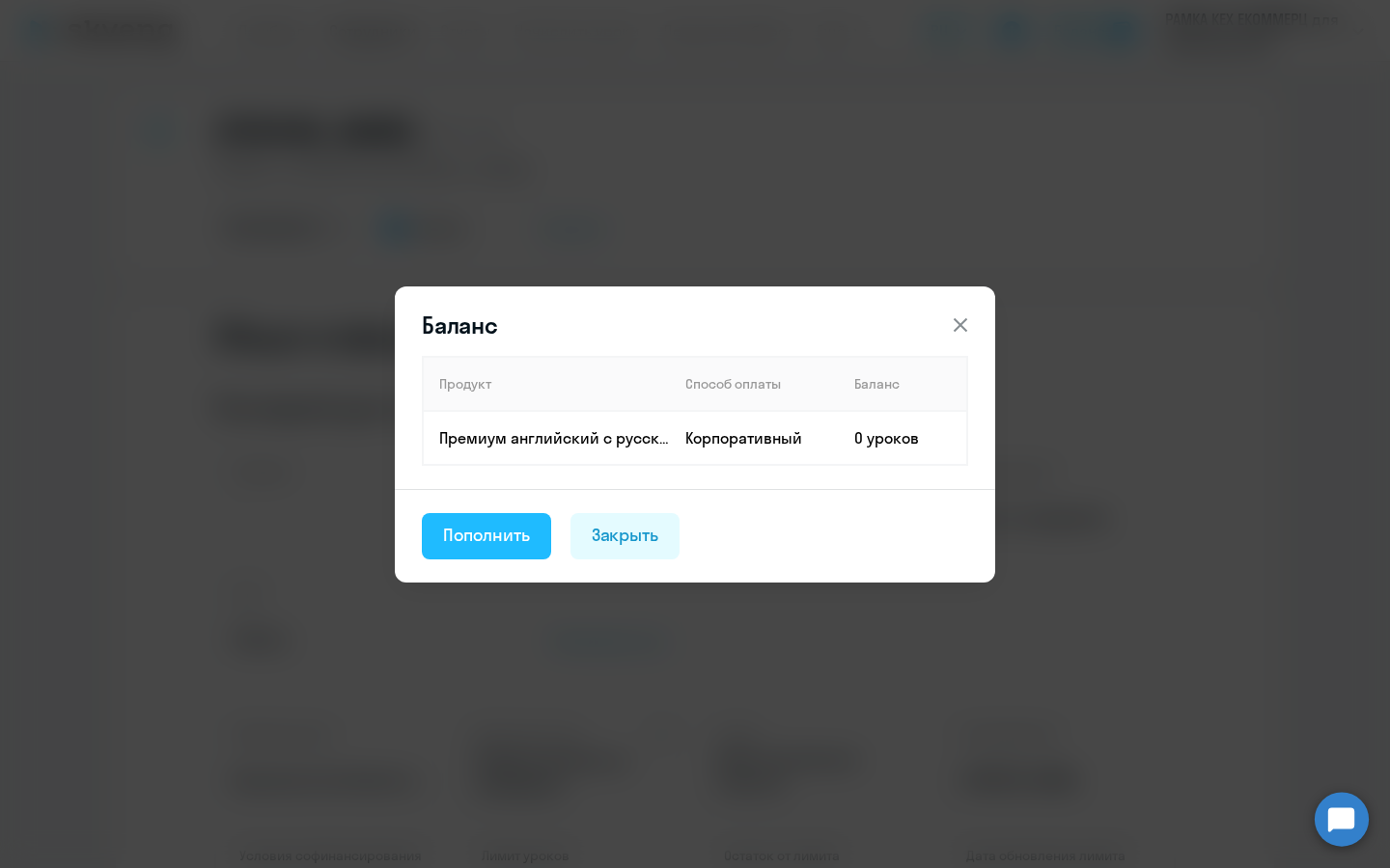
click at [513, 530] on div "Пополнить" at bounding box center [486, 534] width 87 height 25
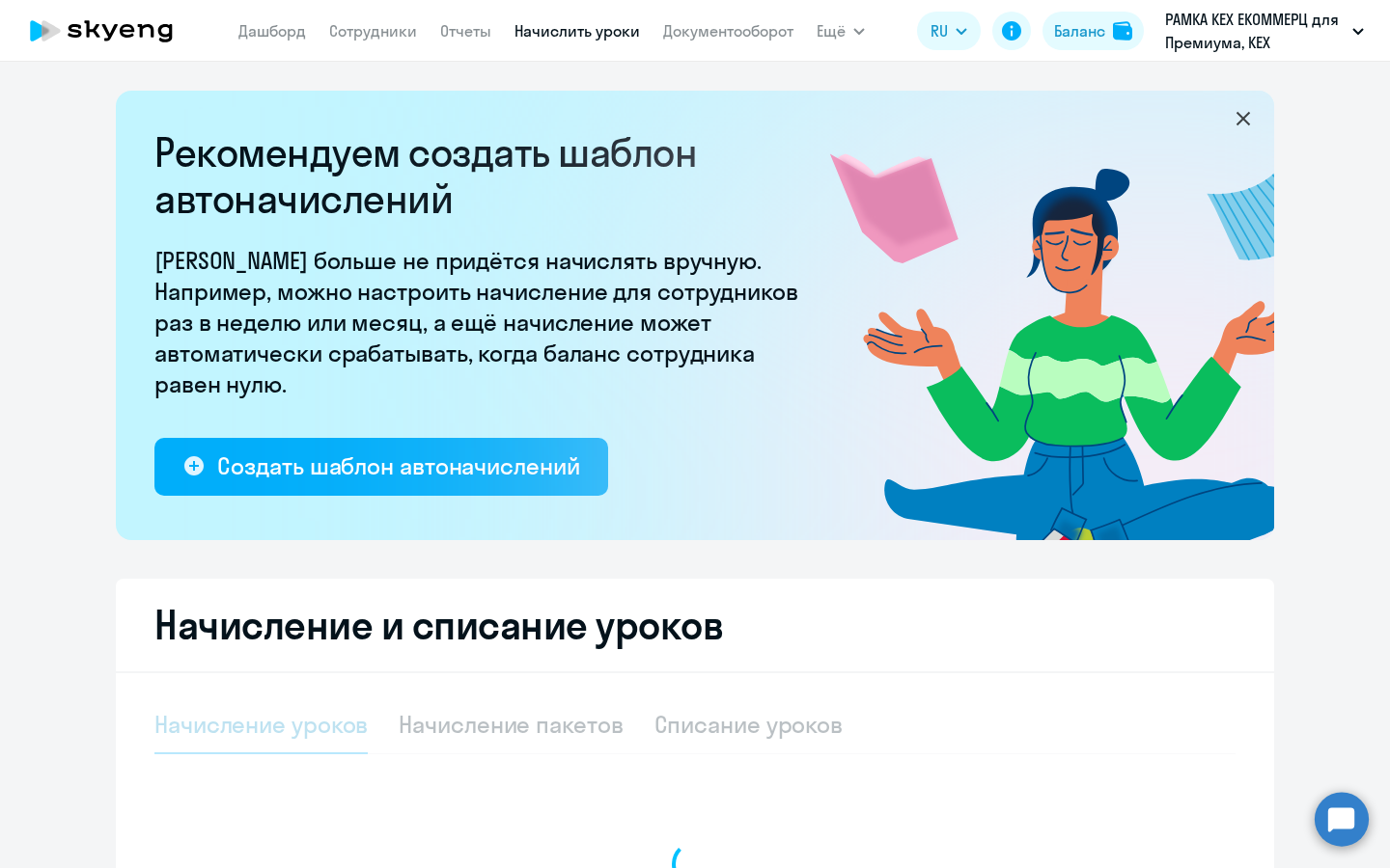
select select "10"
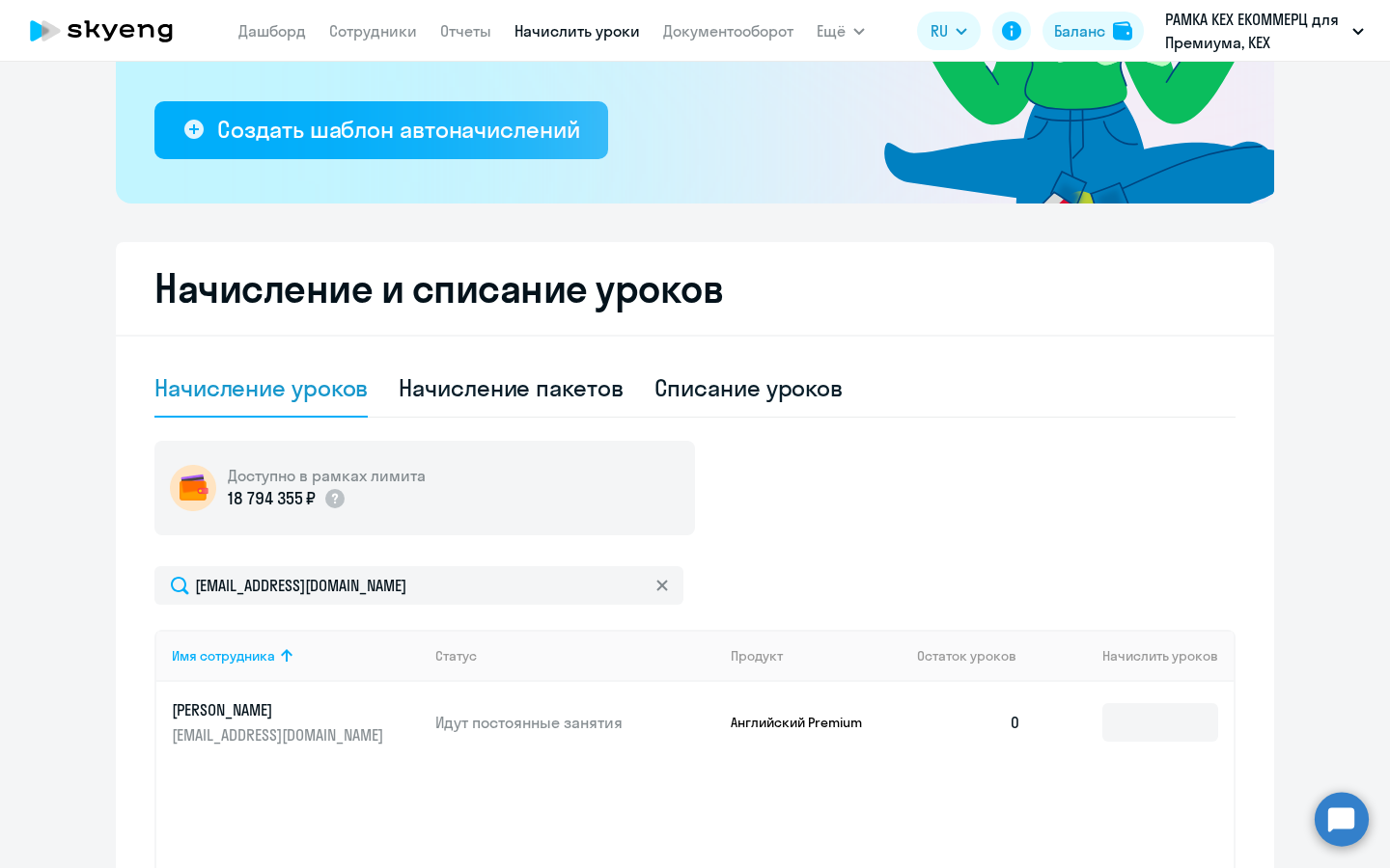
scroll to position [509, 0]
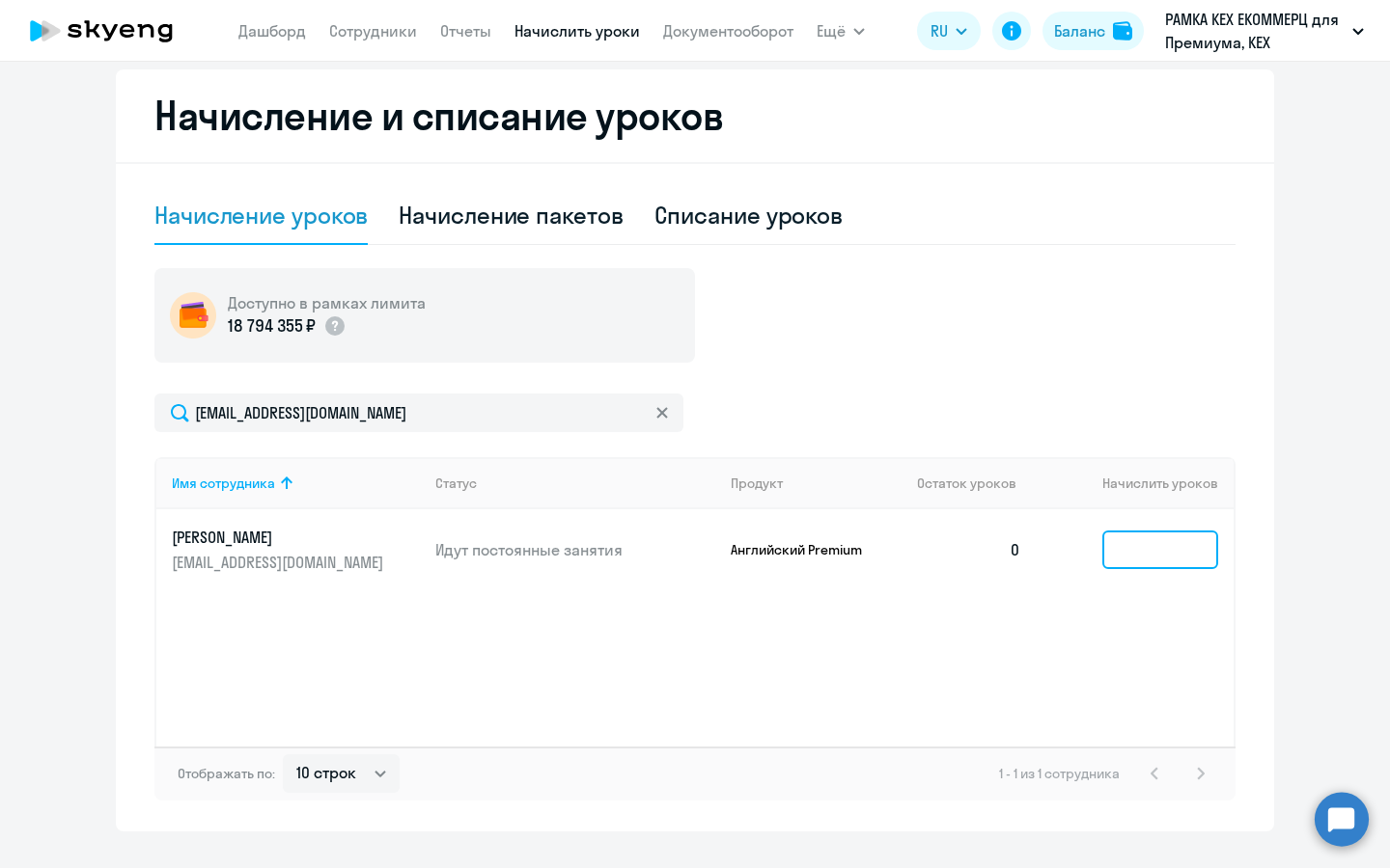
click at [1147, 546] on input at bounding box center [1160, 549] width 116 height 39
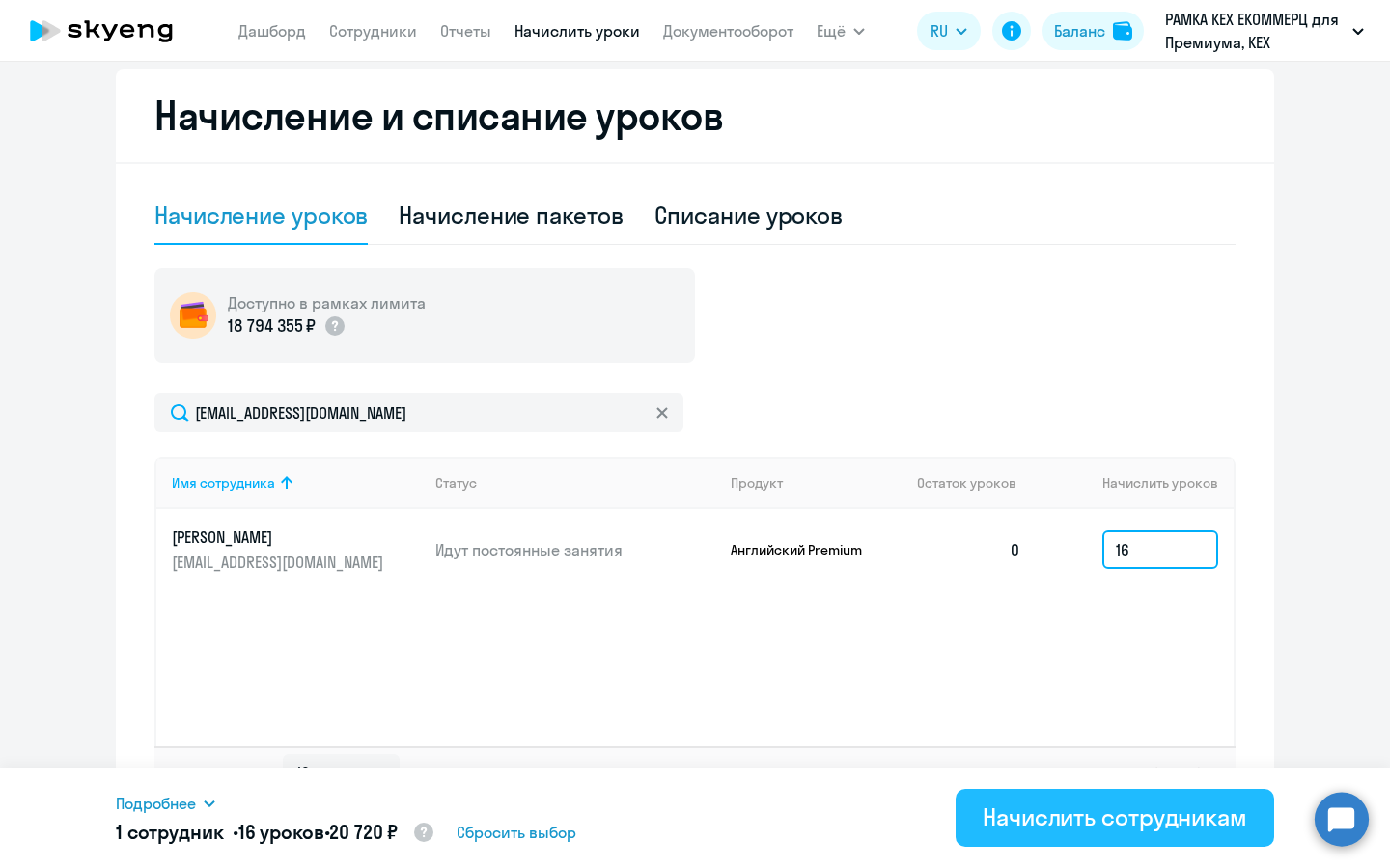
type input "16"
click at [1163, 812] on div "Начислить сотрудникам" at bounding box center [1114, 817] width 265 height 31
